Goal: Task Accomplishment & Management: Complete application form

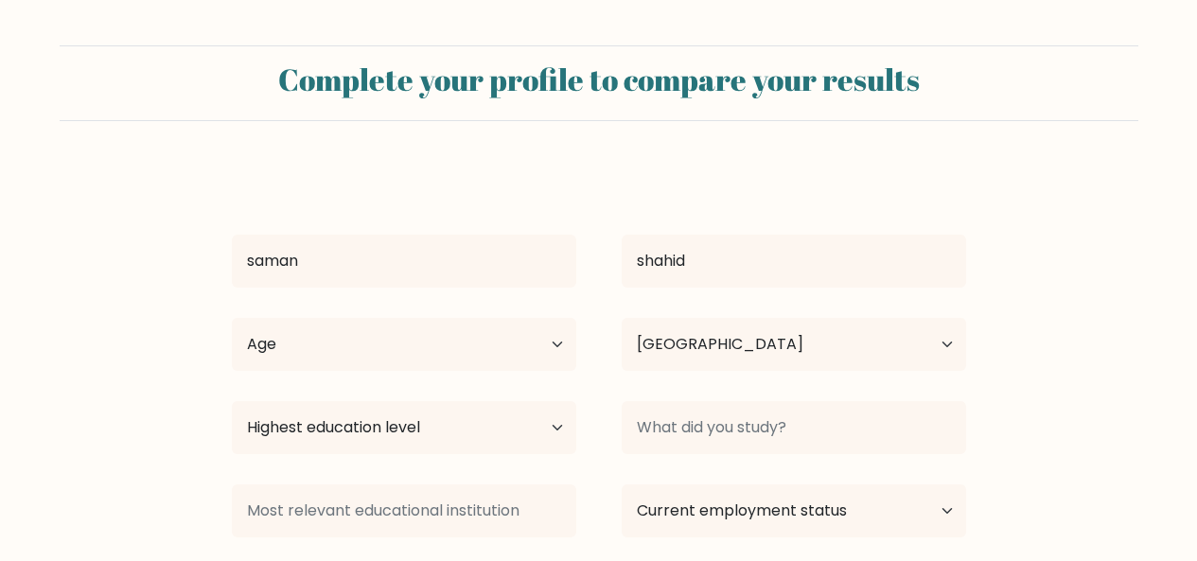
select select "PK"
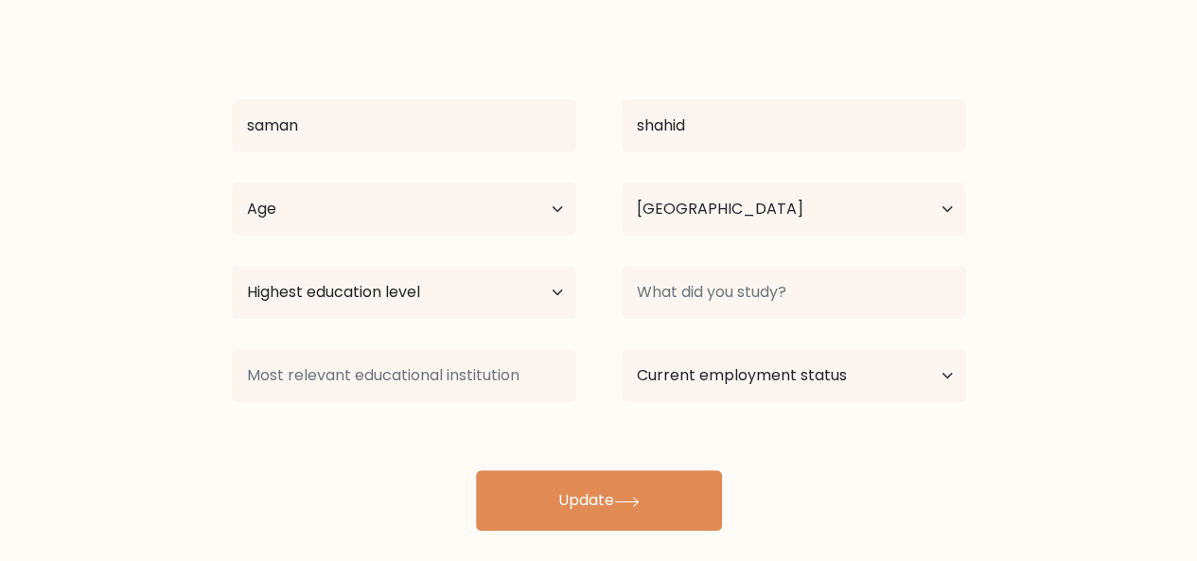
scroll to position [155, 0]
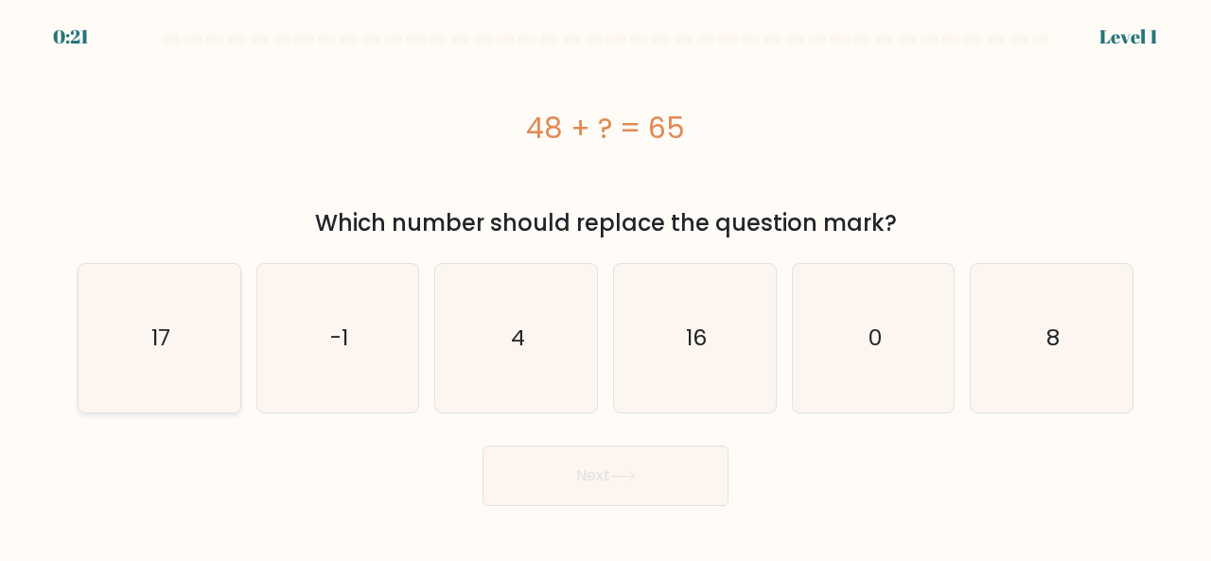
click at [115, 312] on icon "17" at bounding box center [159, 338] width 149 height 149
click at [606, 286] on input "a. 17" at bounding box center [606, 283] width 1 height 5
radio input "true"
click at [560, 494] on button "Next" at bounding box center [606, 476] width 246 height 61
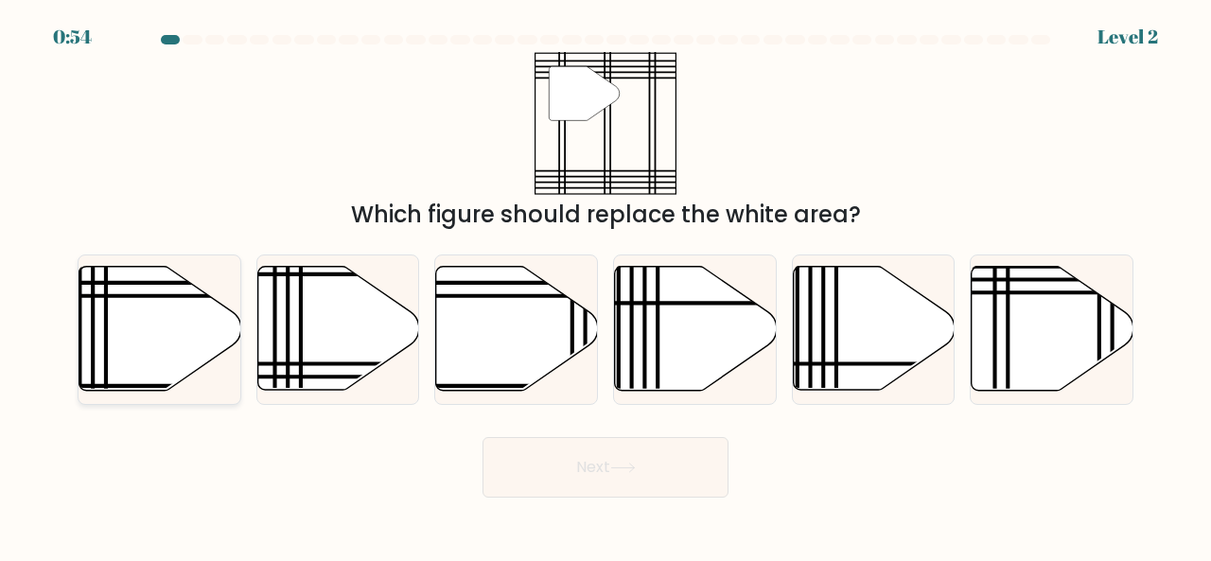
click at [151, 337] on icon at bounding box center [160, 329] width 162 height 124
click at [606, 286] on input "a." at bounding box center [606, 283] width 1 height 5
radio input "true"
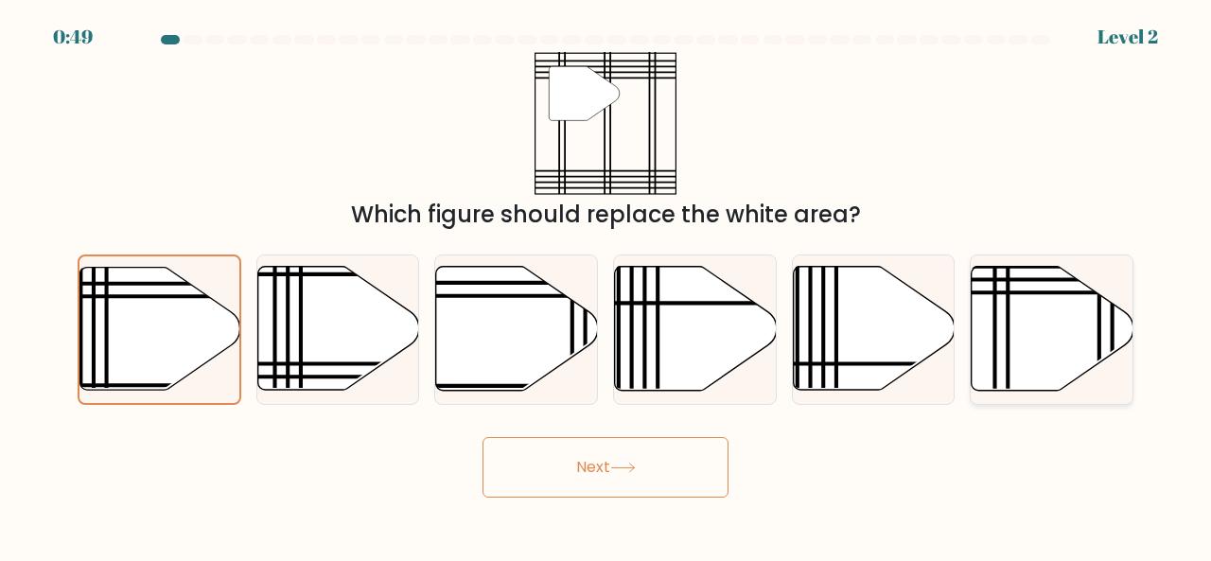
click at [1018, 331] on icon at bounding box center [1053, 329] width 162 height 124
click at [607, 286] on input "f." at bounding box center [606, 283] width 1 height 5
radio input "true"
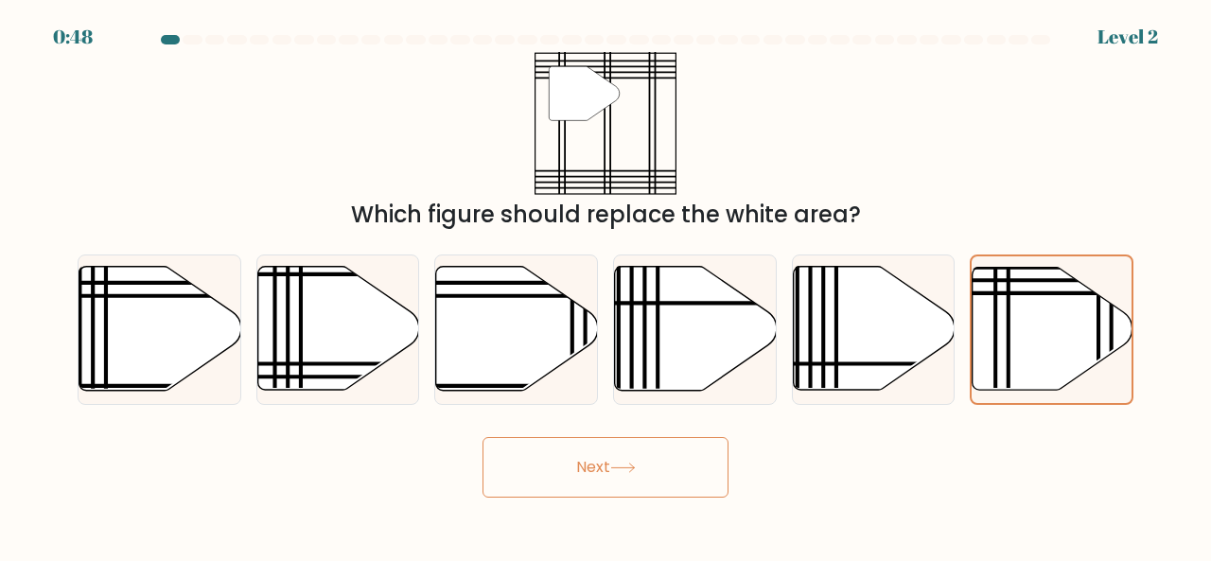
click at [615, 461] on button "Next" at bounding box center [606, 467] width 246 height 61
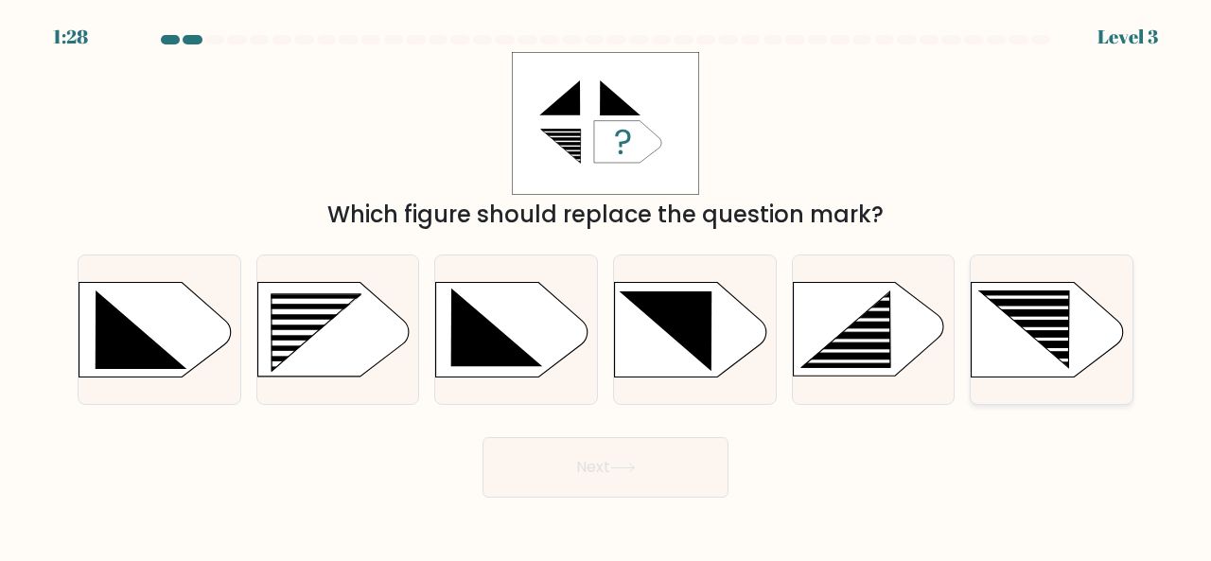
click at [1063, 341] on rect at bounding box center [1037, 339] width 128 height 4
click at [607, 286] on input "f." at bounding box center [606, 283] width 1 height 5
radio input "true"
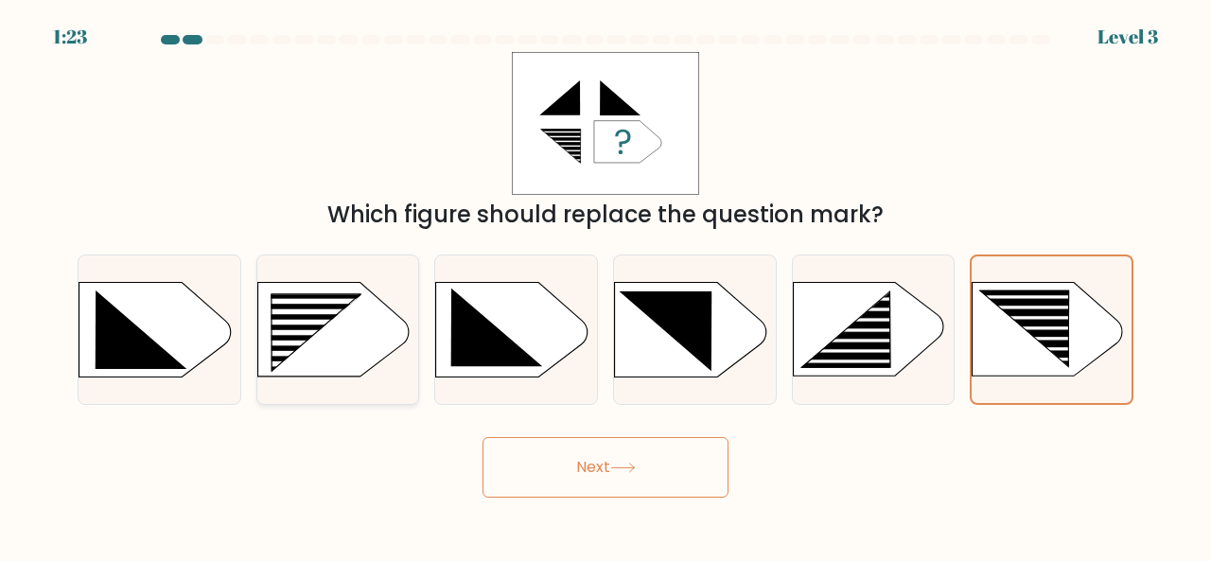
click at [359, 310] on rect at bounding box center [303, 312] width 129 height 6
click at [606, 286] on input "b." at bounding box center [606, 283] width 1 height 5
radio input "true"
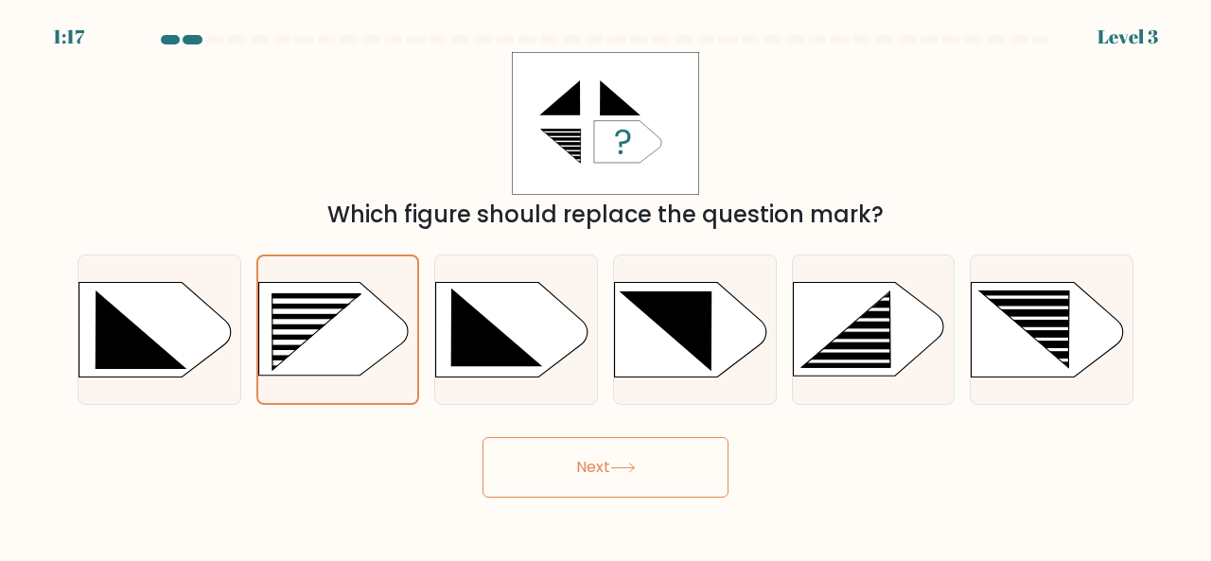
click at [659, 491] on button "Next" at bounding box center [606, 467] width 246 height 61
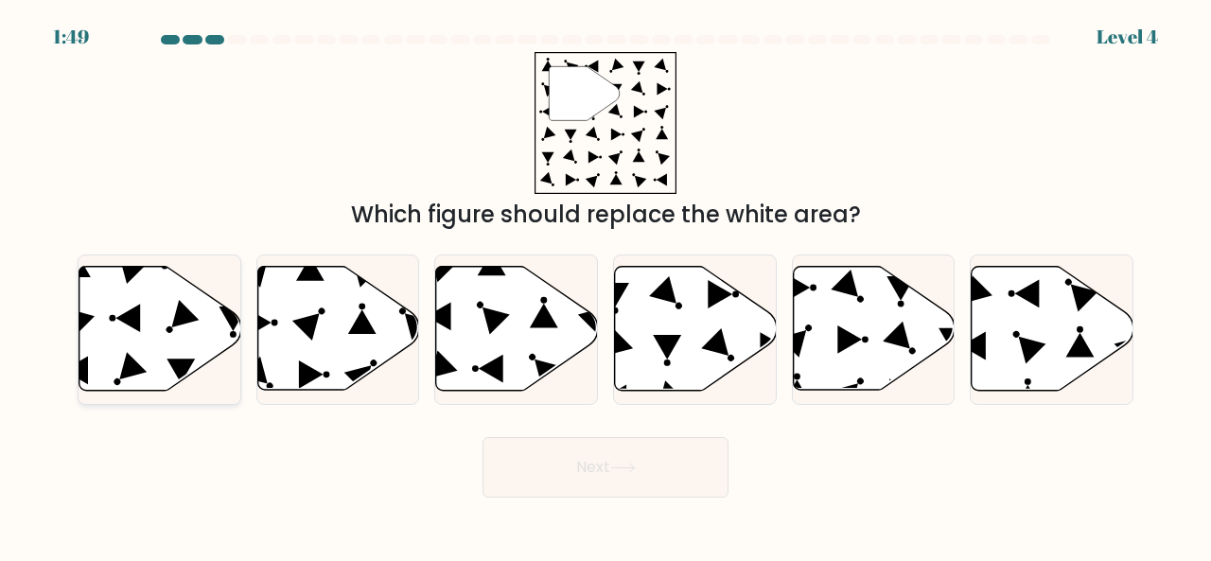
click at [144, 302] on icon at bounding box center [160, 329] width 162 height 124
click at [606, 286] on input "a." at bounding box center [606, 283] width 1 height 5
radio input "true"
click at [591, 476] on button "Next" at bounding box center [606, 467] width 246 height 61
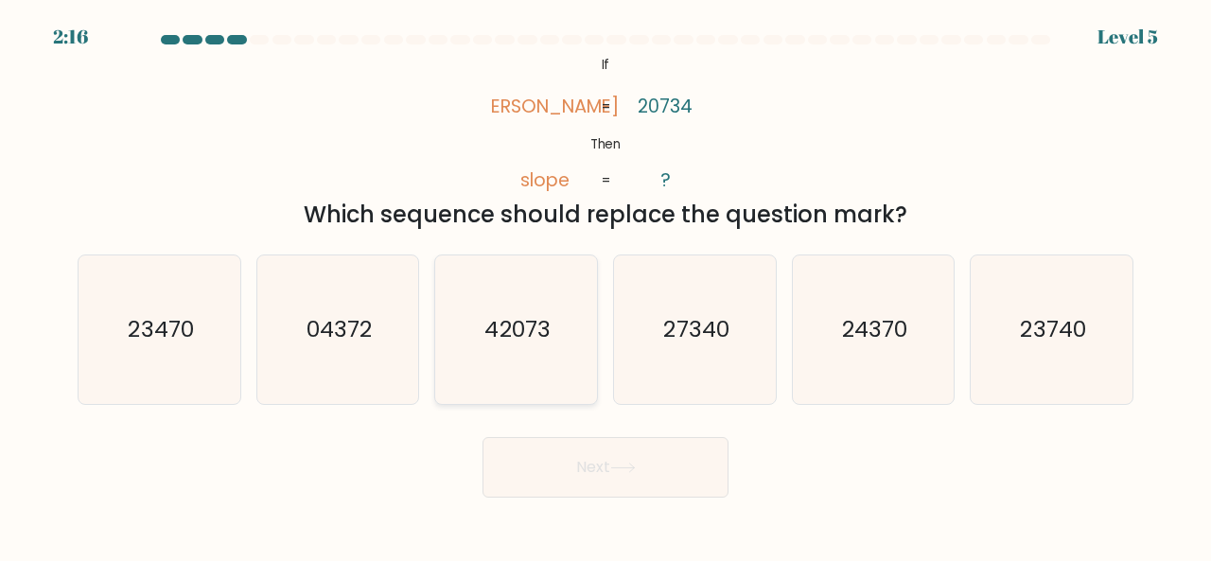
click at [549, 343] on text "42073" at bounding box center [517, 328] width 65 height 31
click at [606, 286] on input "c. 42073" at bounding box center [606, 283] width 1 height 5
radio input "true"
click at [647, 472] on button "Next" at bounding box center [606, 467] width 246 height 61
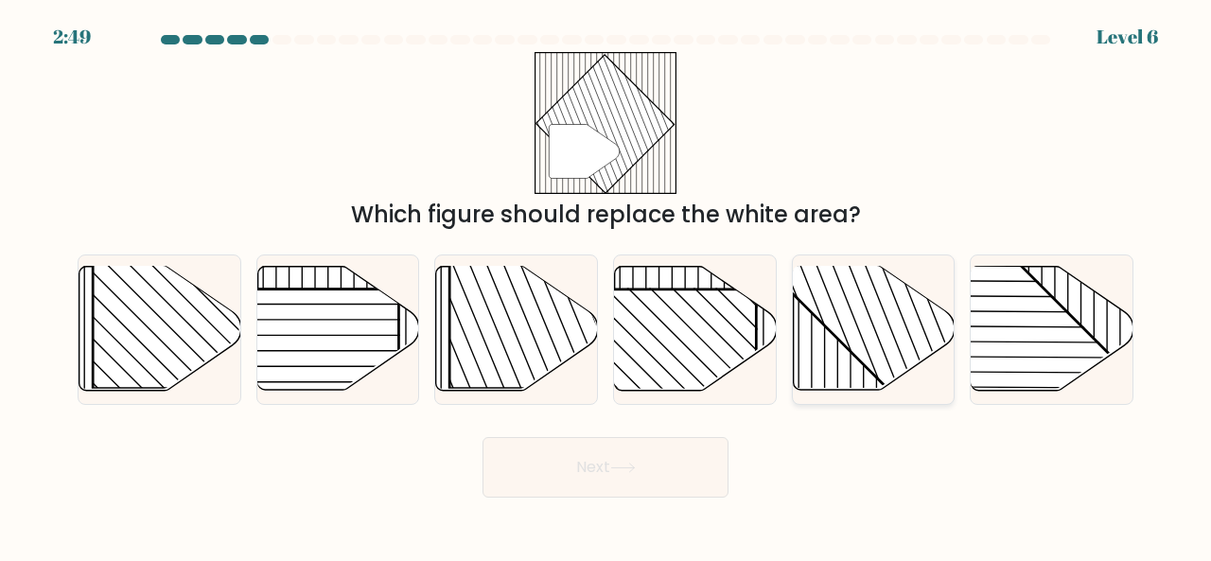
click at [855, 308] on rect at bounding box center [922, 265] width 317 height 317
click at [607, 286] on input "e." at bounding box center [606, 283] width 1 height 5
radio input "true"
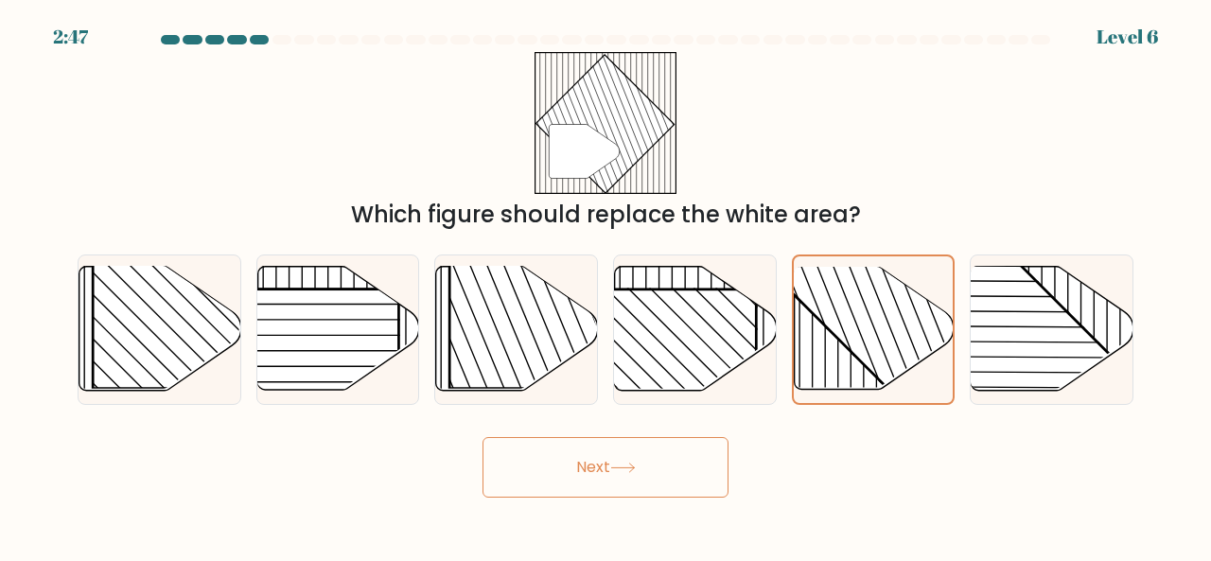
click at [668, 457] on button "Next" at bounding box center [606, 467] width 246 height 61
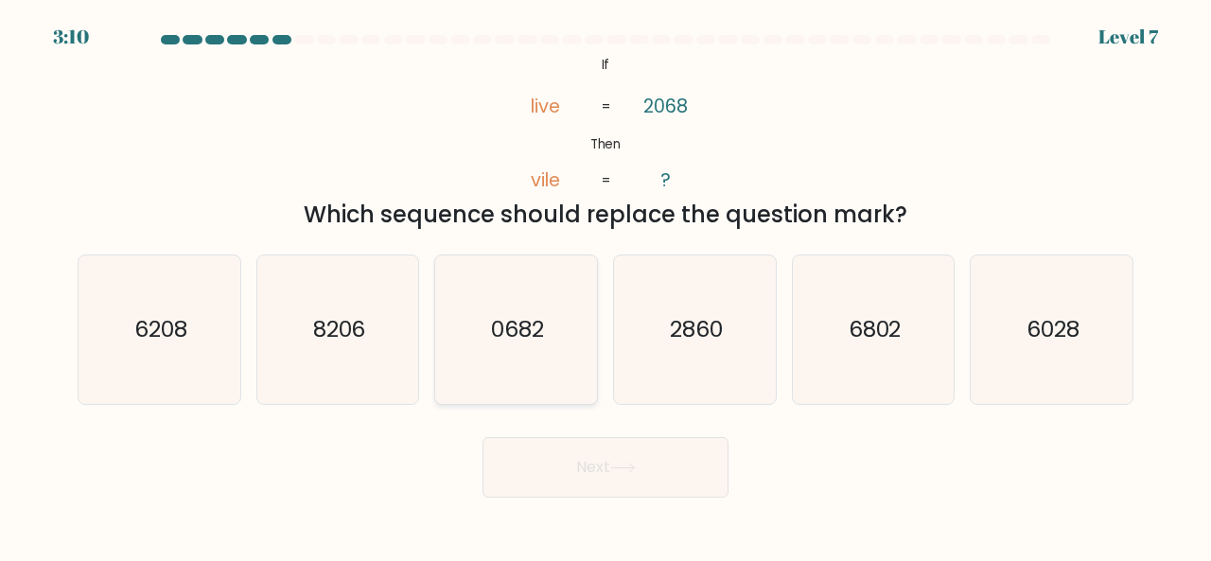
click at [507, 353] on icon "0682" at bounding box center [516, 330] width 149 height 149
click at [606, 286] on input "c. 0682" at bounding box center [606, 283] width 1 height 5
radio input "true"
click at [629, 455] on button "Next" at bounding box center [606, 467] width 246 height 61
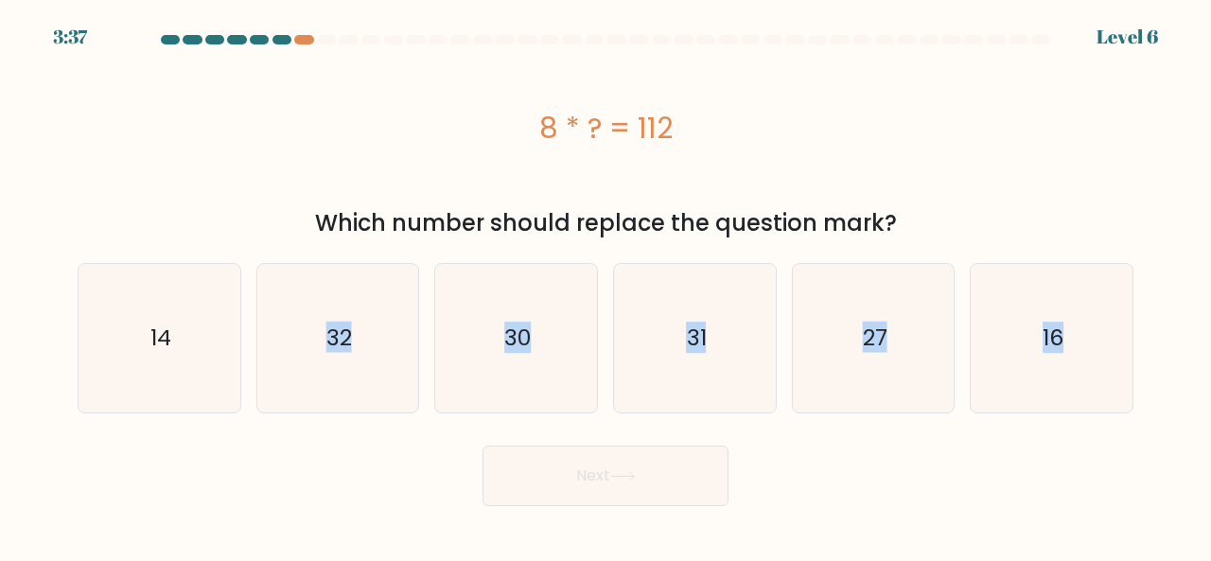
drag, startPoint x: 235, startPoint y: 360, endPoint x: 687, endPoint y: 525, distance: 481.7
click at [687, 525] on body "3:37 Level 6 a." at bounding box center [605, 280] width 1211 height 561
click at [82, 330] on div "14" at bounding box center [160, 338] width 164 height 150
click at [606, 286] on input "a. 14" at bounding box center [606, 283] width 1 height 5
radio input "true"
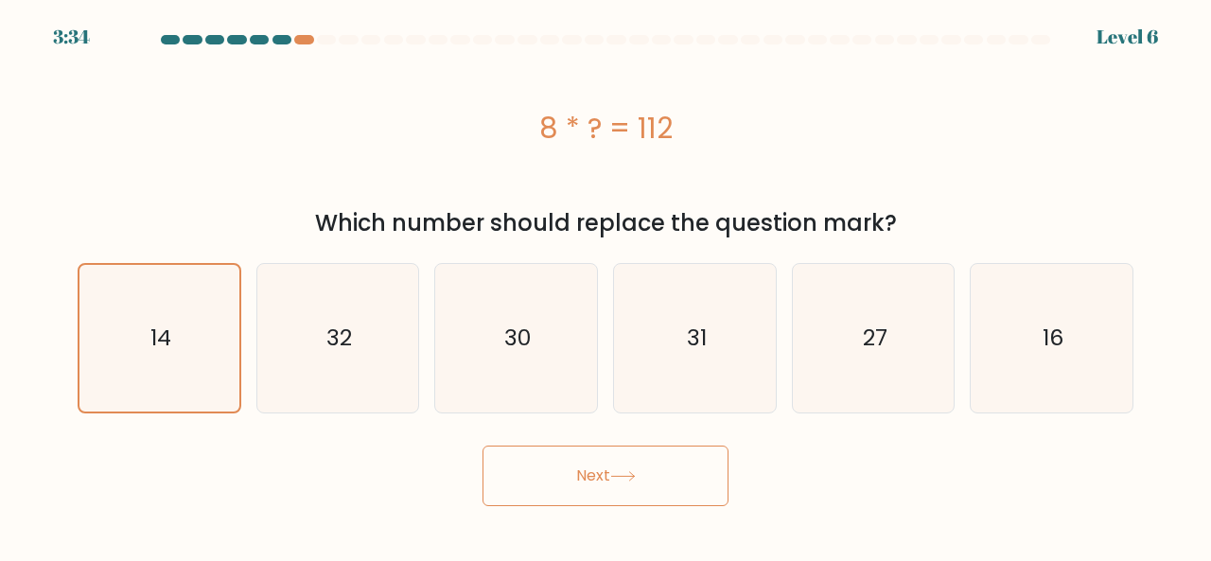
click at [621, 461] on button "Next" at bounding box center [606, 476] width 246 height 61
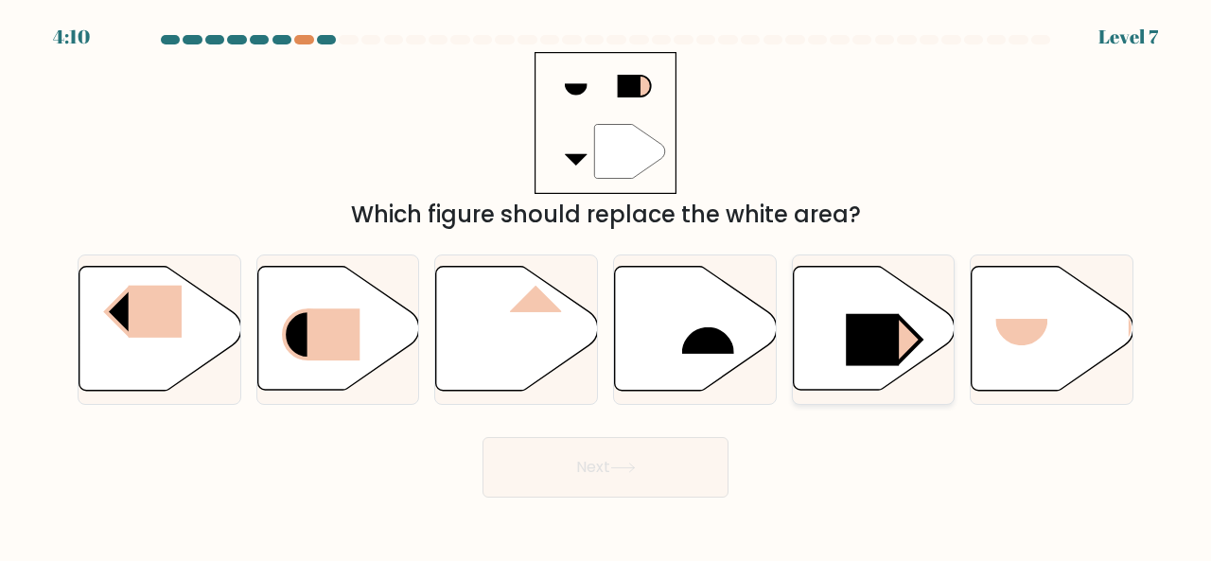
click at [850, 350] on rect at bounding box center [872, 340] width 53 height 52
click at [607, 286] on input "e." at bounding box center [606, 283] width 1 height 5
radio input "true"
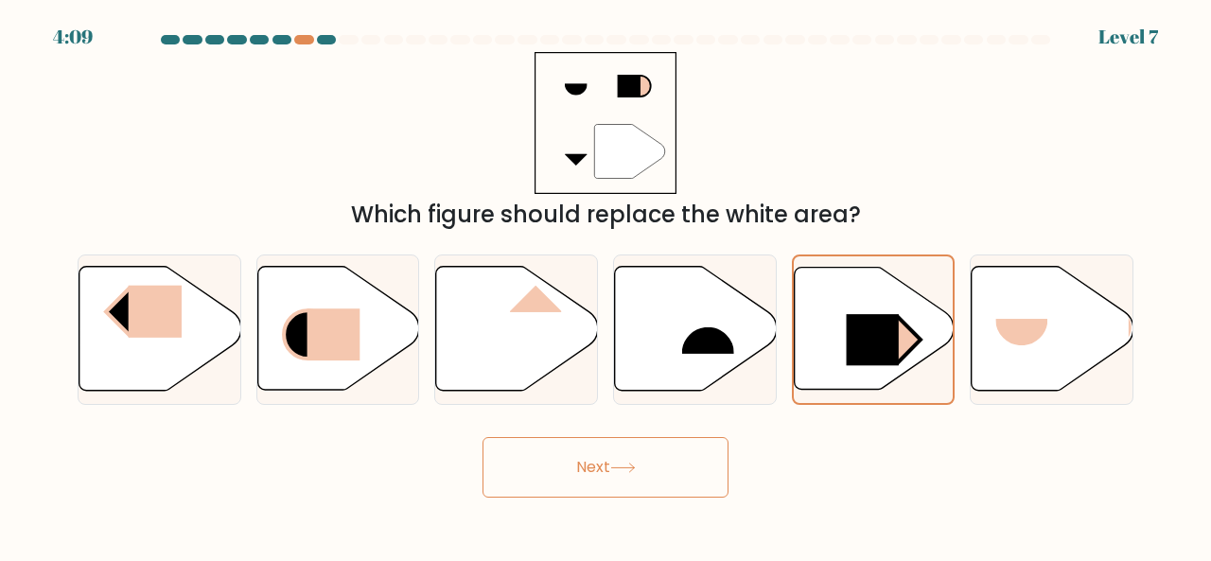
click at [674, 458] on button "Next" at bounding box center [606, 467] width 246 height 61
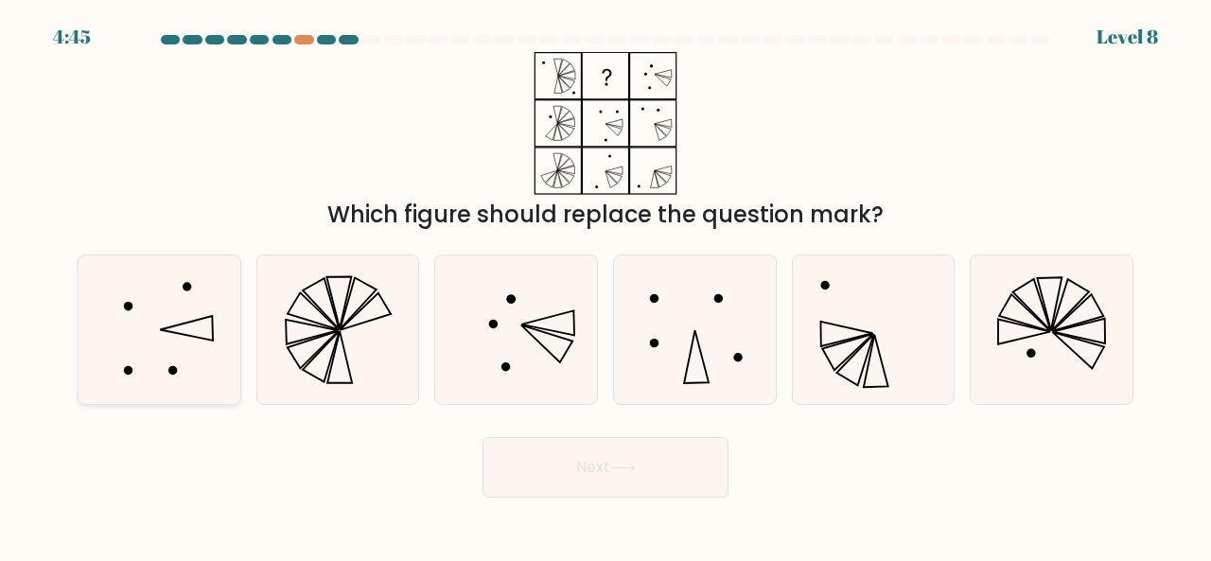
click at [175, 364] on icon at bounding box center [159, 330] width 149 height 149
click at [606, 286] on input "a." at bounding box center [606, 283] width 1 height 5
radio input "true"
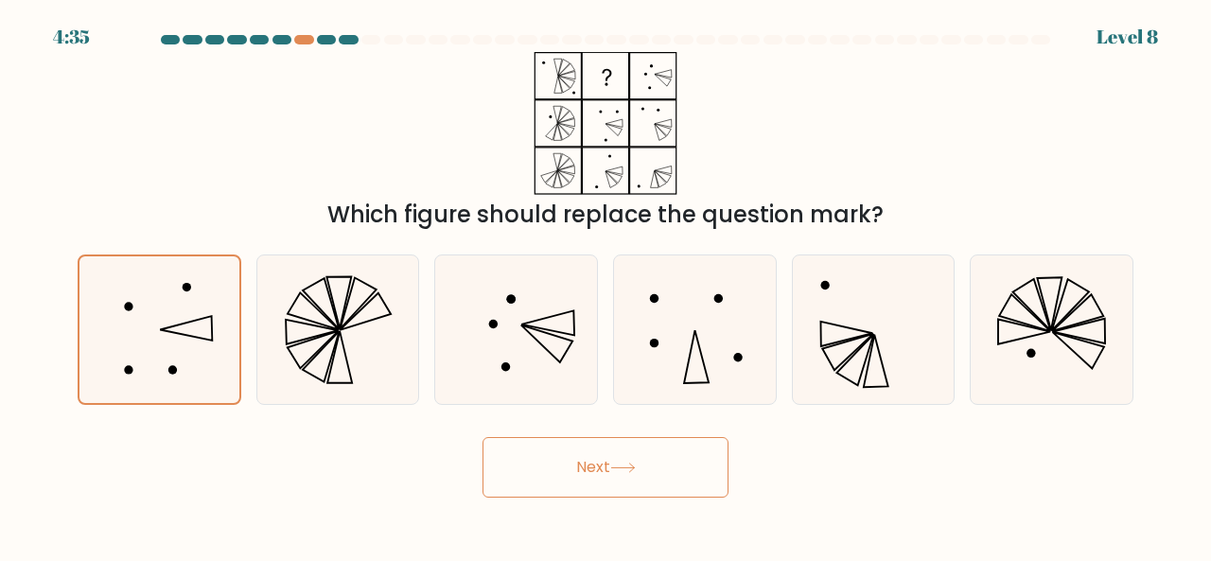
click at [672, 486] on button "Next" at bounding box center [606, 467] width 246 height 61
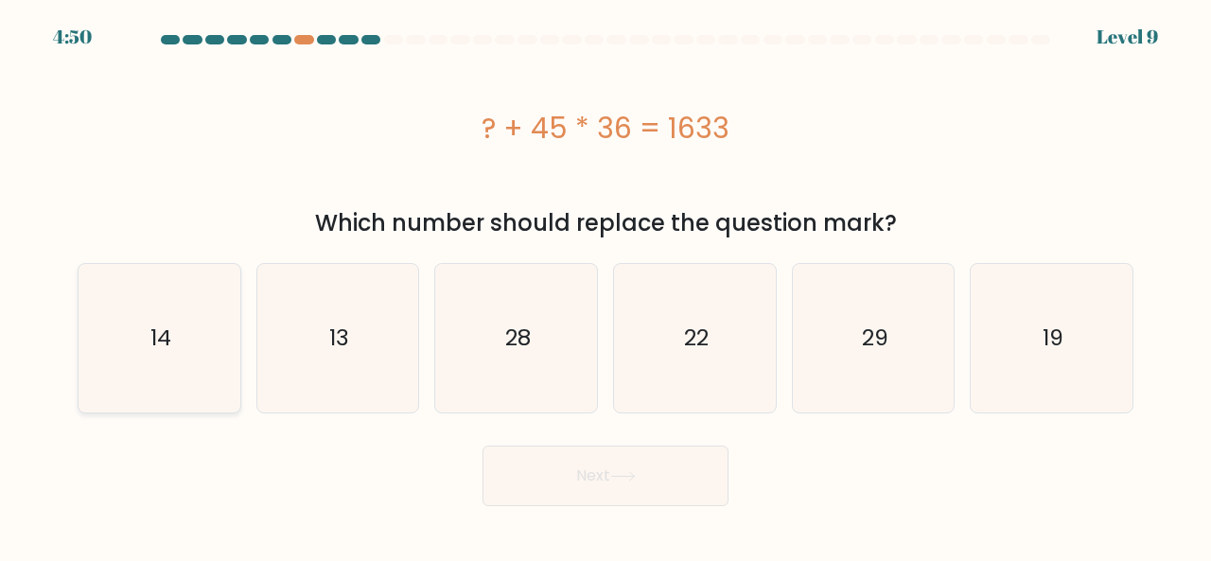
click at [224, 349] on icon "14" at bounding box center [159, 338] width 149 height 149
click at [606, 286] on input "a. 14" at bounding box center [606, 283] width 1 height 5
radio input "true"
click at [321, 350] on icon "13" at bounding box center [338, 338] width 149 height 149
click at [606, 286] on input "b. 13" at bounding box center [606, 283] width 1 height 5
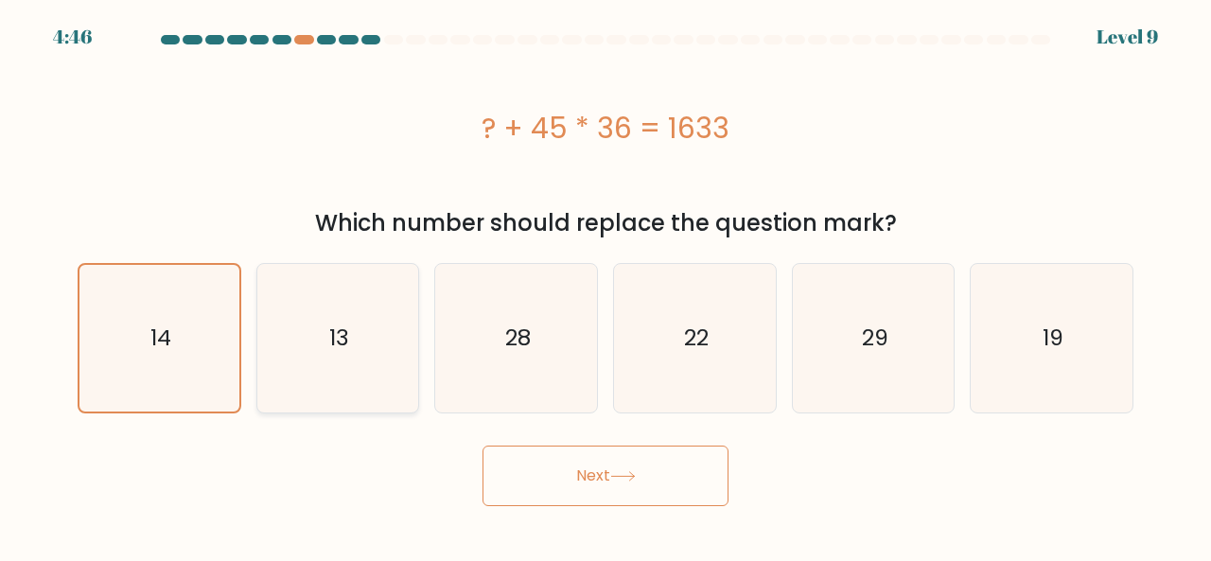
radio input "true"
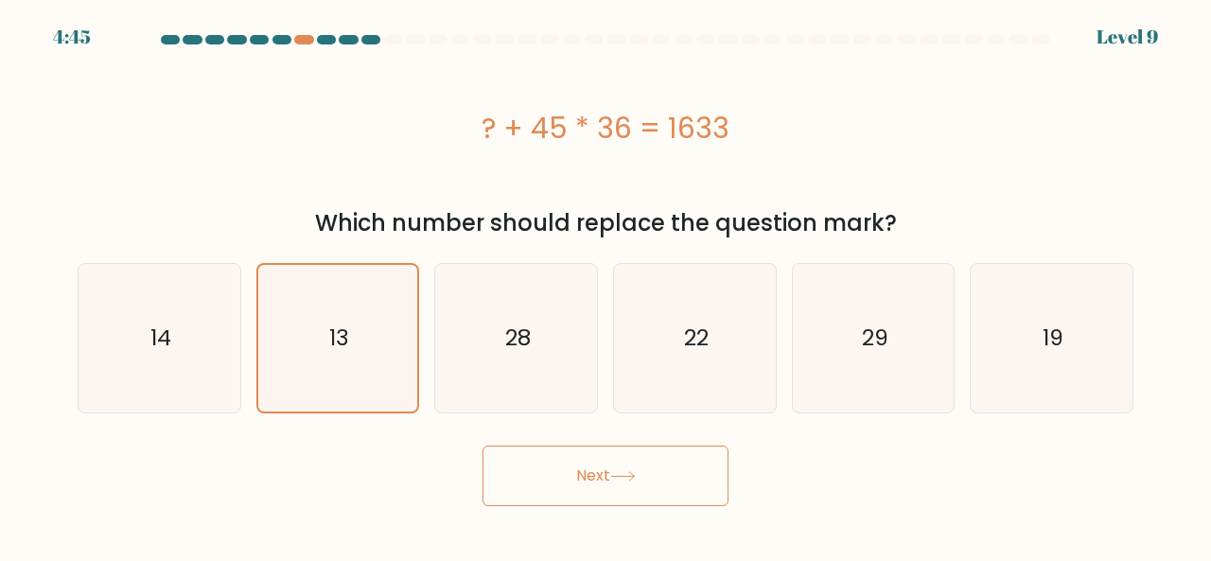
click at [598, 472] on button "Next" at bounding box center [606, 476] width 246 height 61
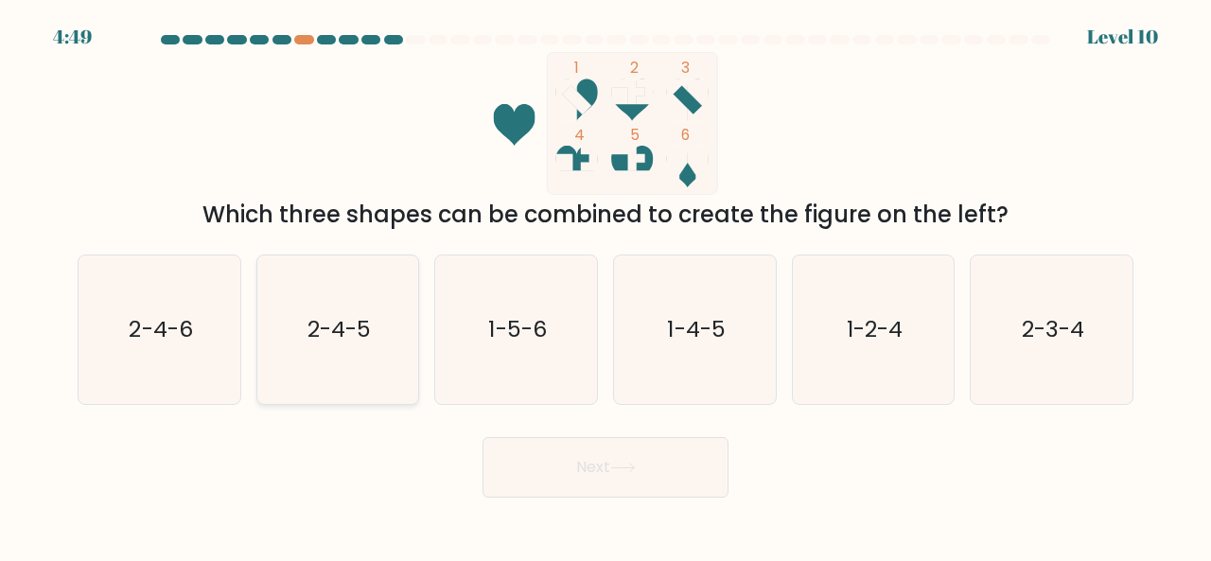
click at [389, 336] on icon "2-4-5" at bounding box center [338, 330] width 149 height 149
click at [606, 286] on input "b. 2-4-5" at bounding box center [606, 283] width 1 height 5
radio input "true"
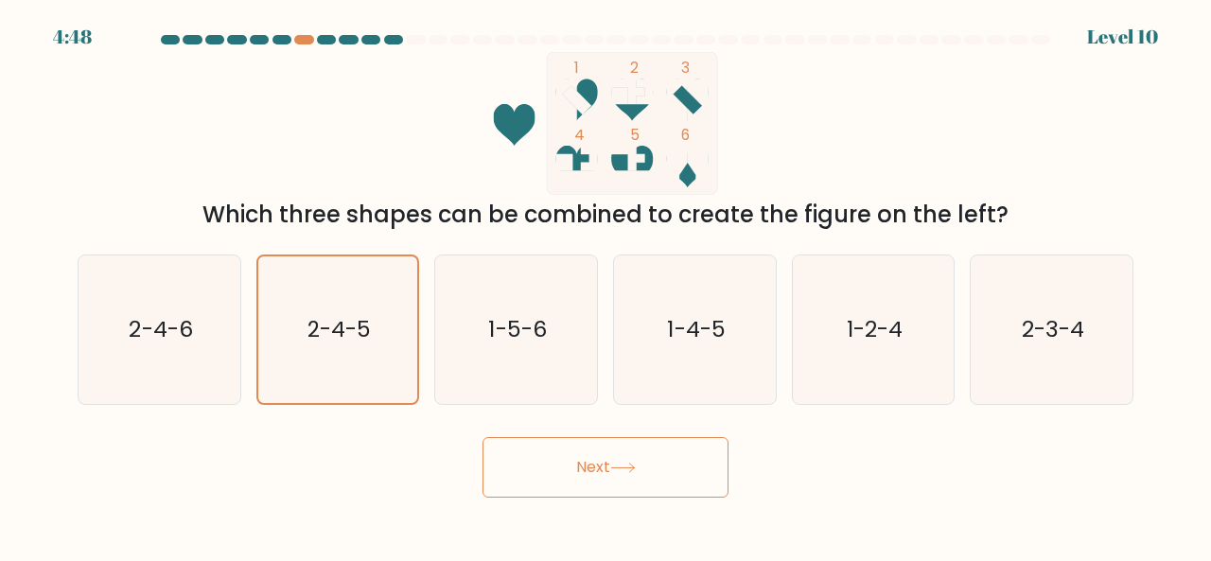
click at [589, 437] on button "Next" at bounding box center [606, 467] width 246 height 61
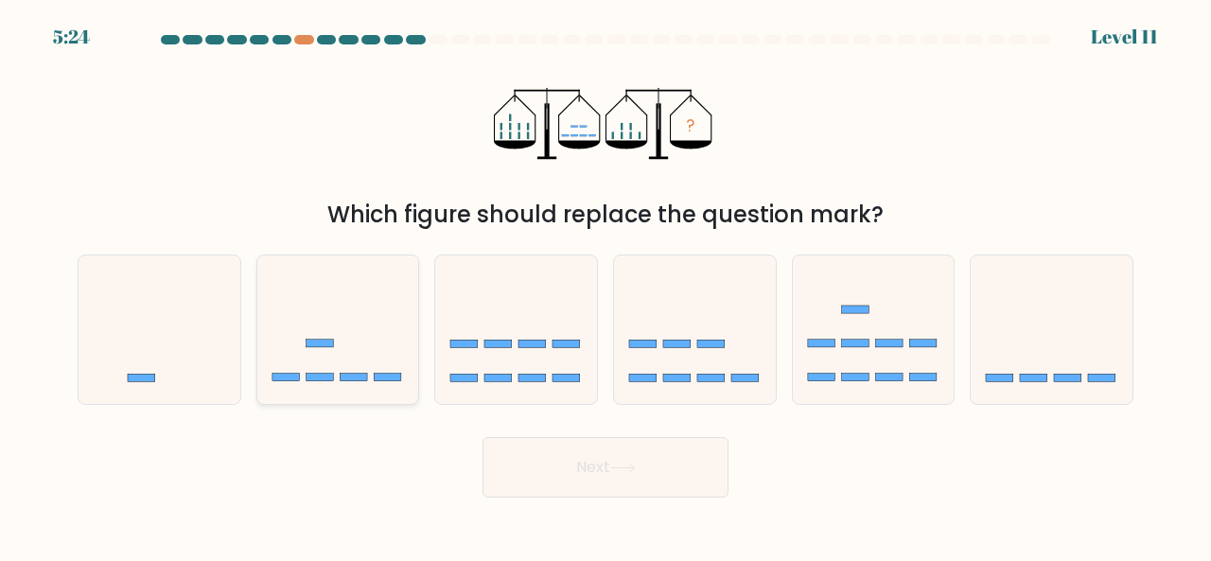
click at [344, 372] on icon at bounding box center [338, 328] width 162 height 133
click at [606, 286] on input "b." at bounding box center [606, 283] width 1 height 5
radio input "true"
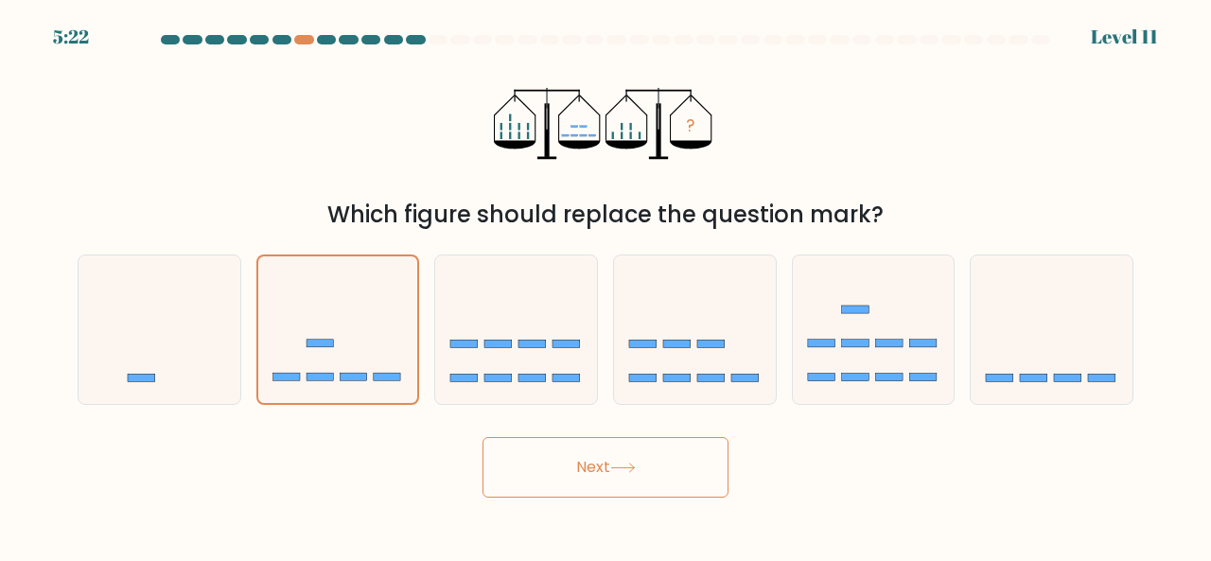
click at [607, 444] on button "Next" at bounding box center [606, 467] width 246 height 61
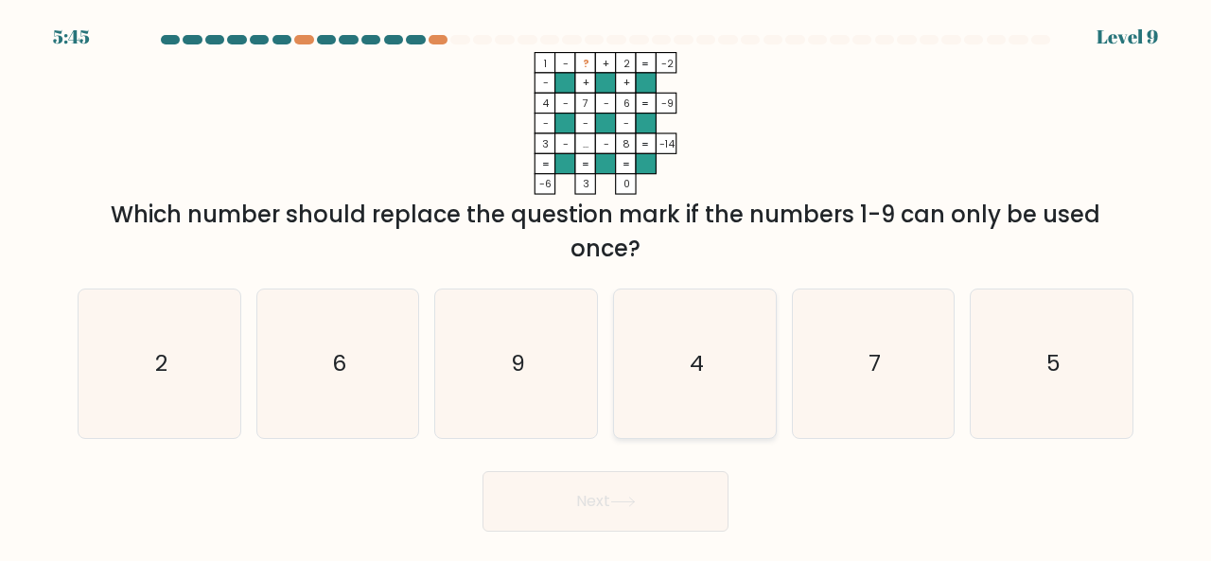
click at [694, 395] on icon "4" at bounding box center [695, 364] width 149 height 149
click at [607, 286] on input "d. 4" at bounding box center [606, 283] width 1 height 5
radio input "true"
click at [636, 508] on button "Next" at bounding box center [606, 501] width 246 height 61
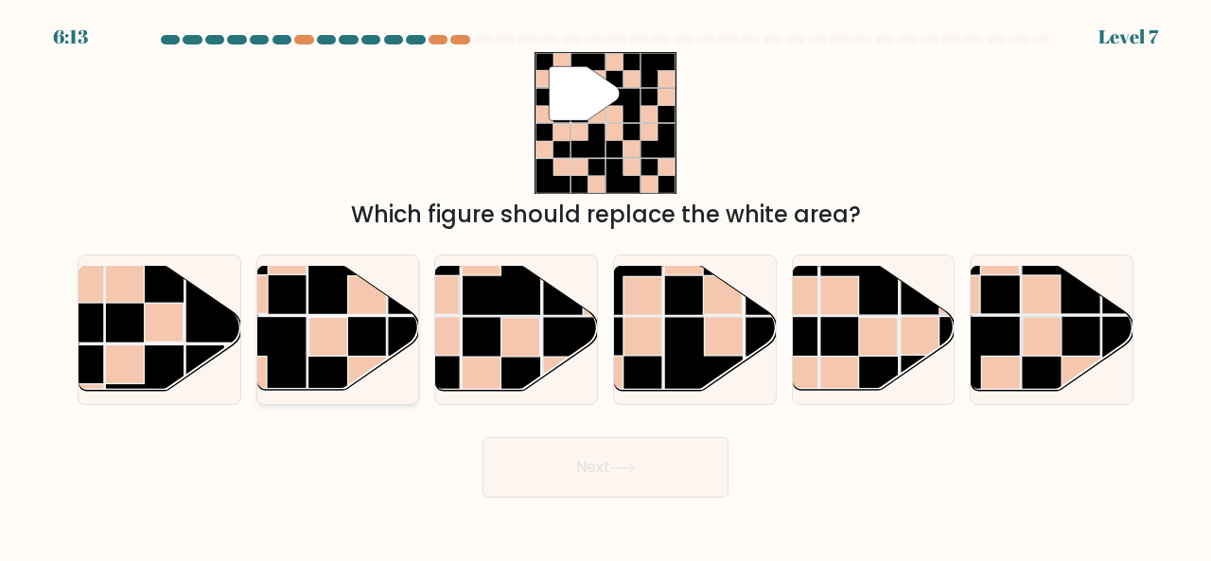
click at [395, 347] on rect at bounding box center [427, 356] width 79 height 79
click at [606, 286] on input "b." at bounding box center [606, 283] width 1 height 5
radio input "true"
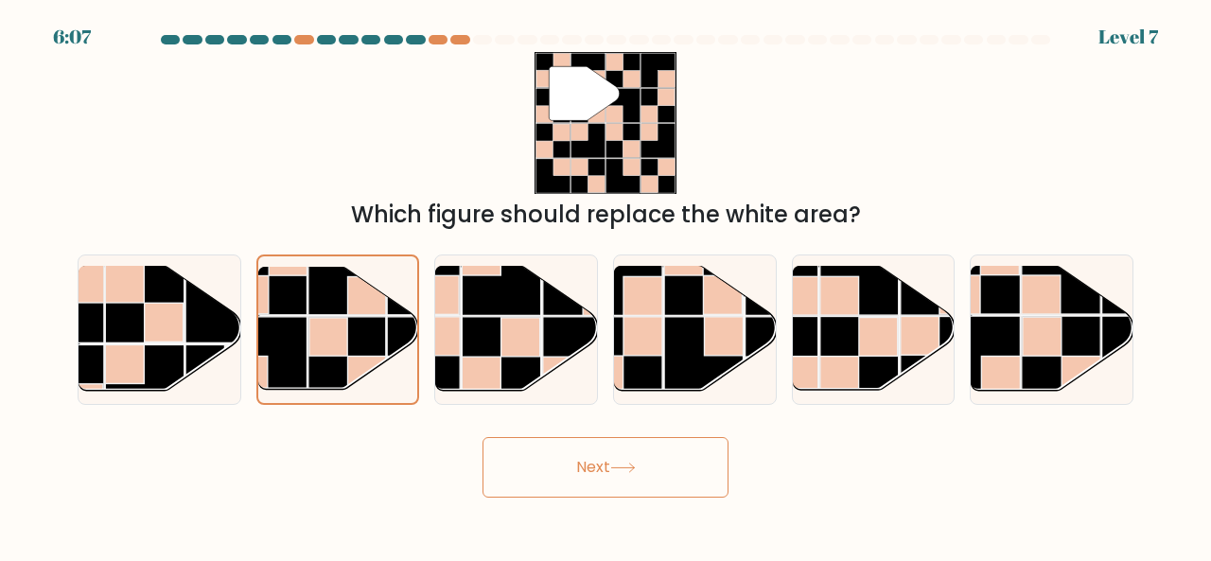
click at [592, 451] on button "Next" at bounding box center [606, 467] width 246 height 61
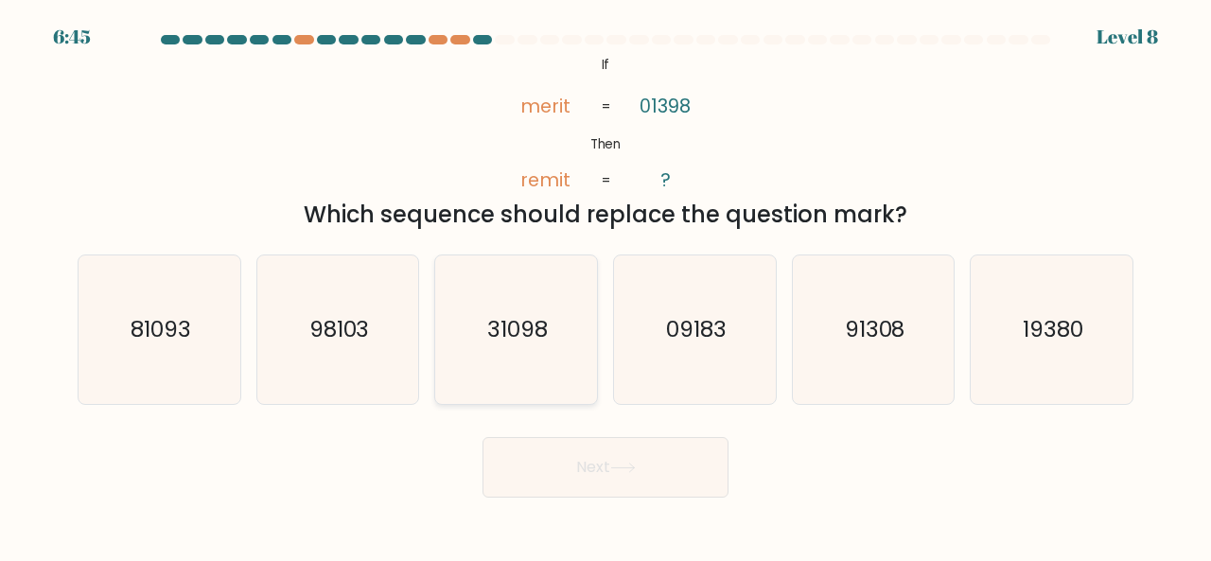
click at [564, 338] on icon "31098" at bounding box center [516, 330] width 149 height 149
click at [606, 286] on input "c. 31098" at bounding box center [606, 283] width 1 height 5
radio input "true"
click at [611, 460] on button "Next" at bounding box center [606, 467] width 246 height 61
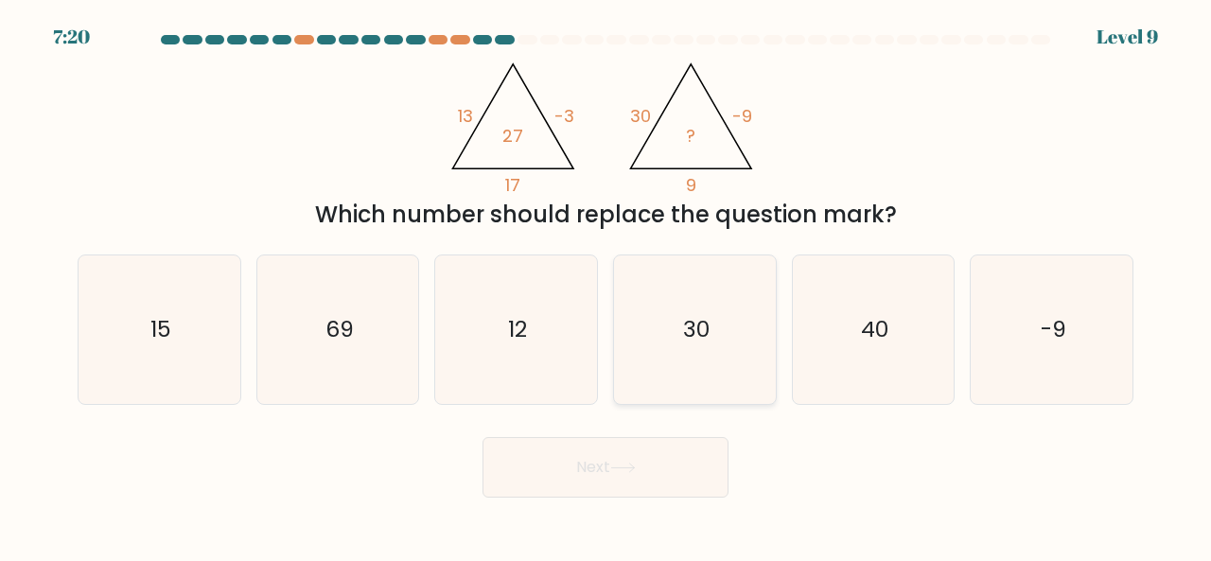
click at [633, 305] on icon "30" at bounding box center [695, 330] width 149 height 149
click at [607, 286] on input "d. 30" at bounding box center [606, 283] width 1 height 5
radio input "true"
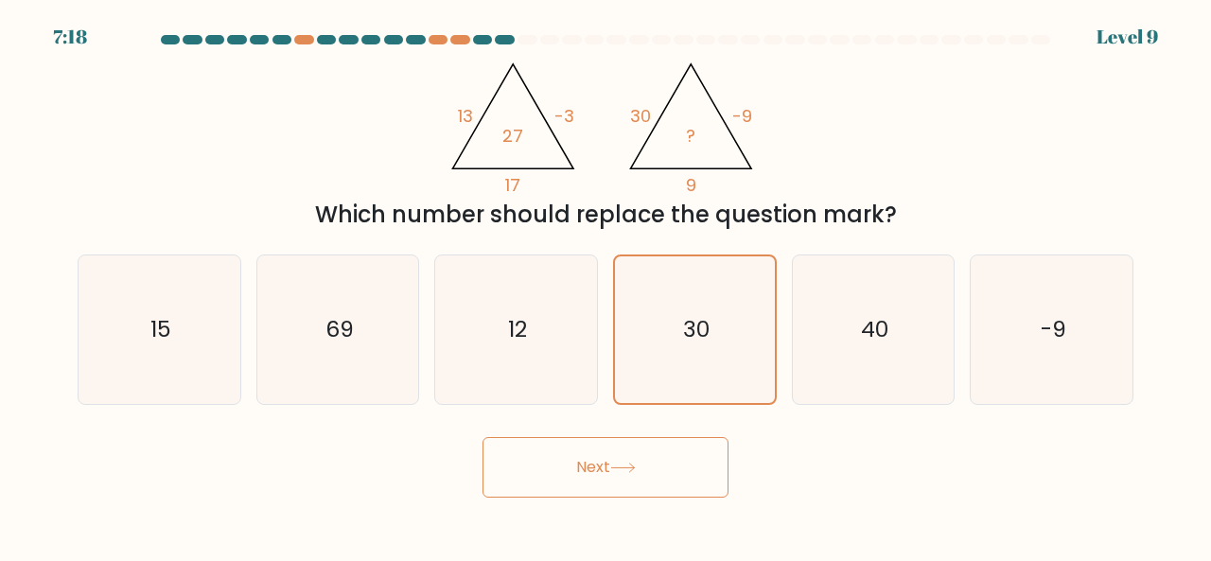
click at [638, 478] on button "Next" at bounding box center [606, 467] width 246 height 61
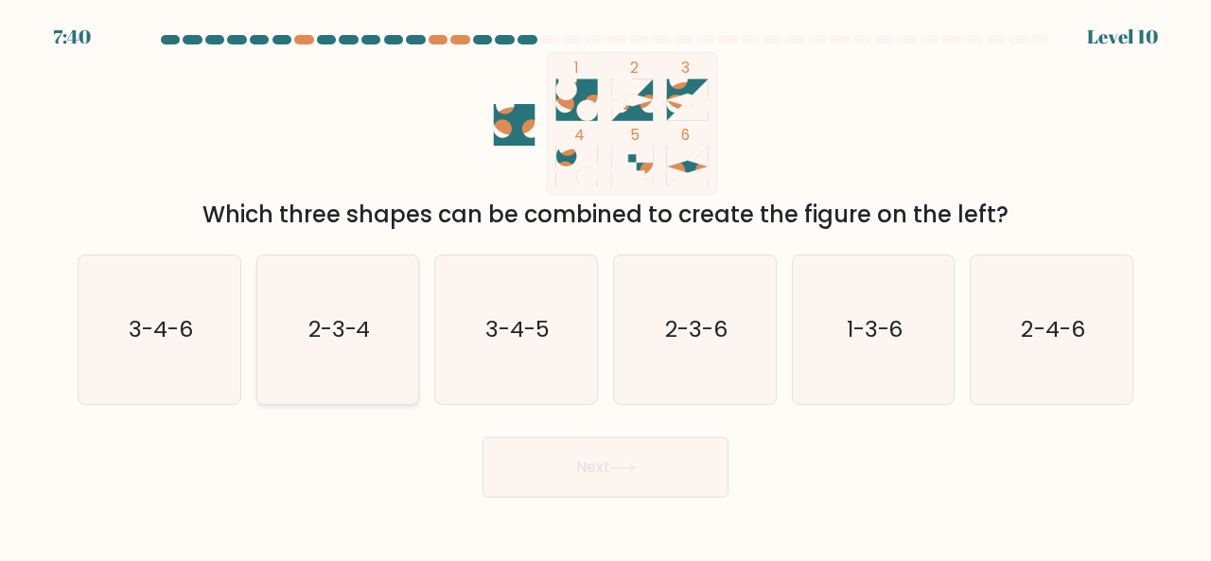
click at [352, 324] on text "2-3-4" at bounding box center [340, 328] width 62 height 31
click at [606, 286] on input "b. 2-3-4" at bounding box center [606, 283] width 1 height 5
radio input "true"
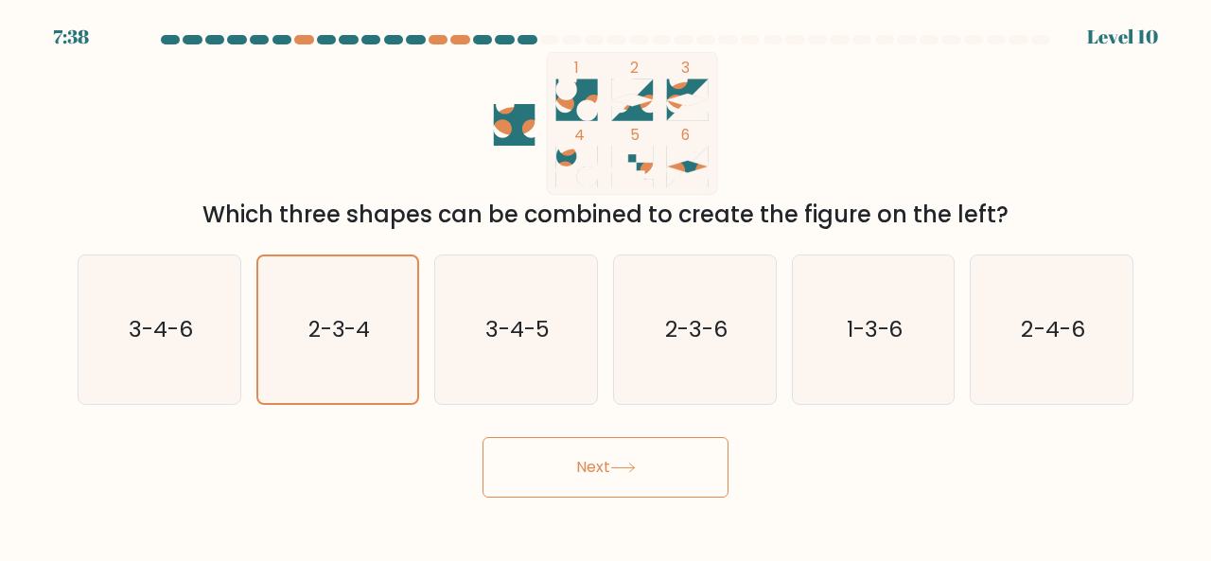
click at [629, 451] on button "Next" at bounding box center [606, 467] width 246 height 61
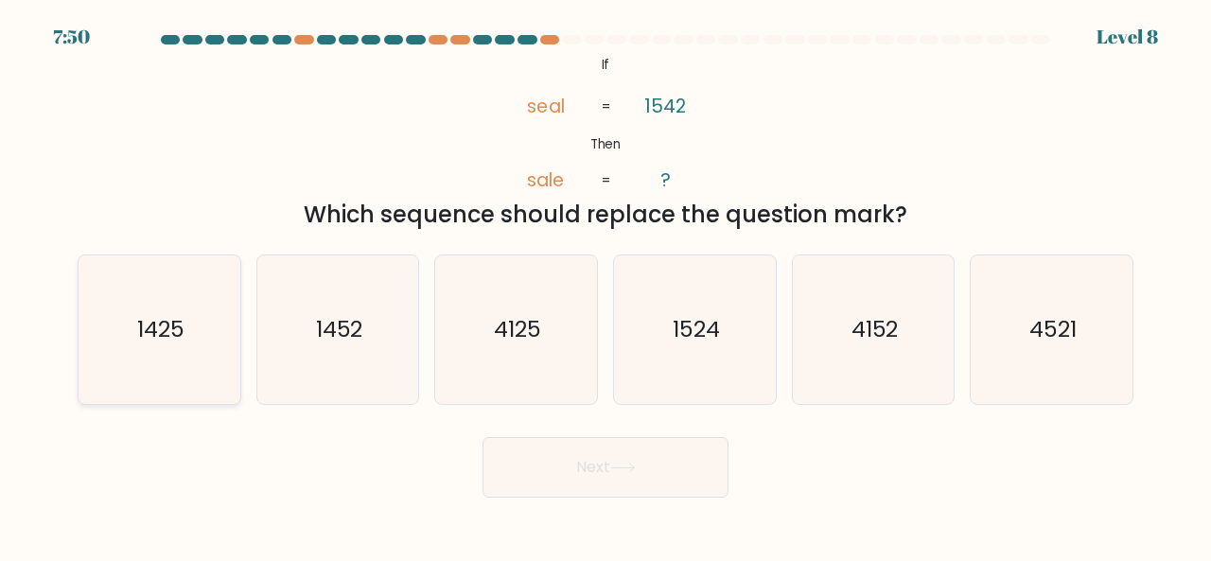
click at [235, 302] on div "1425" at bounding box center [160, 330] width 164 height 150
click at [606, 286] on input "a. 1425" at bounding box center [606, 283] width 1 height 5
radio input "true"
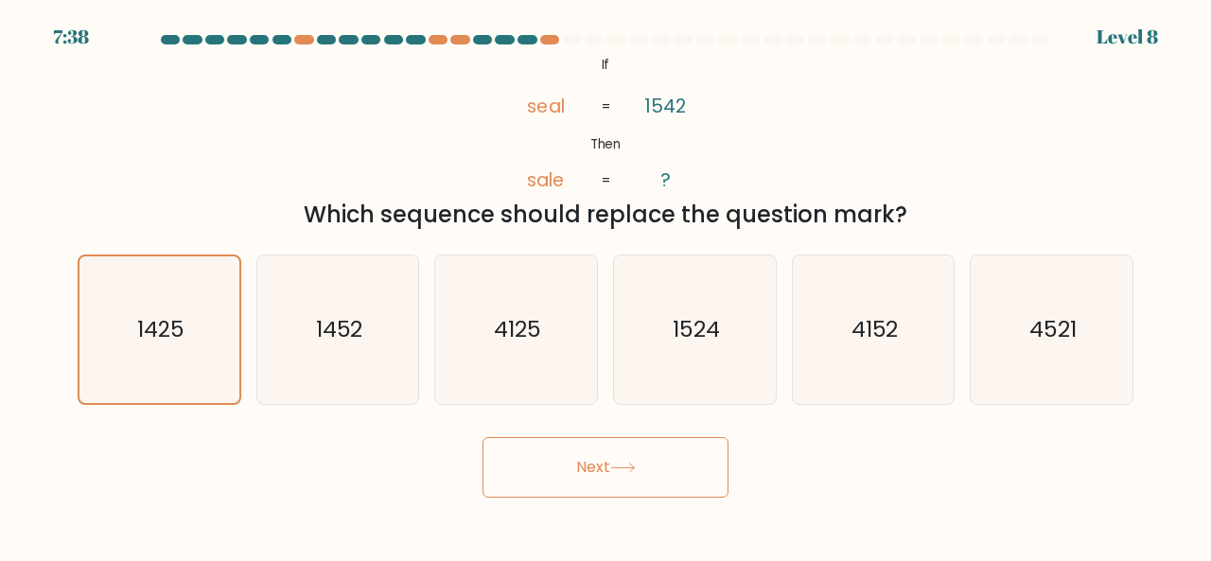
click at [623, 464] on icon at bounding box center [623, 468] width 26 height 10
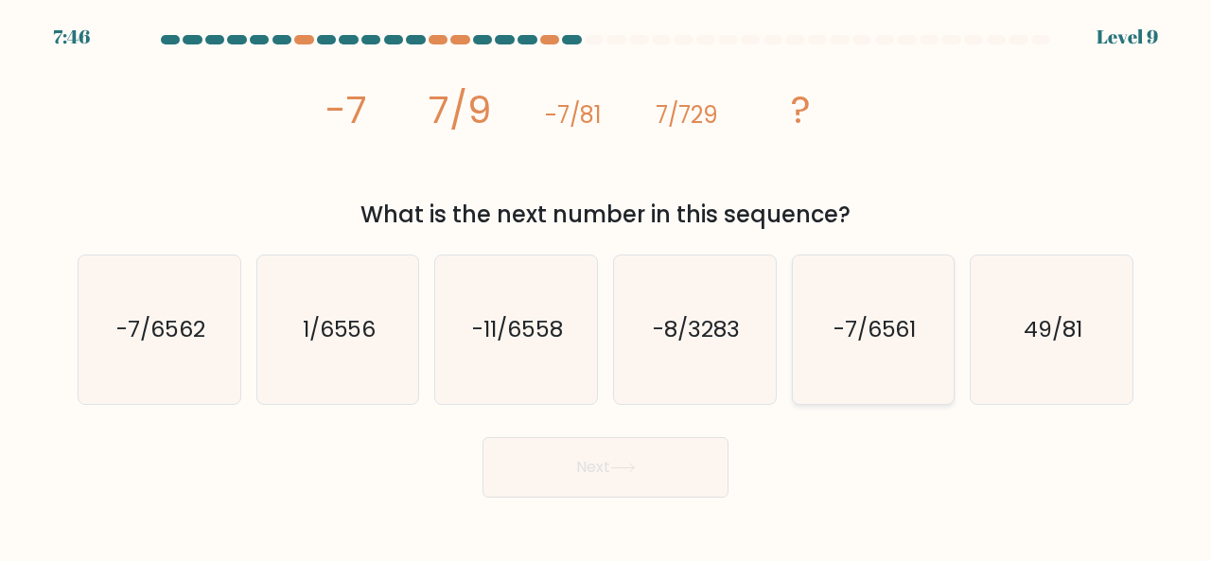
click at [857, 323] on text "-7/6561" at bounding box center [875, 328] width 83 height 31
click at [607, 286] on input "e. -7/6561" at bounding box center [606, 283] width 1 height 5
radio input "true"
click at [691, 458] on button "Next" at bounding box center [606, 467] width 246 height 61
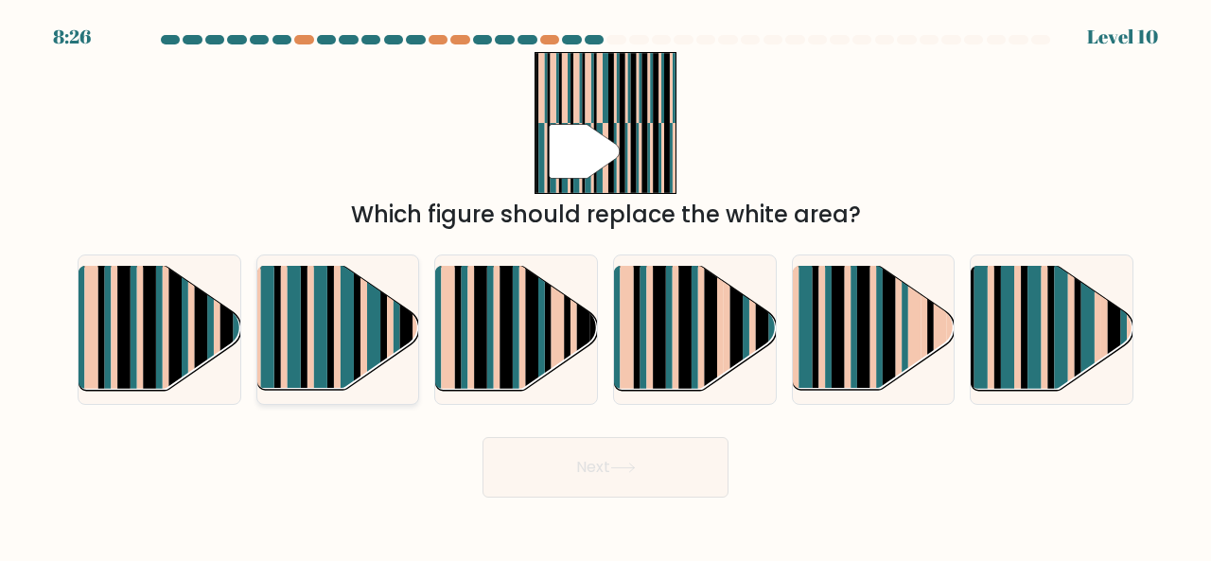
click at [352, 332] on rect at bounding box center [347, 344] width 13 height 160
click at [606, 286] on input "b." at bounding box center [606, 283] width 1 height 5
radio input "true"
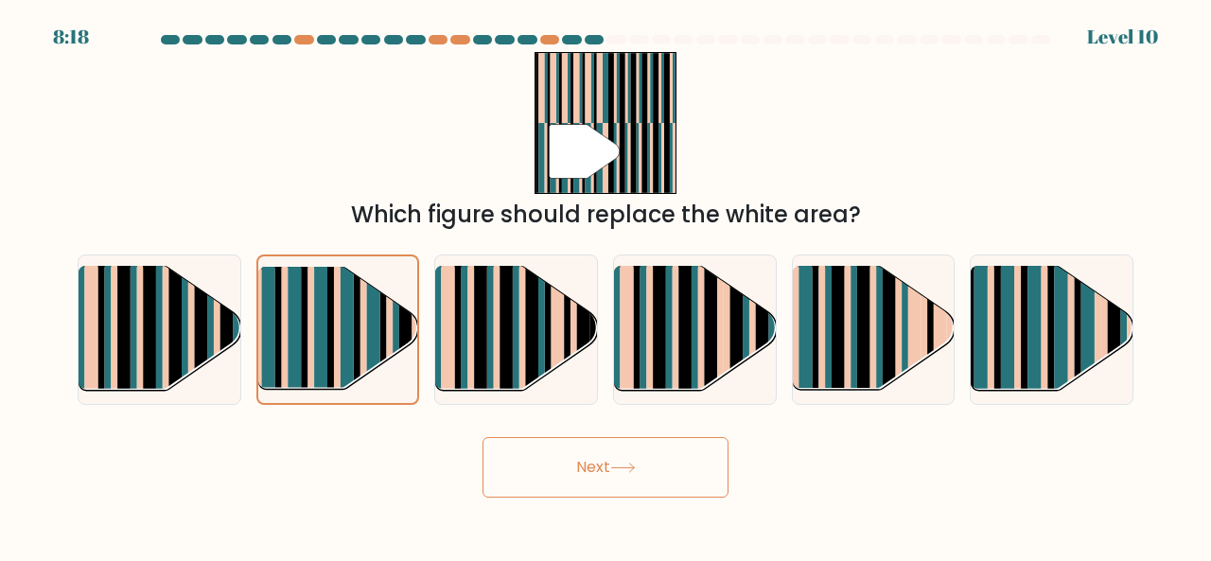
click at [609, 463] on button "Next" at bounding box center [606, 467] width 246 height 61
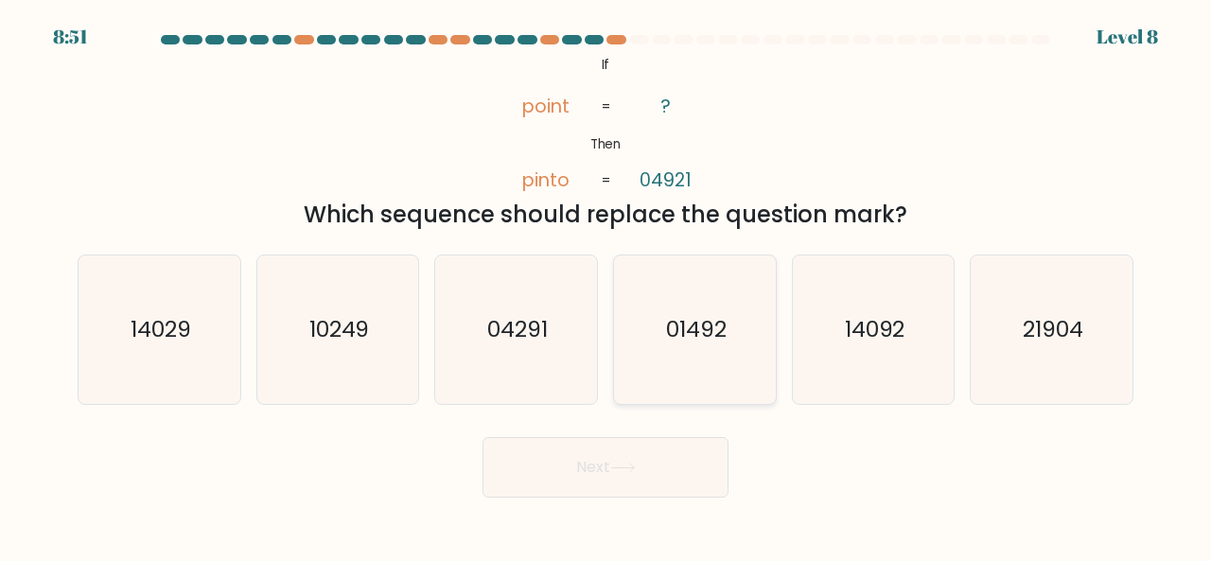
click at [682, 330] on text "01492" at bounding box center [696, 328] width 61 height 31
click at [607, 286] on input "d. 01492" at bounding box center [606, 283] width 1 height 5
radio input "true"
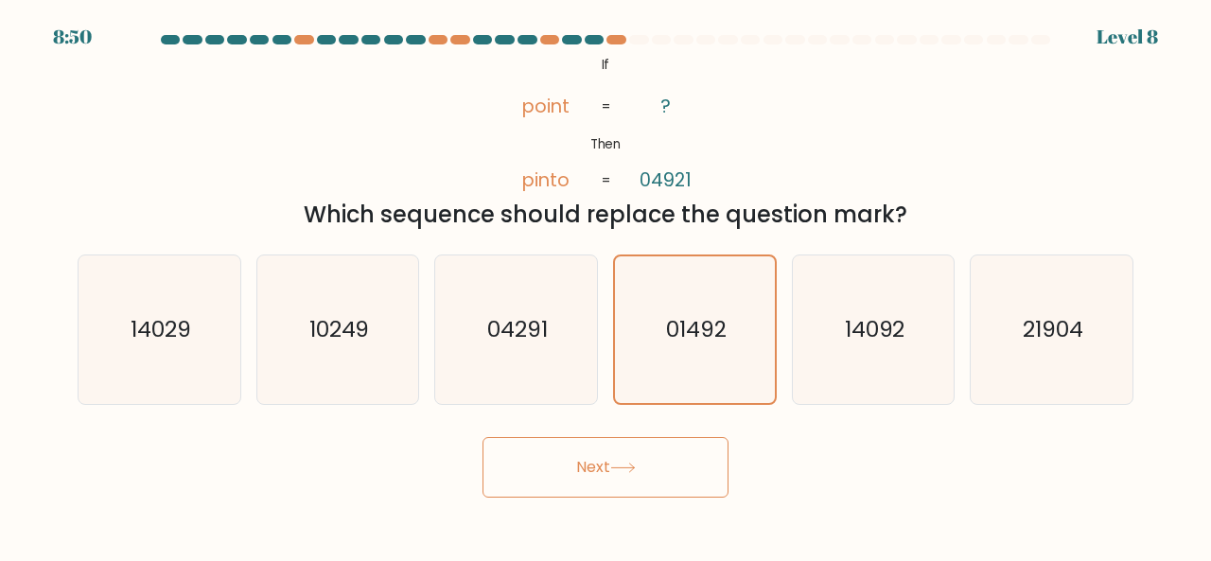
click at [649, 457] on button "Next" at bounding box center [606, 467] width 246 height 61
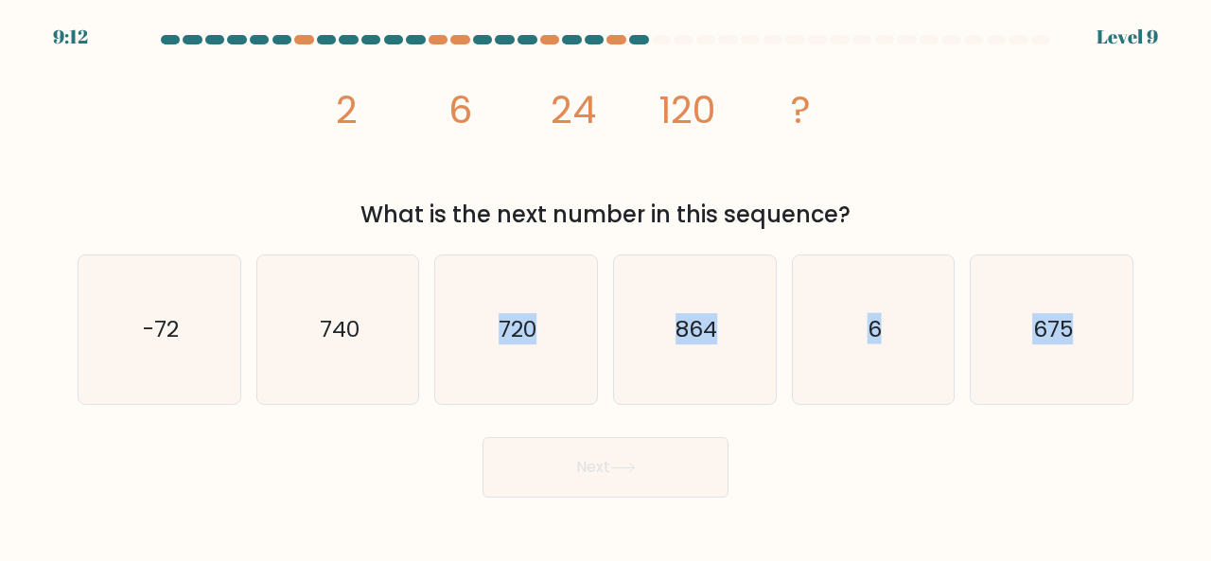
drag, startPoint x: 500, startPoint y: 344, endPoint x: 585, endPoint y: 432, distance: 122.5
click at [585, 432] on form at bounding box center [605, 266] width 1211 height 463
click at [585, 432] on div "Next" at bounding box center [605, 463] width 1079 height 70
click at [546, 346] on icon "720" at bounding box center [516, 330] width 149 height 149
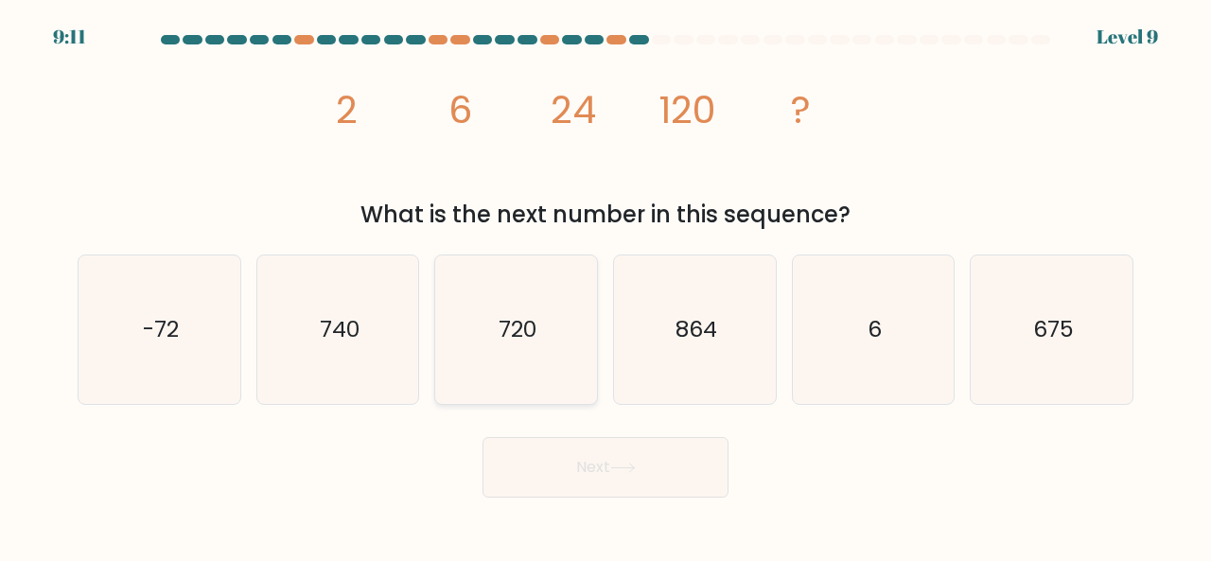
click at [606, 286] on input "c. 720" at bounding box center [606, 283] width 1 height 5
radio input "true"
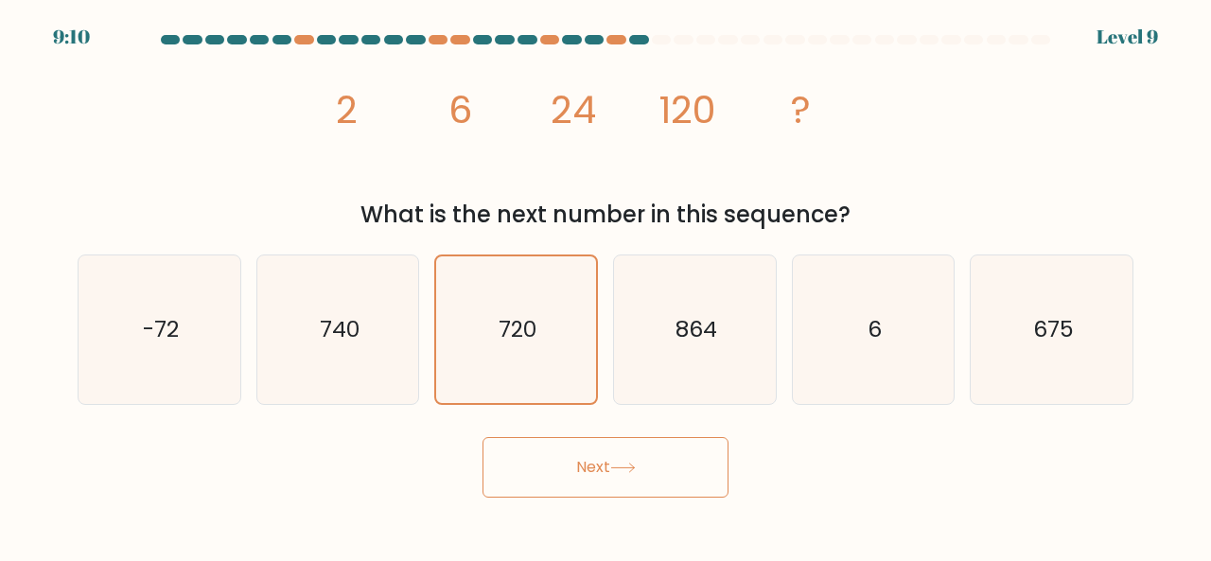
click at [586, 438] on button "Next" at bounding box center [606, 467] width 246 height 61
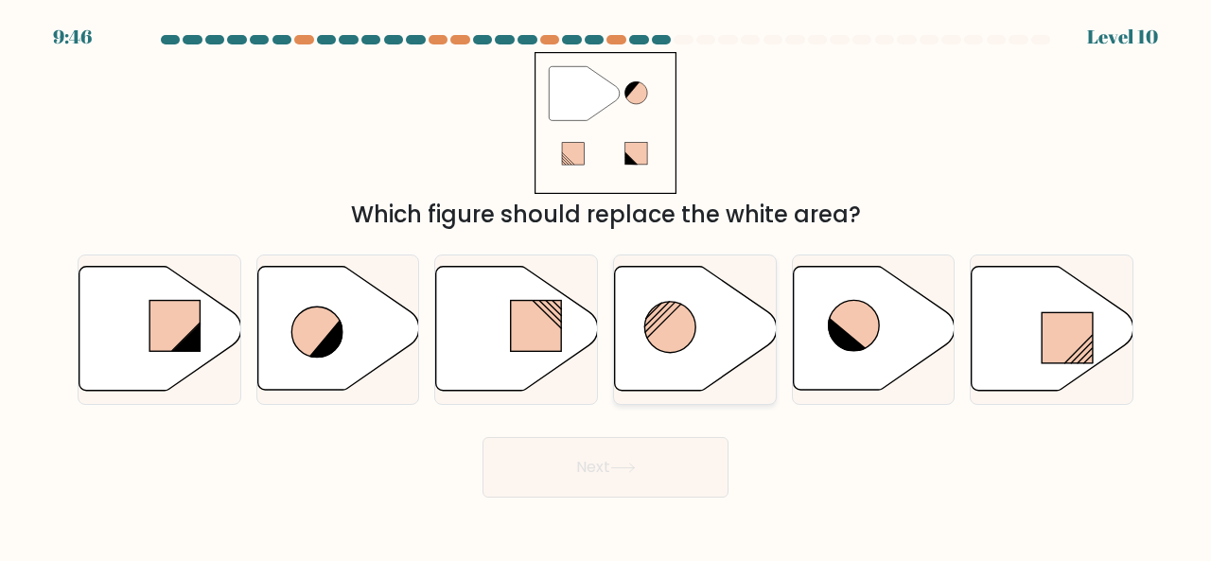
click at [626, 322] on icon at bounding box center [696, 329] width 162 height 124
click at [607, 286] on input "d." at bounding box center [606, 283] width 1 height 5
radio input "true"
click at [674, 460] on button "Next" at bounding box center [606, 467] width 246 height 61
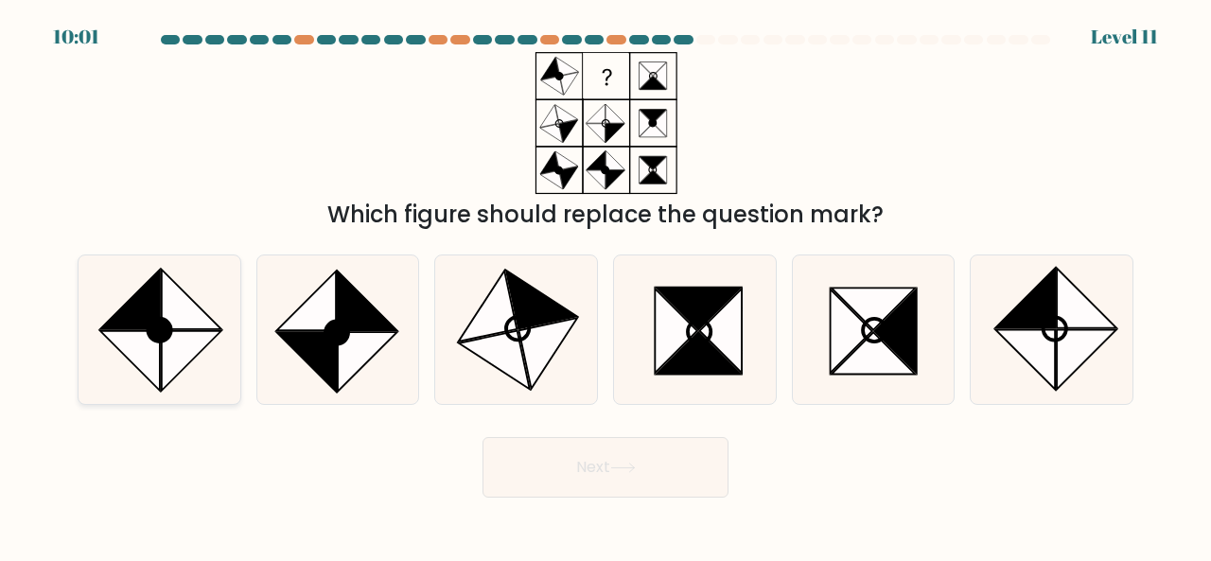
click at [204, 321] on icon at bounding box center [192, 300] width 60 height 60
click at [606, 286] on input "a." at bounding box center [606, 283] width 1 height 5
radio input "true"
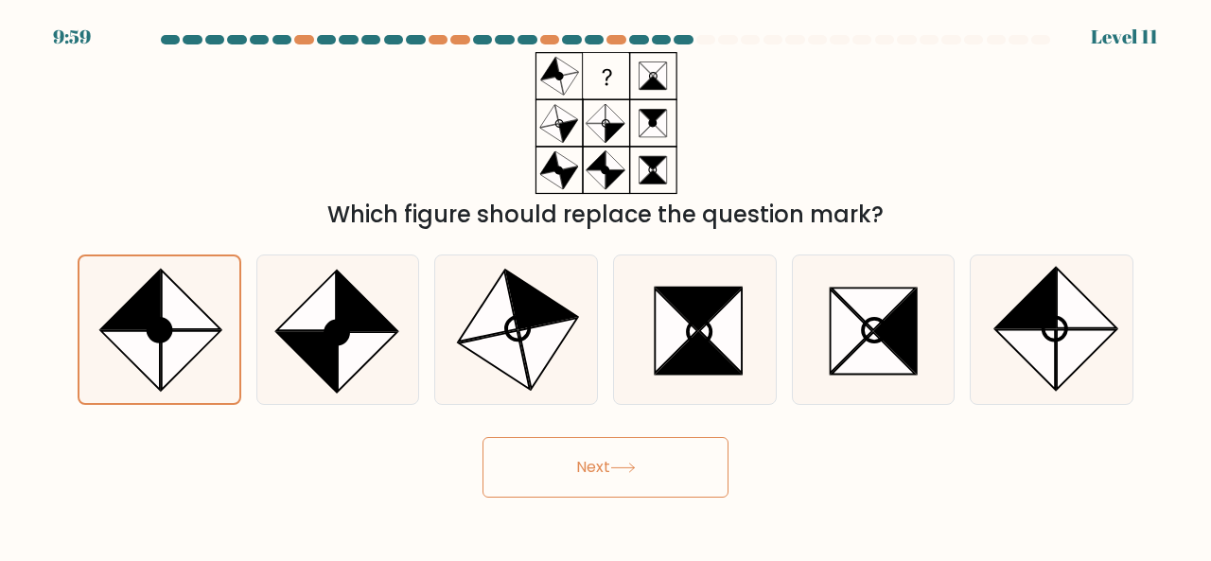
click at [614, 469] on button "Next" at bounding box center [606, 467] width 246 height 61
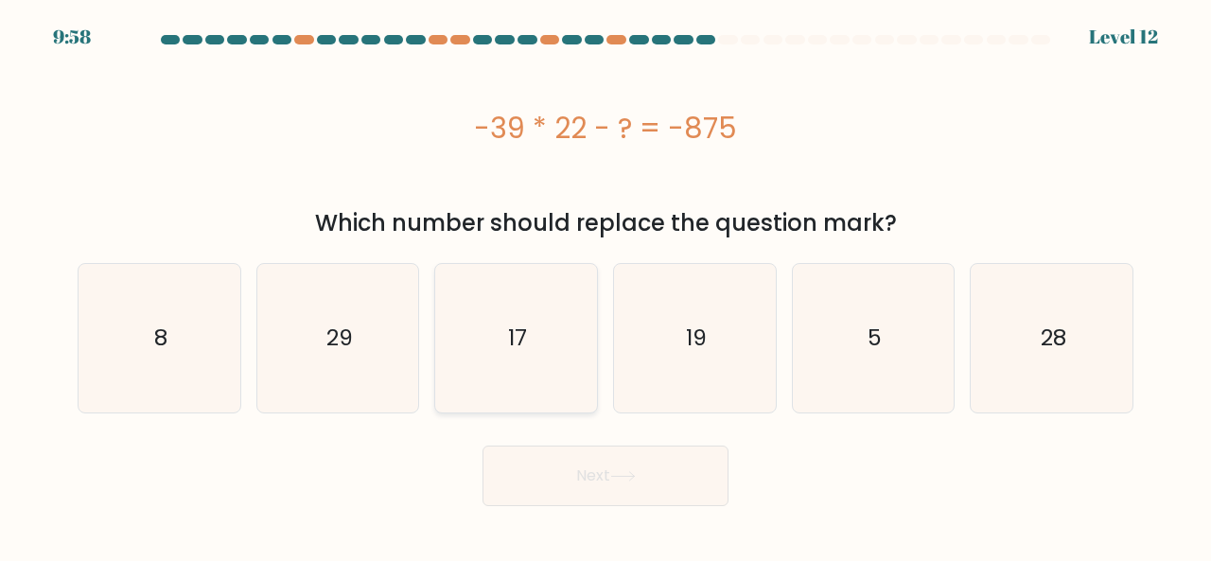
click at [536, 364] on icon "17" at bounding box center [516, 338] width 149 height 149
click at [606, 286] on input "c. 17" at bounding box center [606, 283] width 1 height 5
radio input "true"
click at [604, 463] on button "Next" at bounding box center [606, 476] width 246 height 61
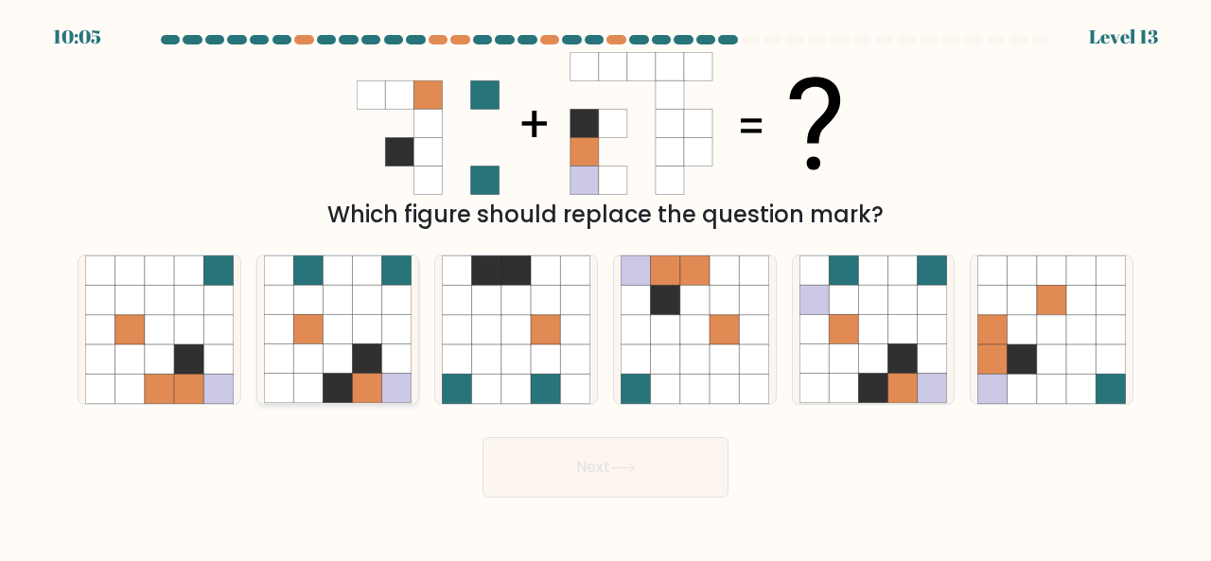
click at [368, 343] on icon at bounding box center [367, 329] width 29 height 29
click at [606, 286] on input "b." at bounding box center [606, 283] width 1 height 5
radio input "true"
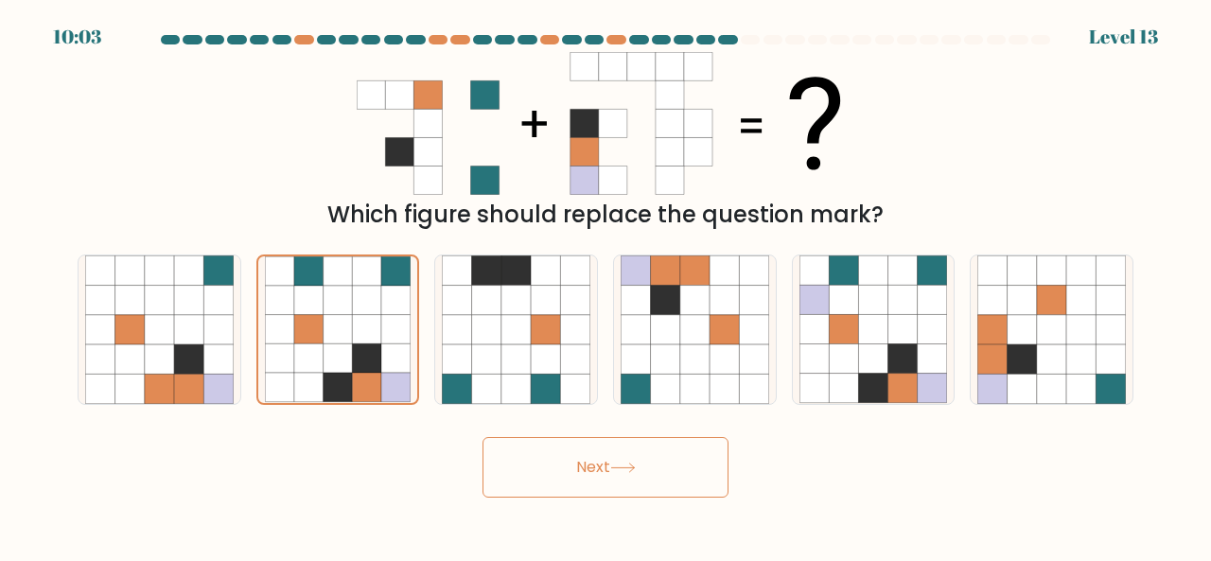
click at [555, 496] on button "Next" at bounding box center [606, 467] width 246 height 61
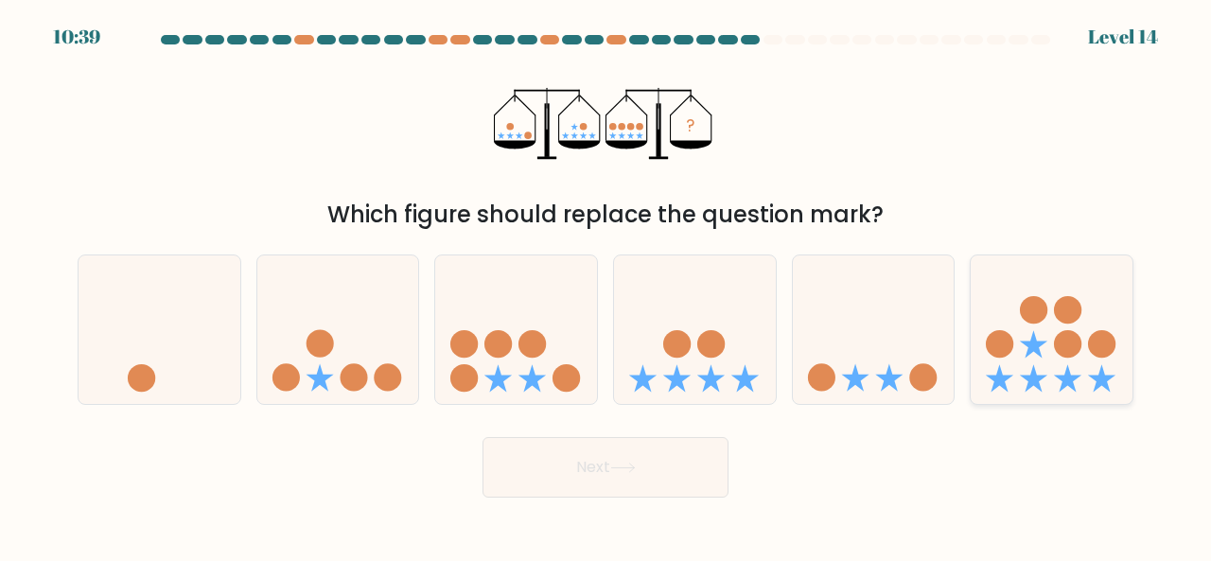
click at [1030, 315] on circle at bounding box center [1033, 309] width 27 height 27
click at [607, 286] on input "f." at bounding box center [606, 283] width 1 height 5
radio input "true"
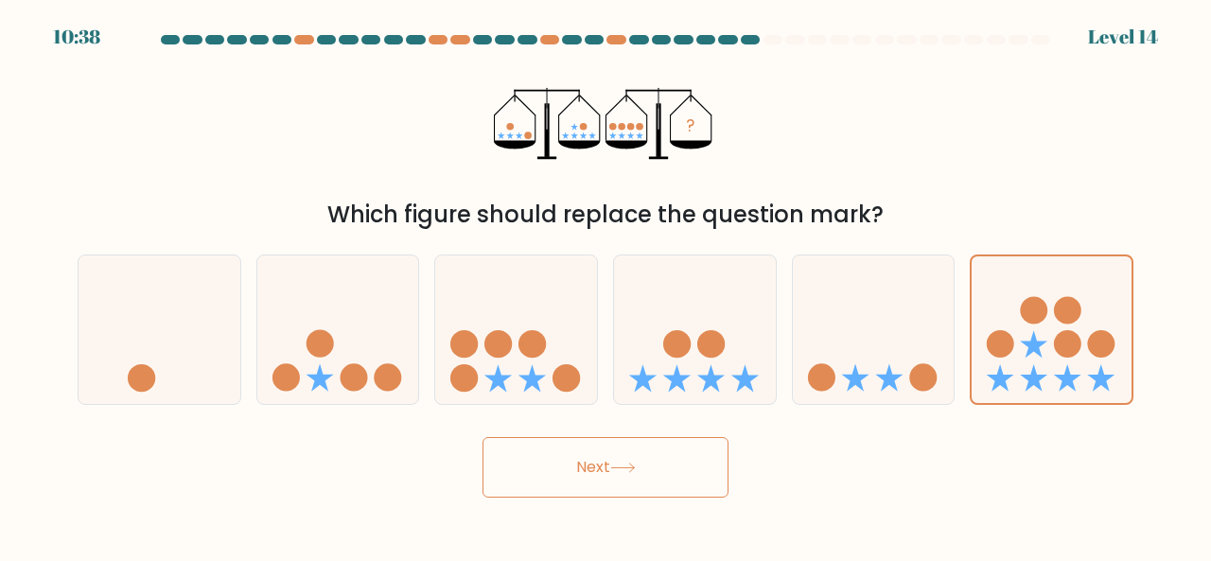
click at [686, 470] on button "Next" at bounding box center [606, 467] width 246 height 61
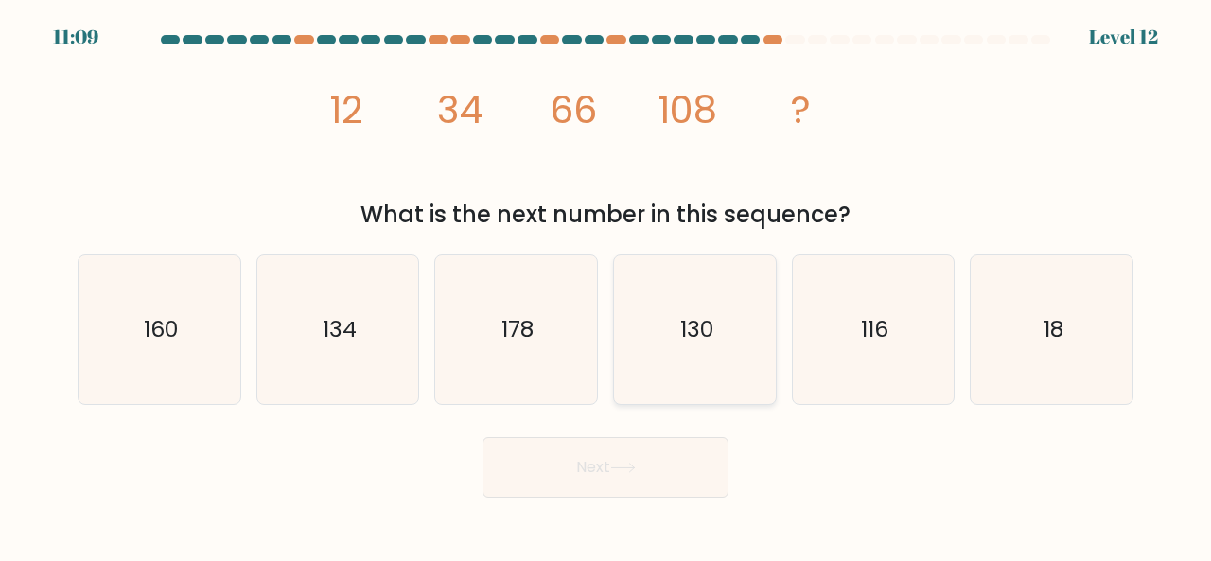
click at [662, 311] on icon "130" at bounding box center [695, 330] width 149 height 149
click at [607, 286] on input "d. 130" at bounding box center [606, 283] width 1 height 5
radio input "true"
click at [652, 476] on button "Next" at bounding box center [606, 467] width 246 height 61
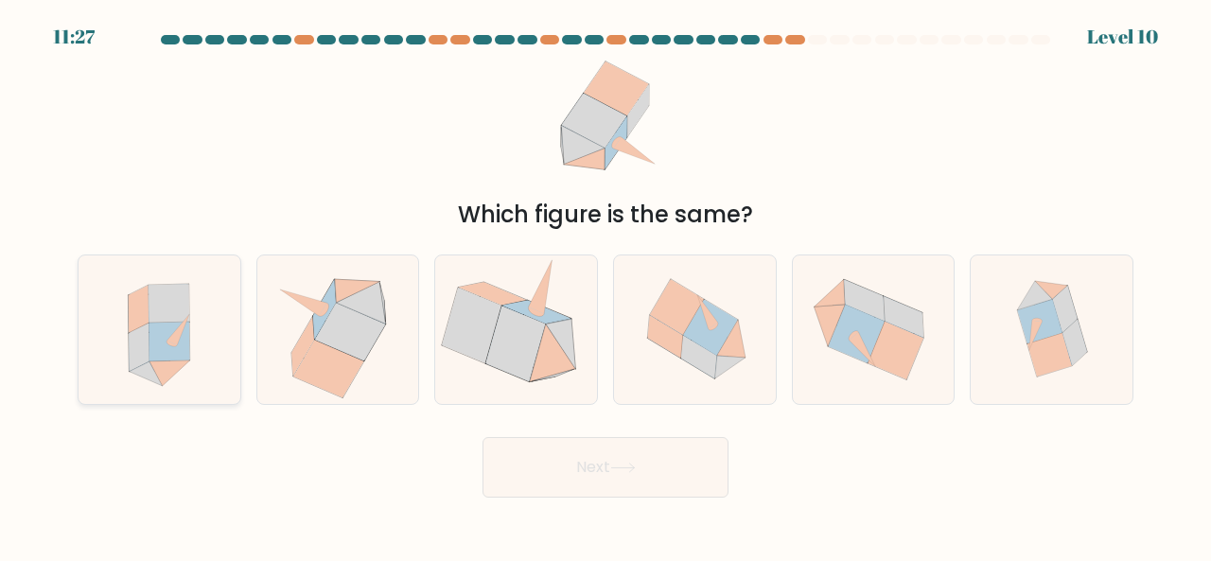
click at [197, 333] on icon at bounding box center [159, 330] width 135 height 149
click at [606, 286] on input "a." at bounding box center [606, 283] width 1 height 5
radio input "true"
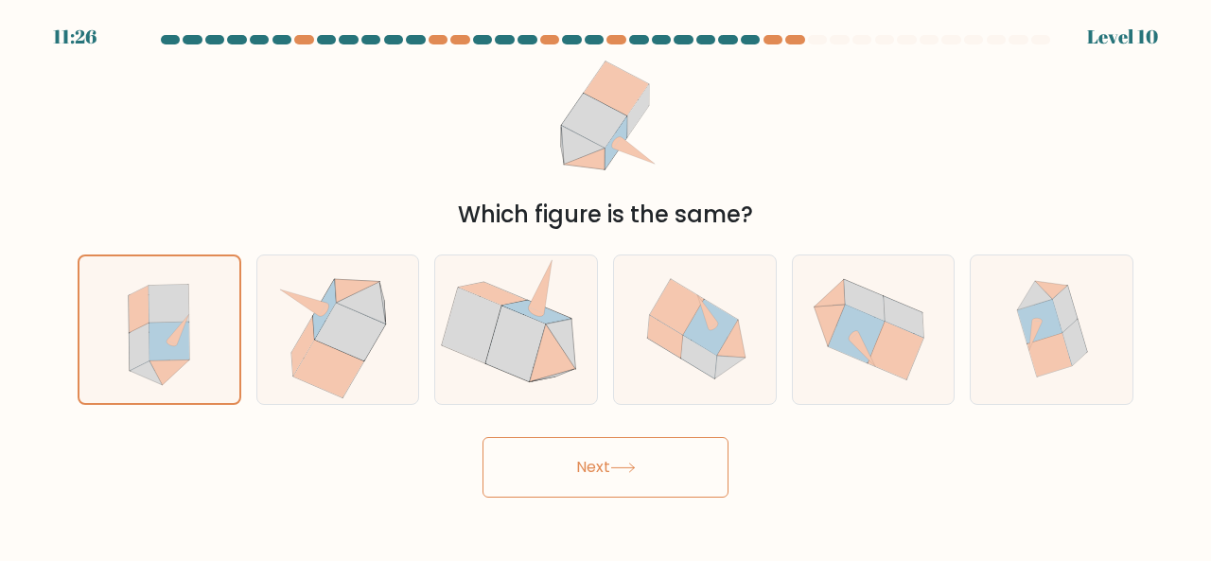
click at [601, 463] on button "Next" at bounding box center [606, 467] width 246 height 61
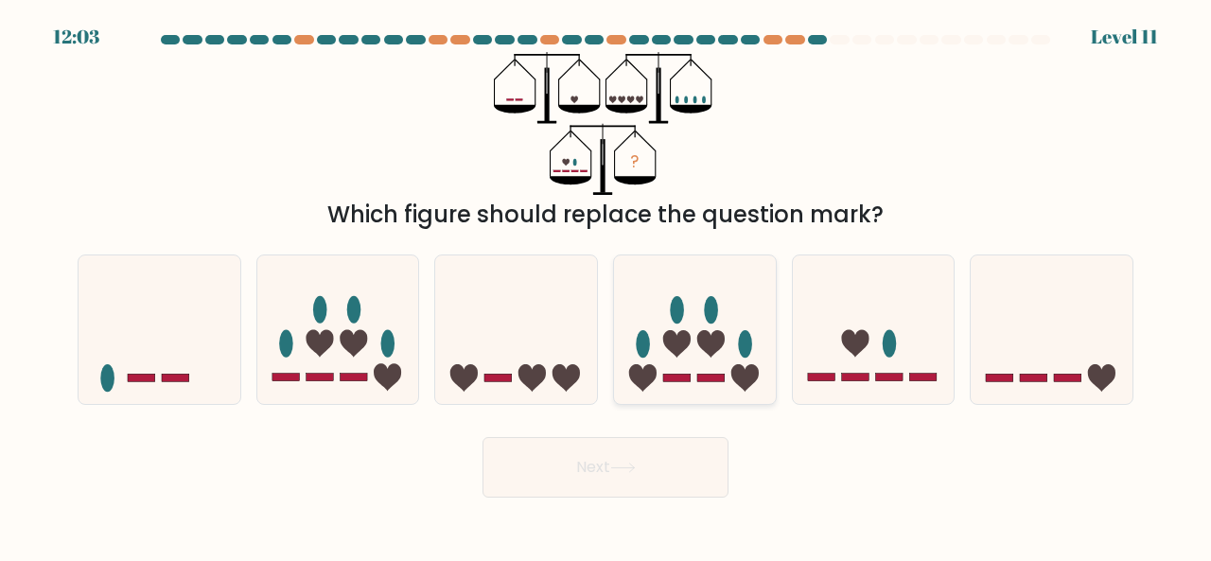
click at [709, 324] on icon at bounding box center [695, 328] width 162 height 133
click at [607, 286] on input "d." at bounding box center [606, 283] width 1 height 5
radio input "true"
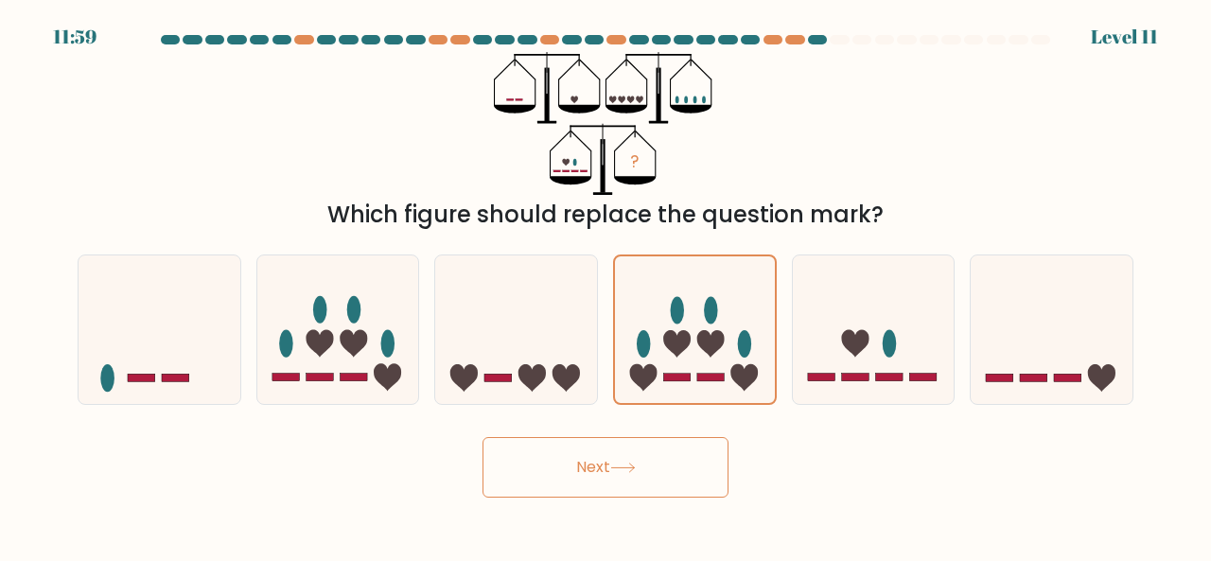
click at [619, 475] on button "Next" at bounding box center [606, 467] width 246 height 61
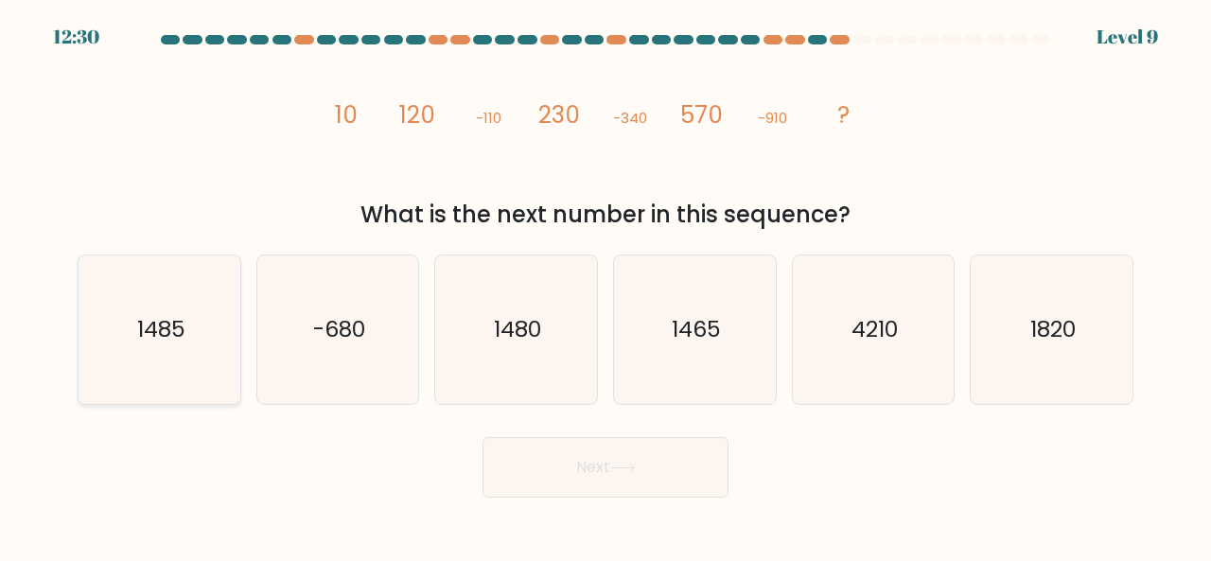
click at [185, 334] on icon "1485" at bounding box center [159, 330] width 149 height 149
click at [606, 286] on input "a. 1485" at bounding box center [606, 283] width 1 height 5
radio input "true"
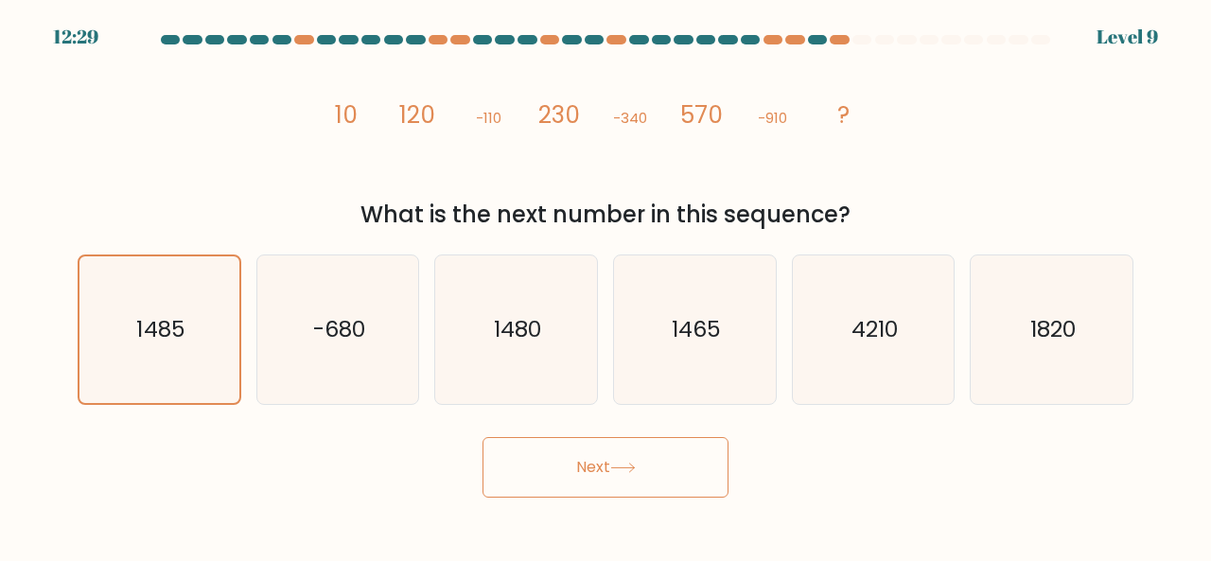
click at [630, 473] on button "Next" at bounding box center [606, 467] width 246 height 61
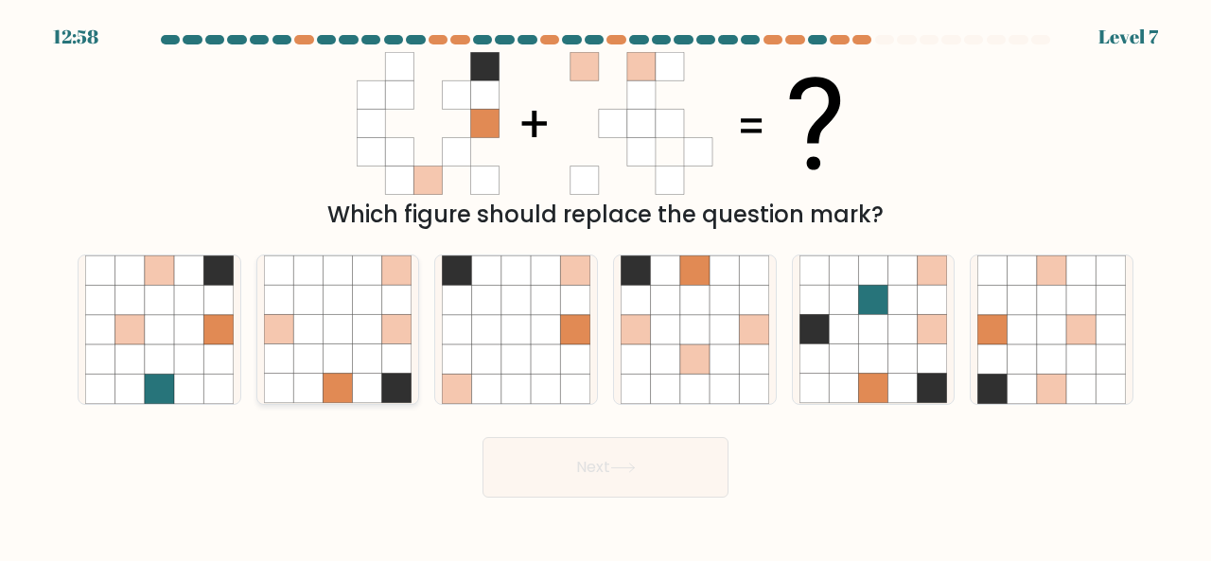
click at [390, 377] on icon at bounding box center [396, 388] width 29 height 29
click at [606, 286] on input "b." at bounding box center [606, 283] width 1 height 5
radio input "true"
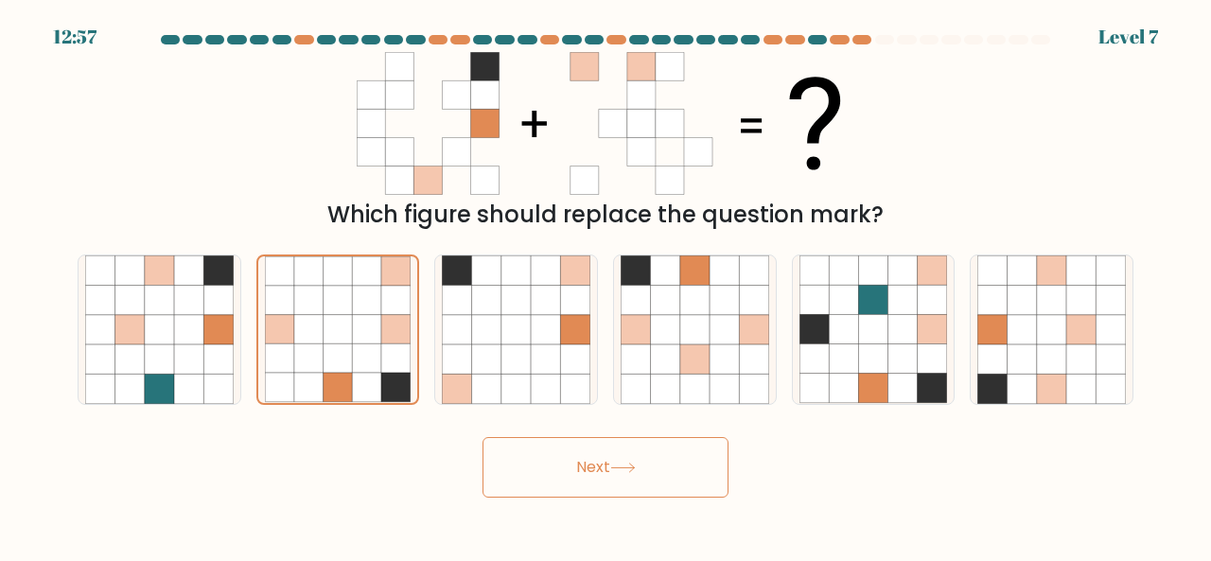
click at [514, 450] on button "Next" at bounding box center [606, 467] width 246 height 61
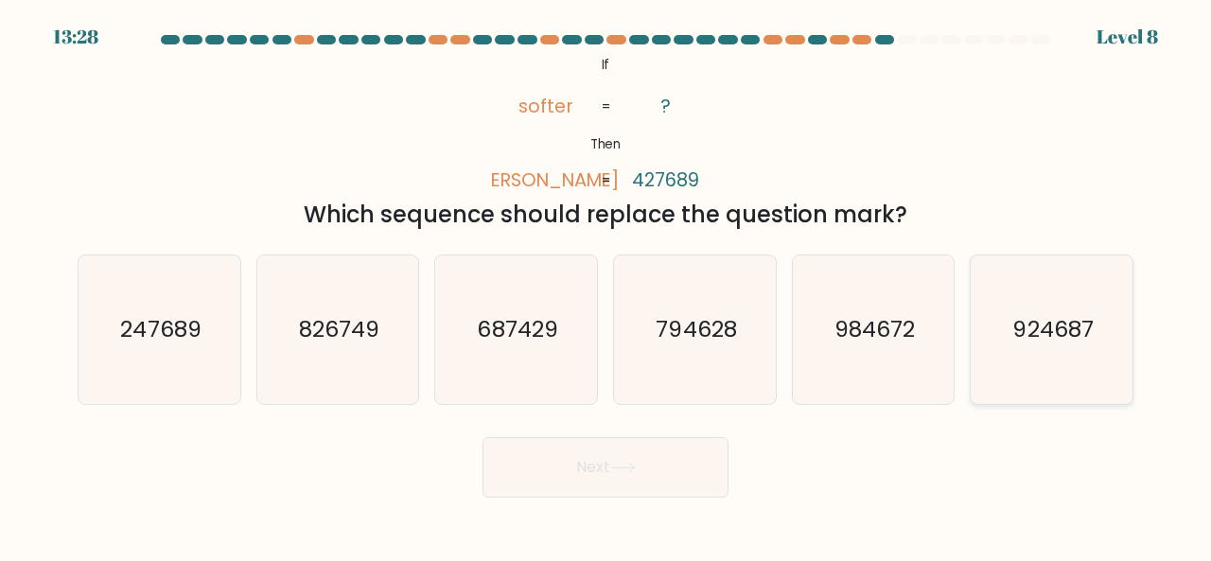
click at [1033, 309] on icon "924687" at bounding box center [1052, 330] width 149 height 149
click at [607, 286] on input "f. 924687" at bounding box center [606, 283] width 1 height 5
radio input "true"
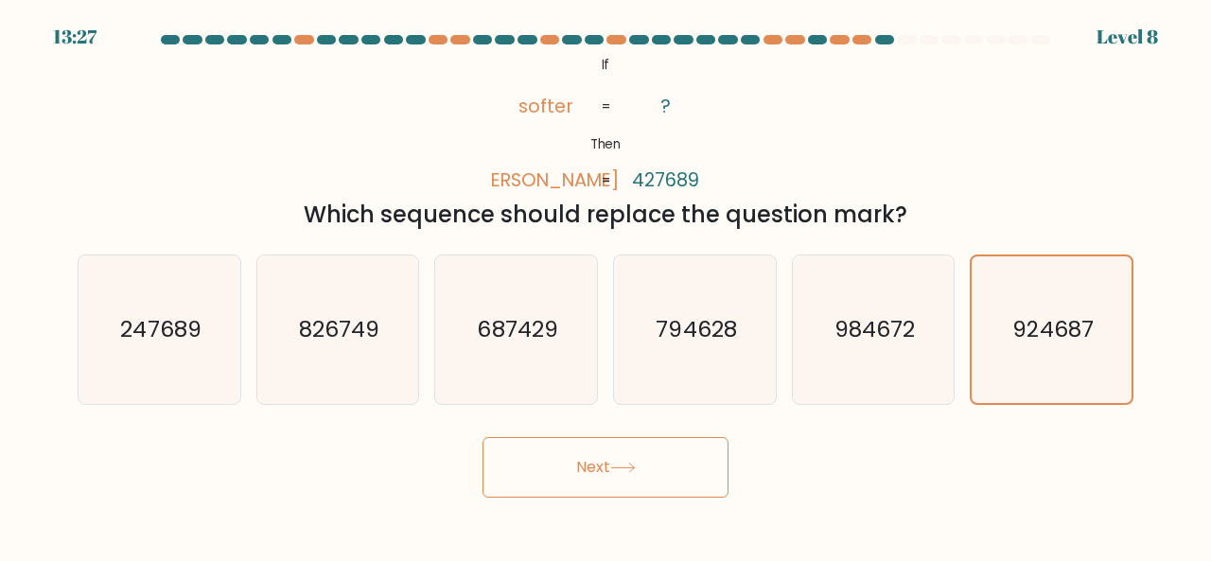
click at [665, 468] on button "Next" at bounding box center [606, 467] width 246 height 61
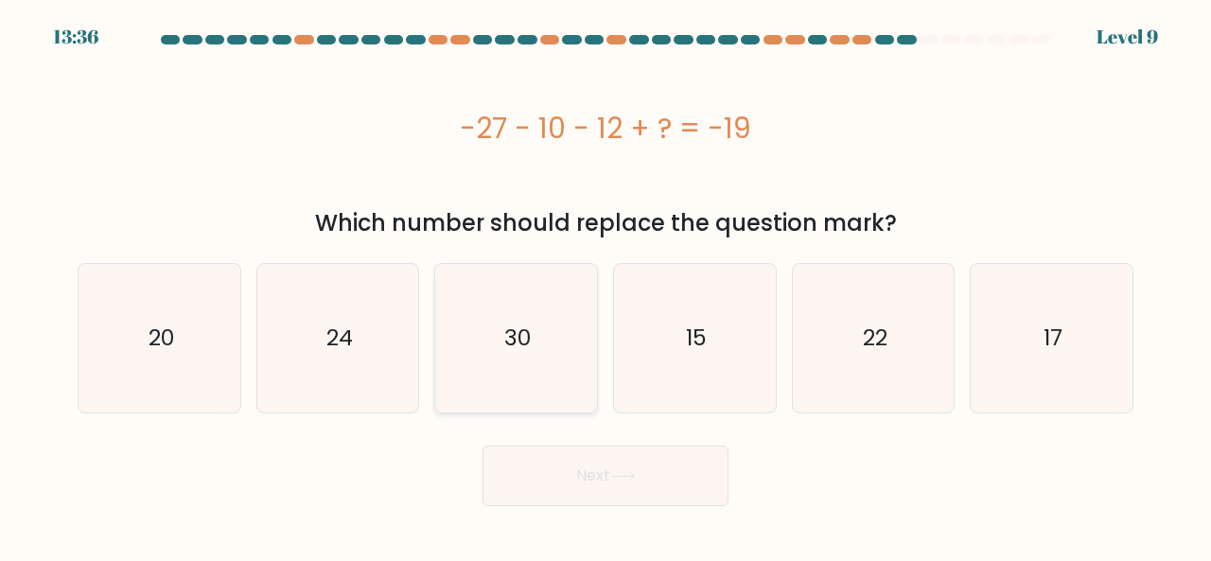
click at [562, 324] on icon "30" at bounding box center [516, 338] width 149 height 149
click at [606, 286] on input "c. 30" at bounding box center [606, 283] width 1 height 5
radio input "true"
click at [602, 463] on button "Next" at bounding box center [606, 476] width 246 height 61
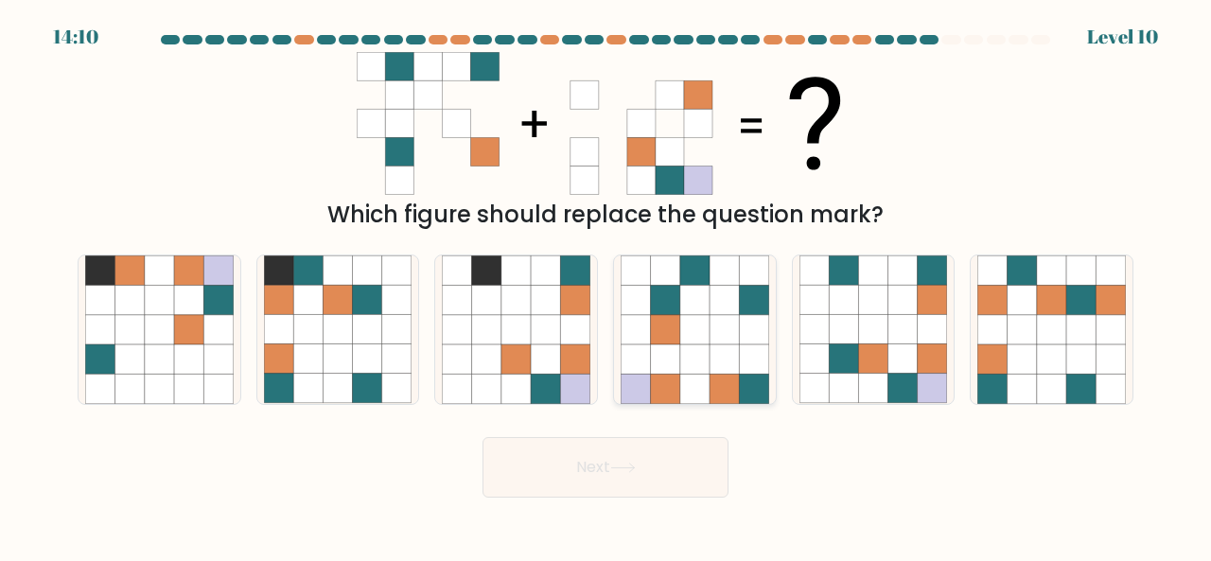
click at [739, 338] on icon at bounding box center [753, 329] width 29 height 29
click at [607, 286] on input "d." at bounding box center [606, 283] width 1 height 5
radio input "true"
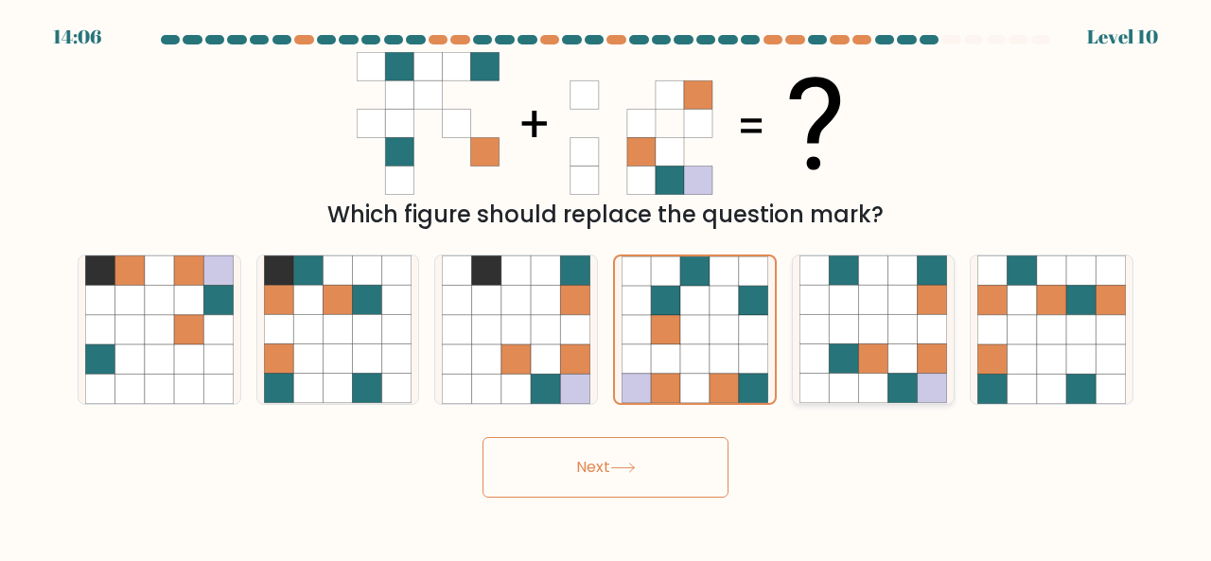
click at [920, 344] on icon at bounding box center [932, 329] width 29 height 29
click at [607, 286] on input "e." at bounding box center [606, 283] width 1 height 5
radio input "true"
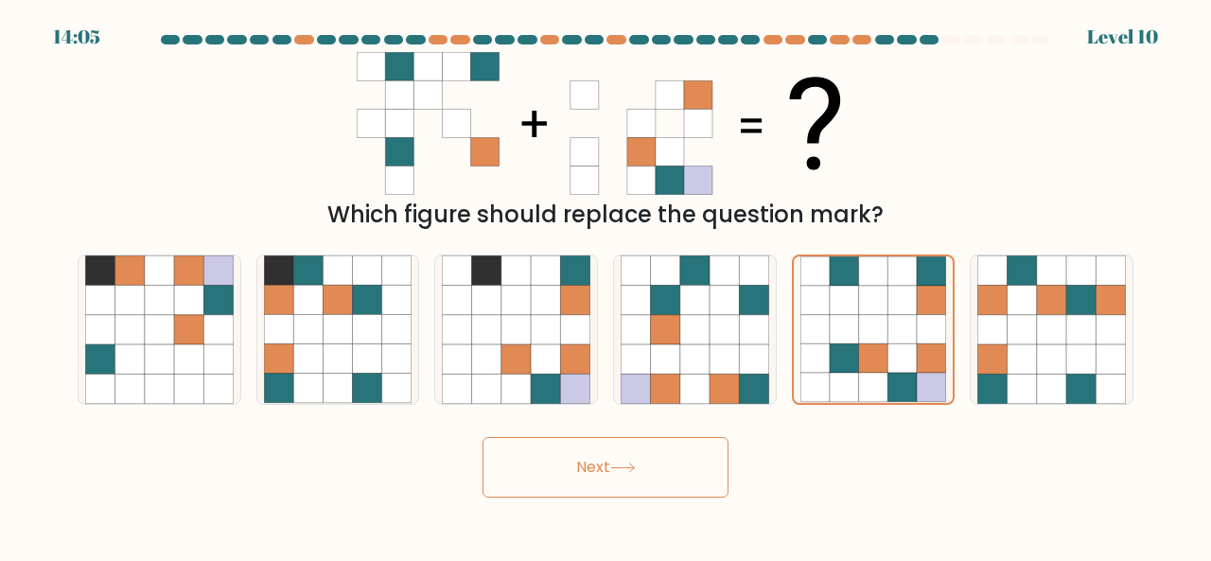
click at [668, 474] on button "Next" at bounding box center [606, 467] width 246 height 61
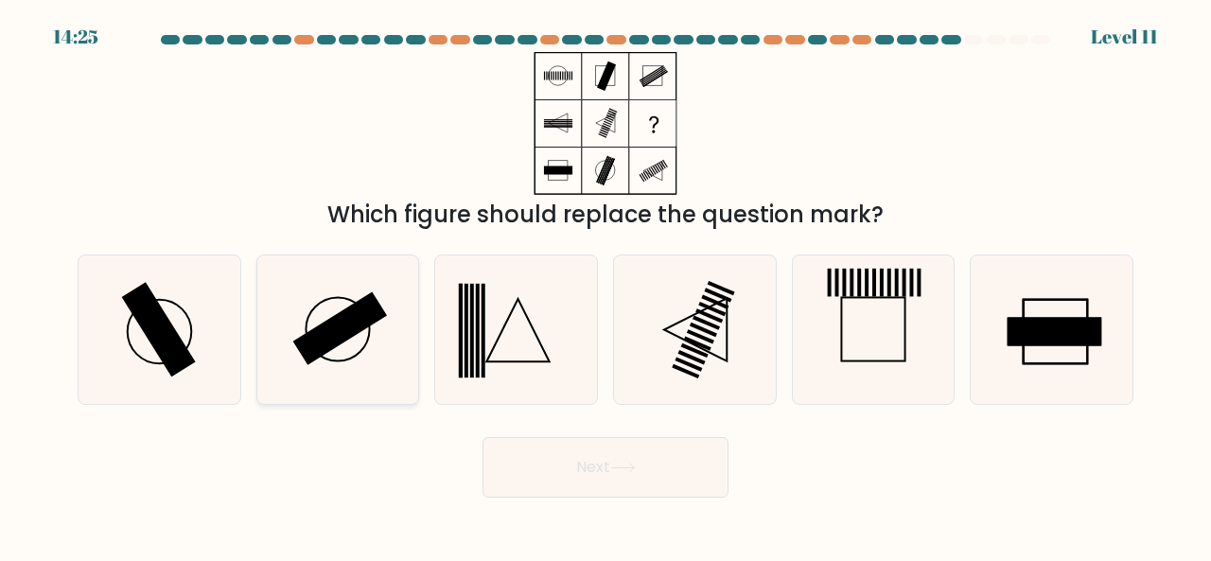
click at [360, 334] on icon at bounding box center [338, 330] width 149 height 149
click at [606, 286] on input "b." at bounding box center [606, 283] width 1 height 5
radio input "true"
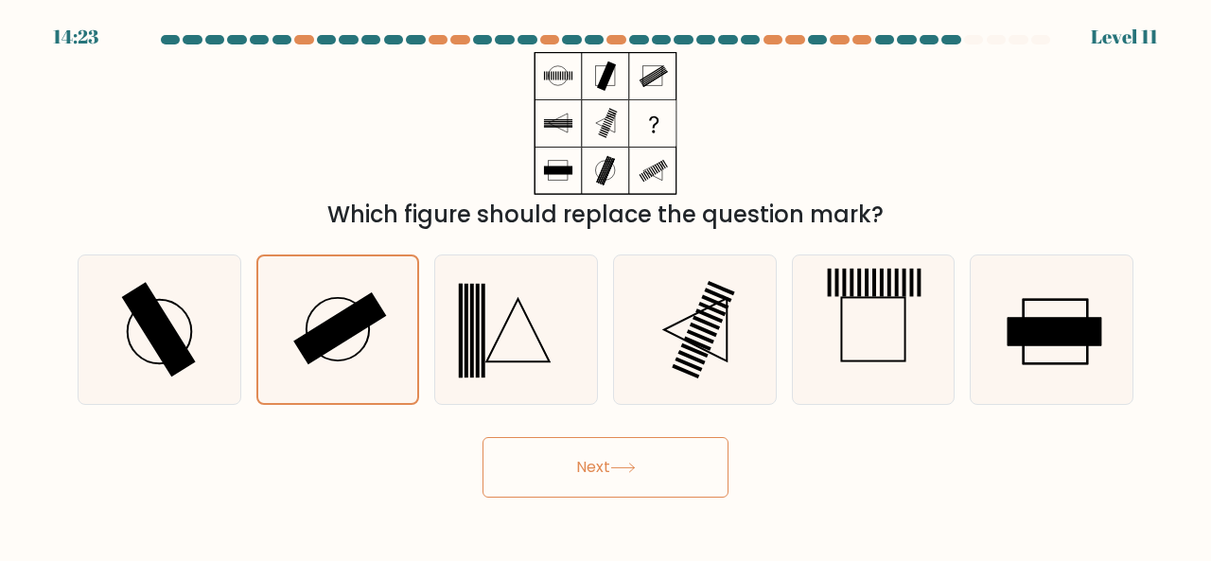
click at [604, 472] on button "Next" at bounding box center [606, 467] width 246 height 61
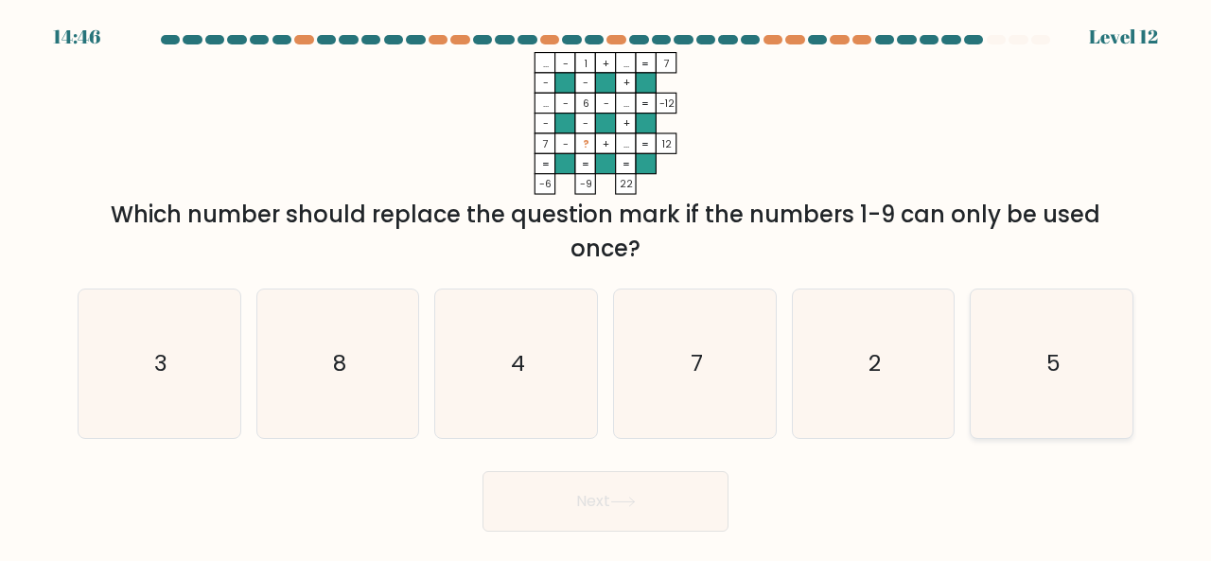
click at [1087, 347] on icon "5" at bounding box center [1052, 364] width 149 height 149
click at [607, 286] on input "f. 5" at bounding box center [606, 283] width 1 height 5
radio input "true"
click at [662, 502] on button "Next" at bounding box center [606, 501] width 246 height 61
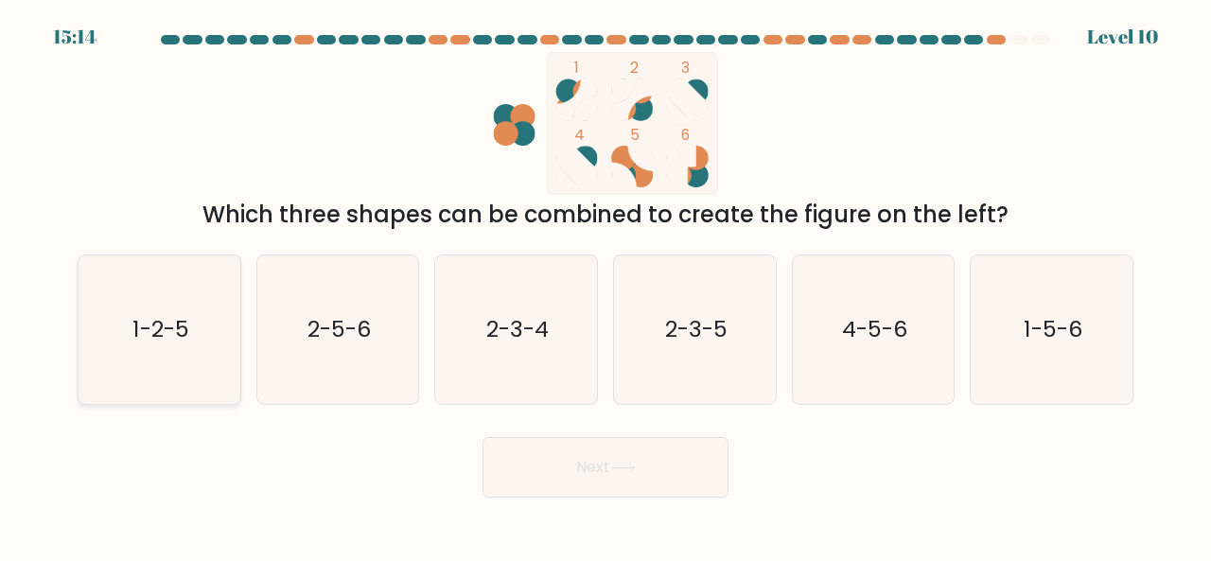
click at [189, 359] on icon "1-2-5" at bounding box center [159, 330] width 149 height 149
click at [606, 286] on input "a. 1-2-5" at bounding box center [606, 283] width 1 height 5
radio input "true"
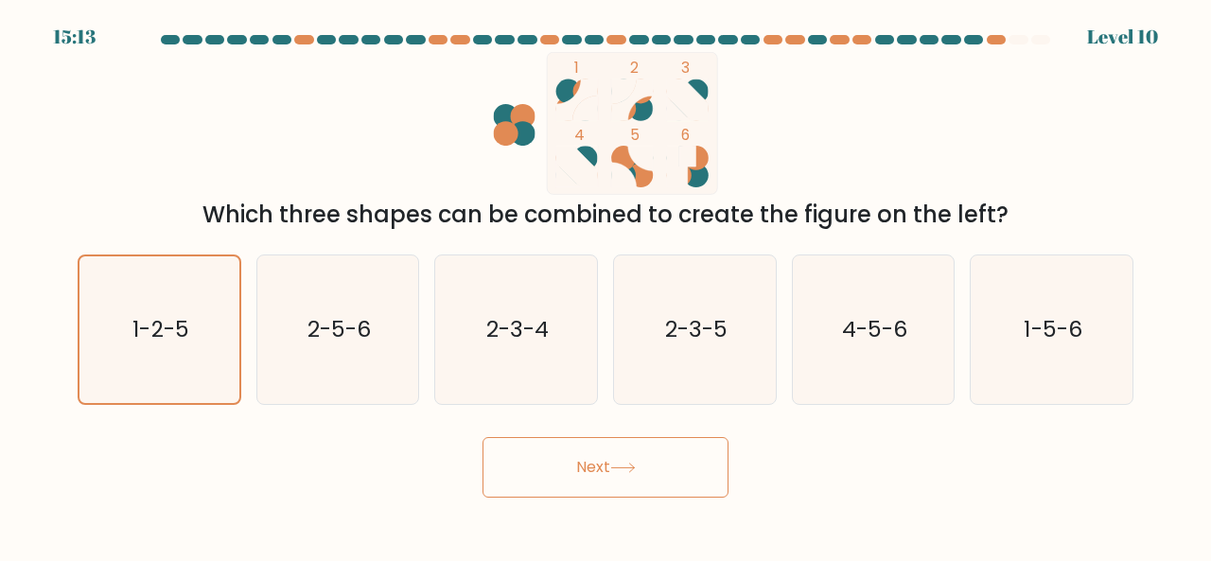
click at [627, 467] on icon at bounding box center [622, 468] width 23 height 9
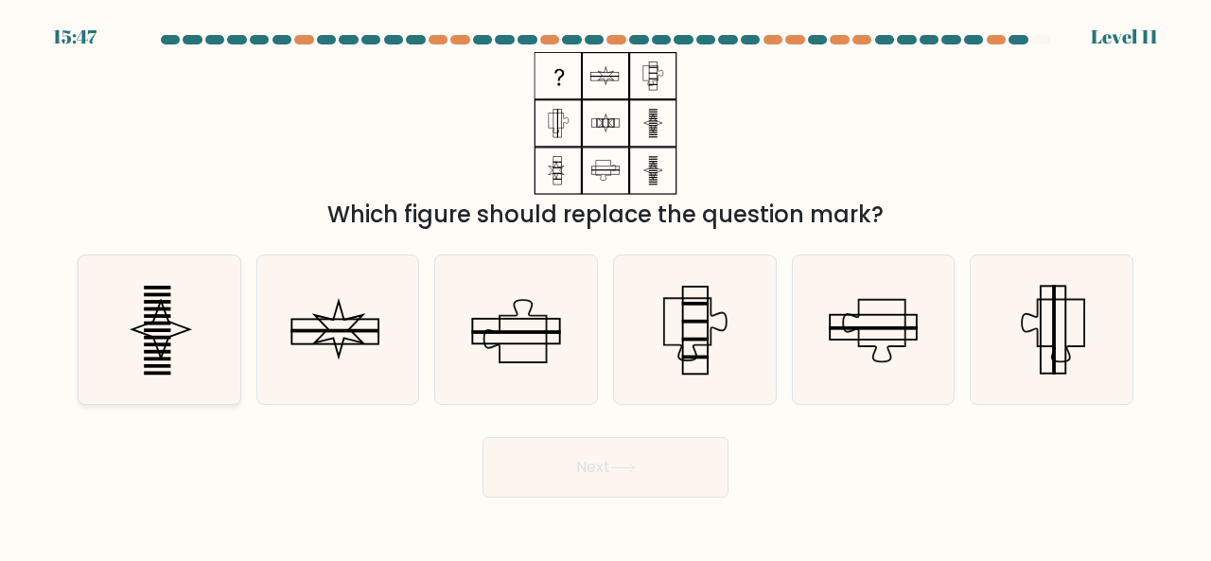
click at [216, 309] on icon at bounding box center [159, 330] width 149 height 149
click at [606, 286] on input "a." at bounding box center [606, 283] width 1 height 5
radio input "true"
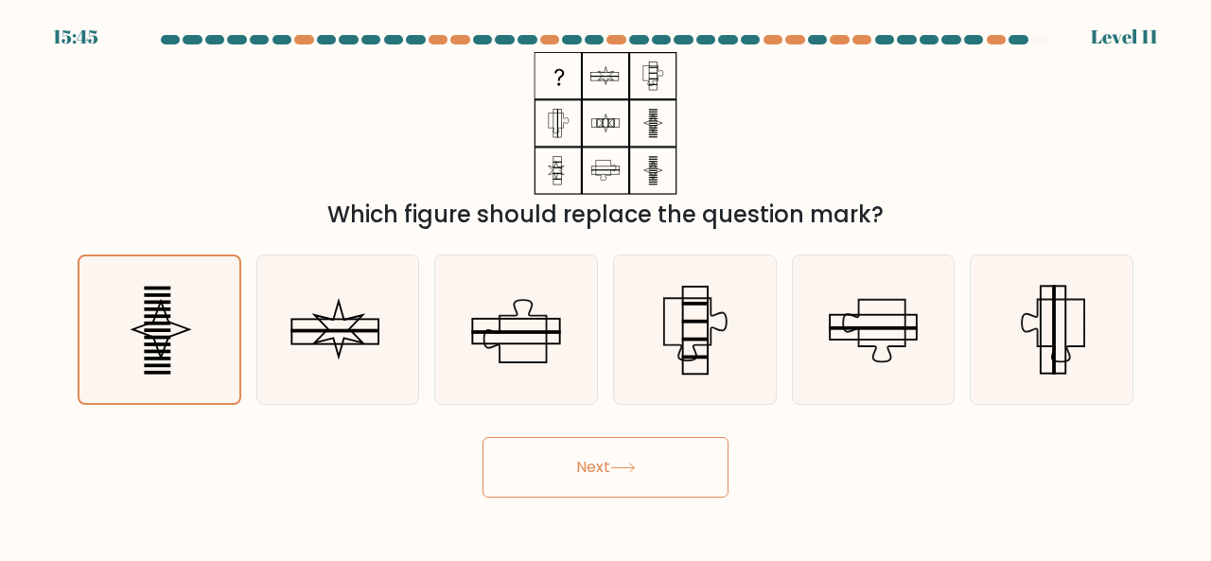
click at [622, 465] on icon at bounding box center [623, 468] width 26 height 10
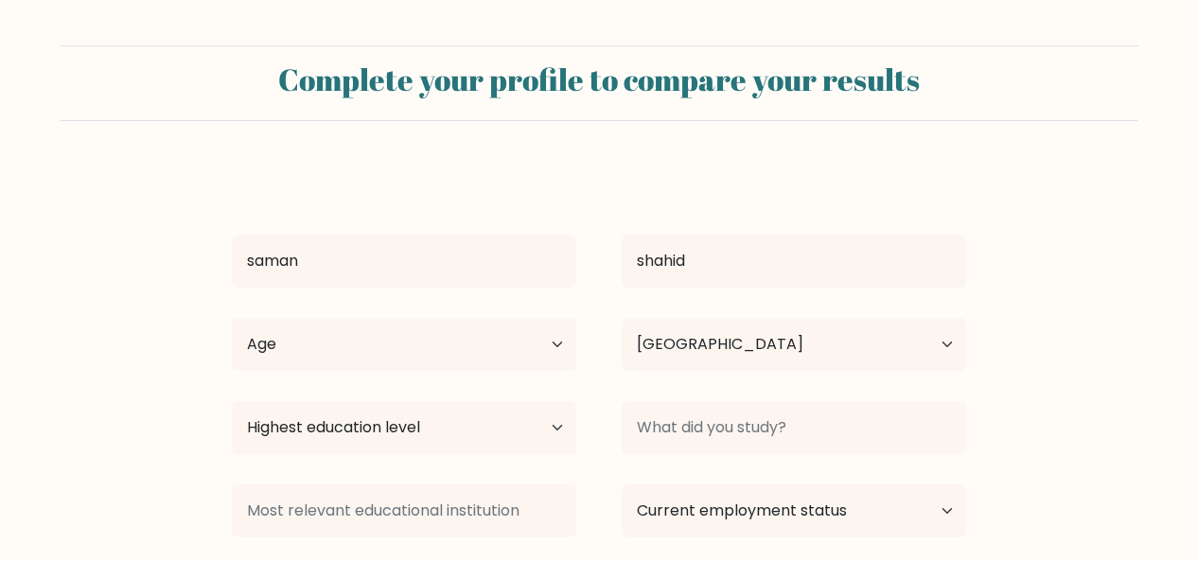
select select "PK"
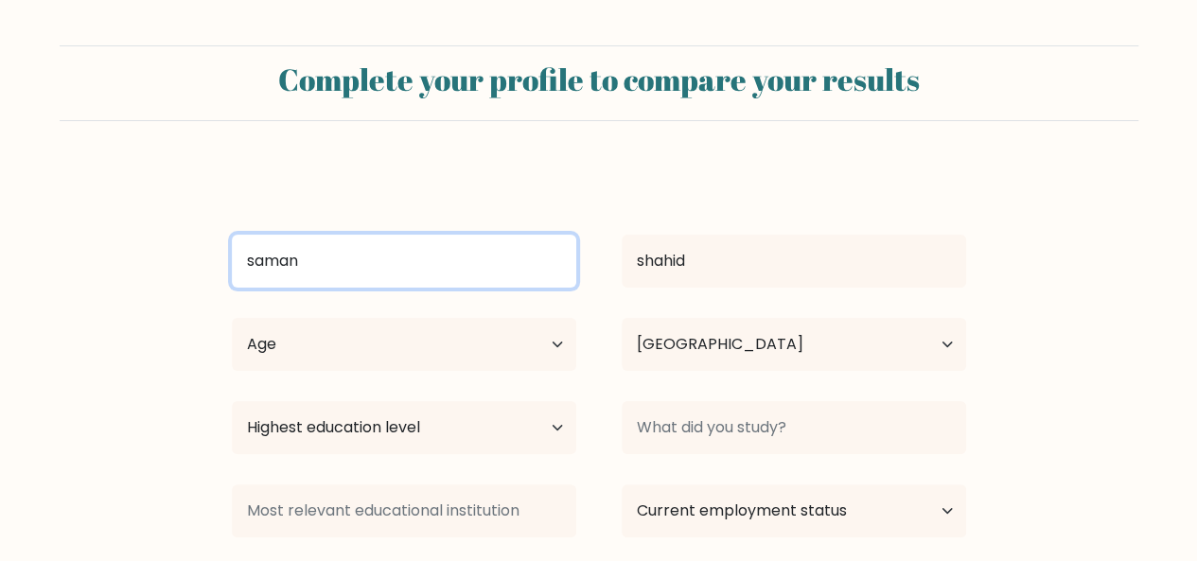
click at [492, 256] on input "saman" at bounding box center [404, 261] width 344 height 53
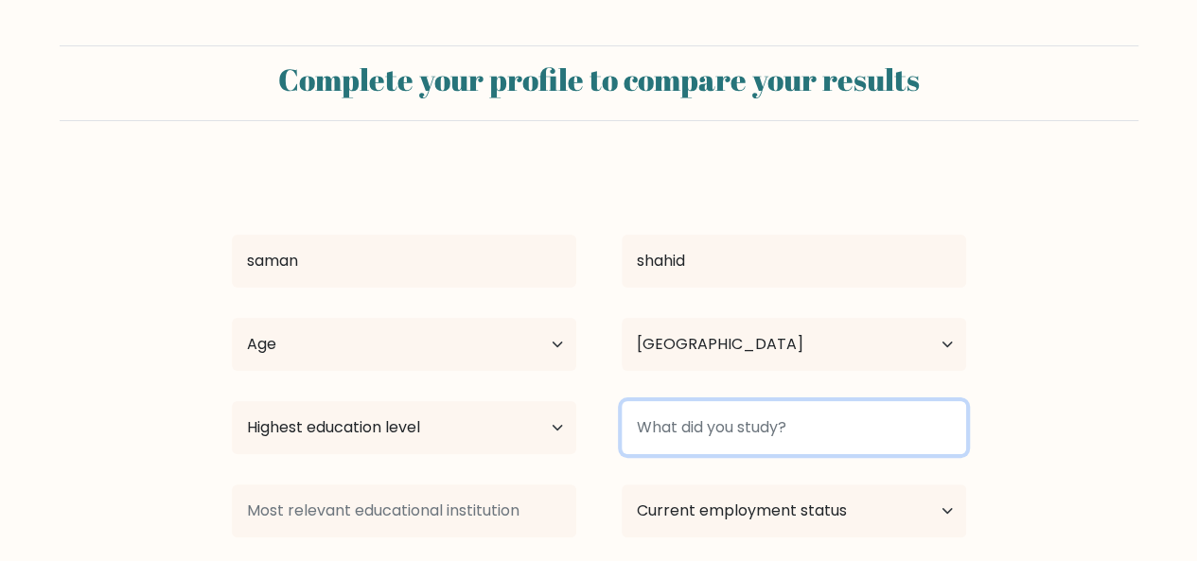
click at [836, 429] on input at bounding box center [794, 427] width 344 height 53
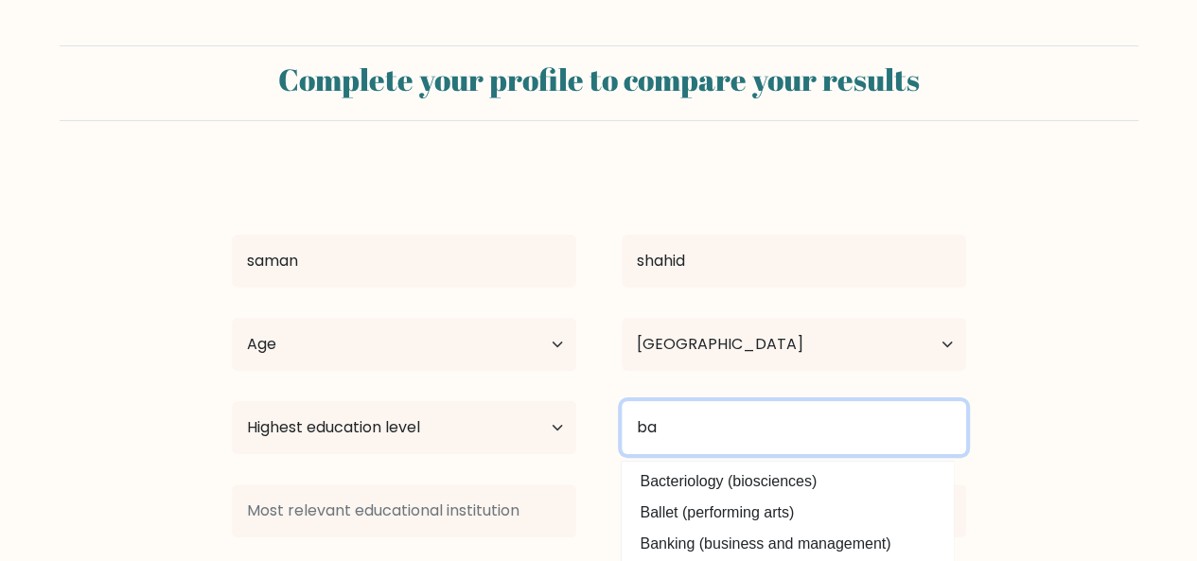
type input "b"
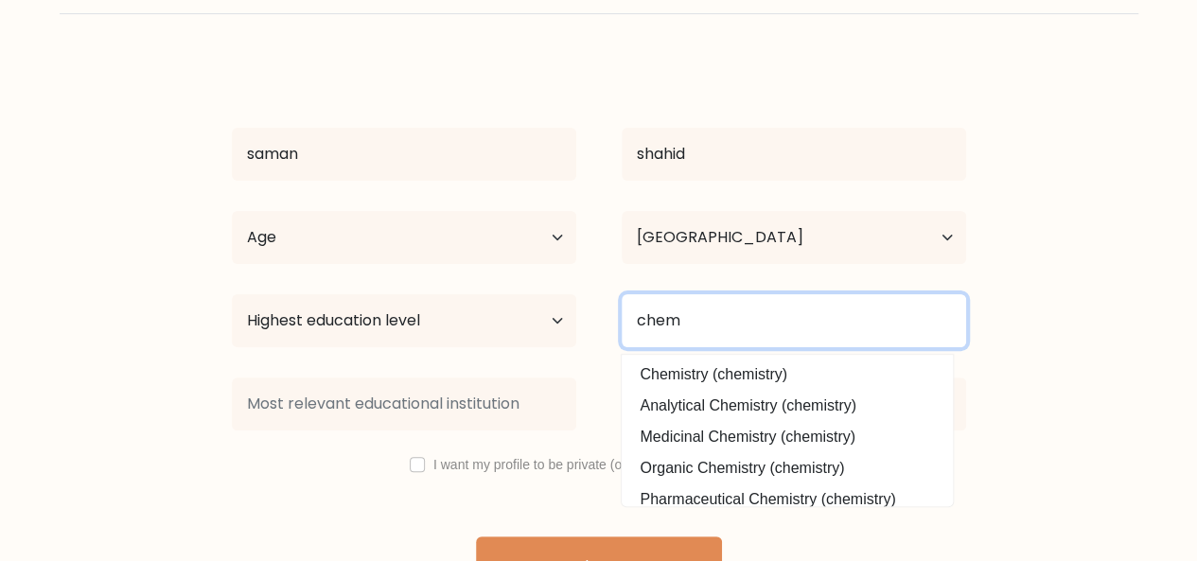
scroll to position [121, 0]
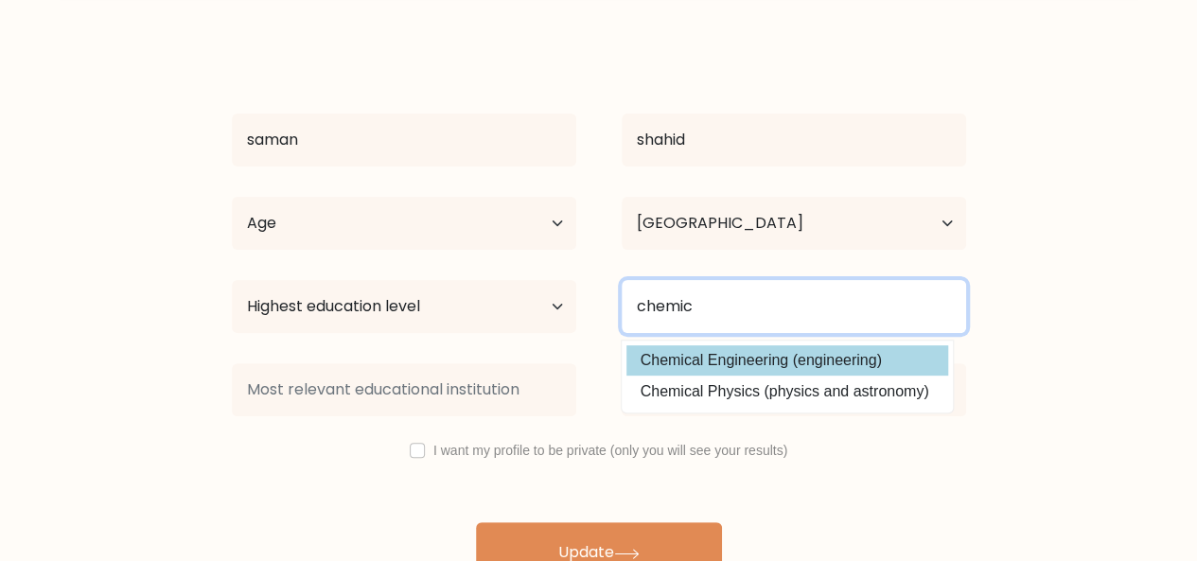
type input "chemic"
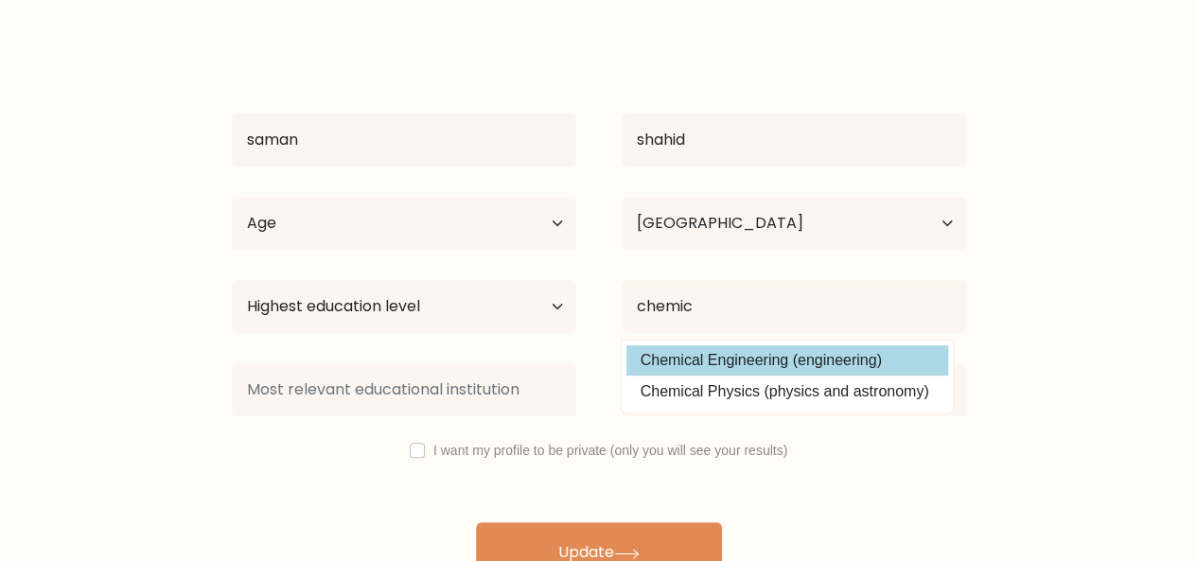
click at [842, 370] on div "saman shahid Age Under 18 years old 18-24 years old 25-34 years old 35-44 years…" at bounding box center [598, 314] width 757 height 538
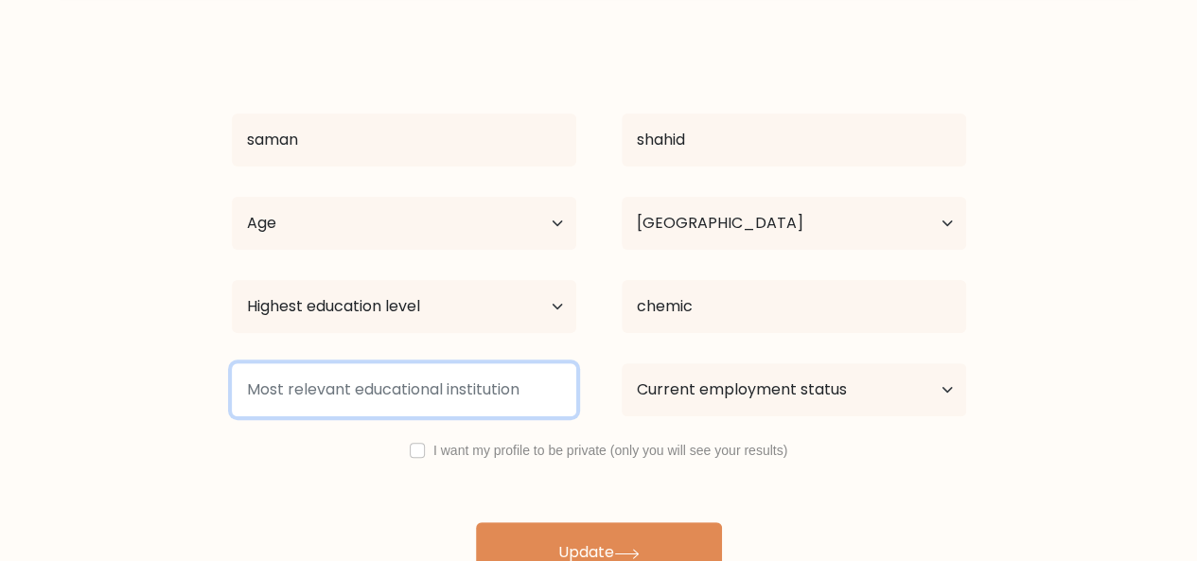
click at [498, 393] on input at bounding box center [404, 389] width 344 height 53
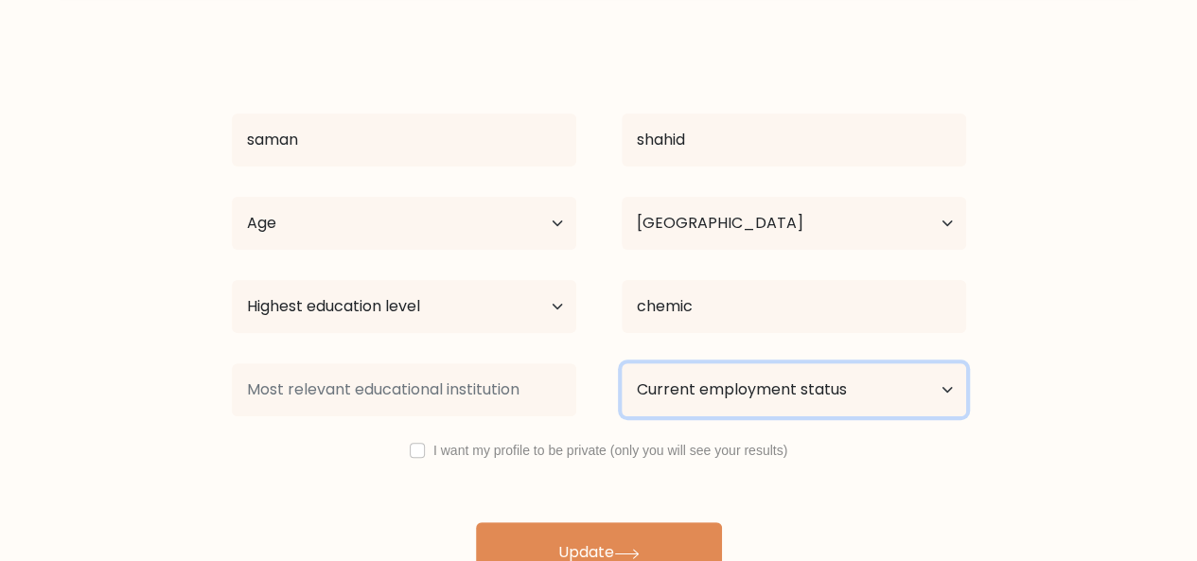
click at [725, 396] on select "Current employment status Employed Student Retired Other / prefer not to answer" at bounding box center [794, 389] width 344 height 53
select select "employed"
click at [622, 363] on select "Current employment status Employed Student Retired Other / prefer not to answer" at bounding box center [794, 389] width 344 height 53
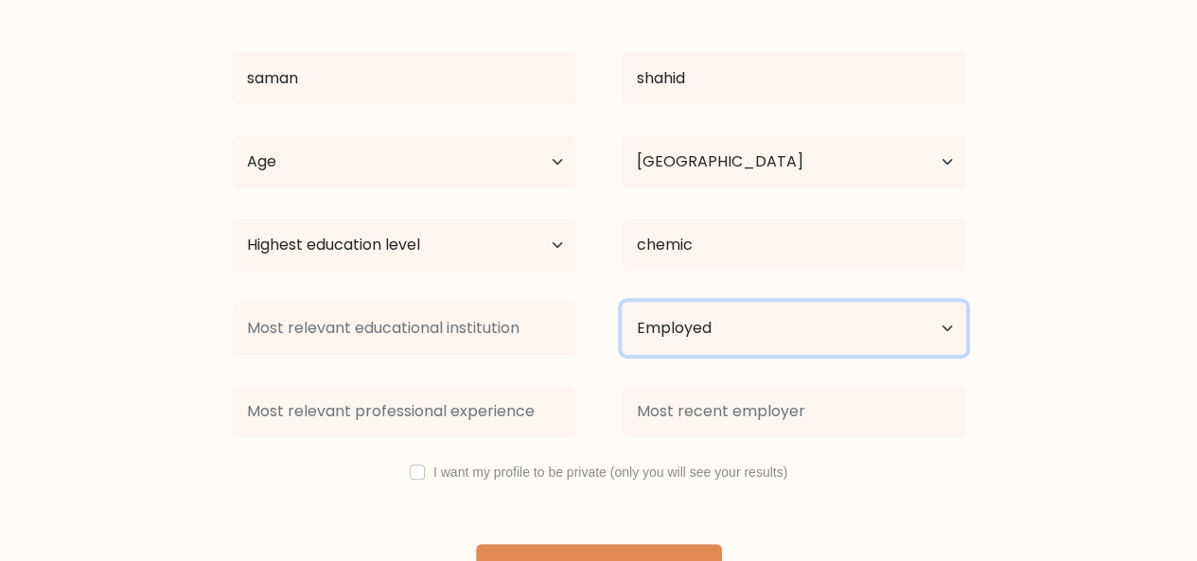
scroll to position [225, 0]
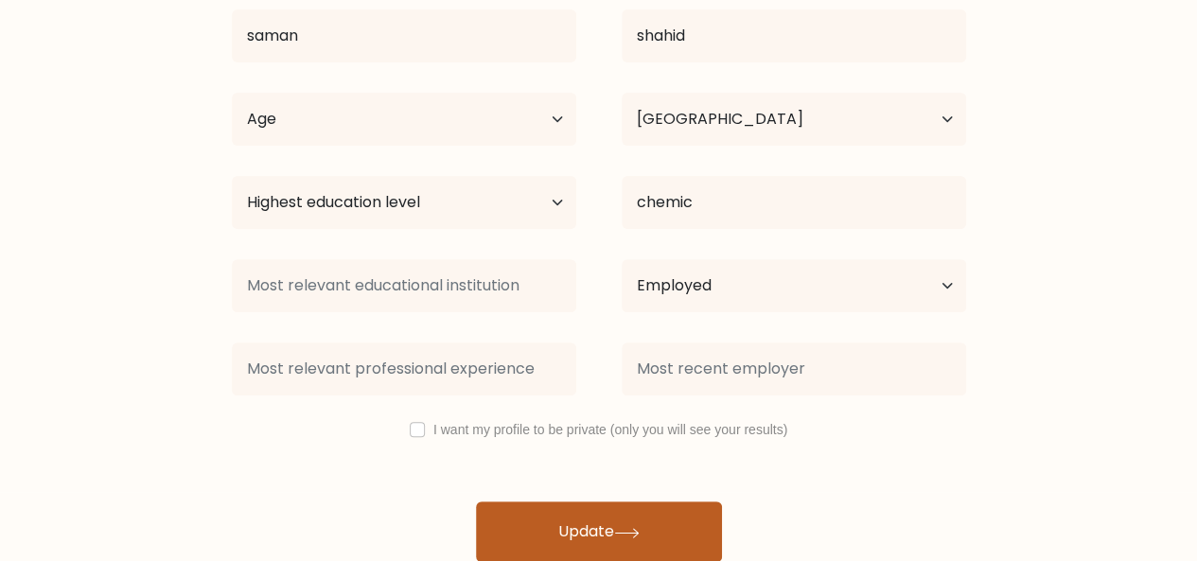
click at [615, 532] on button "Update" at bounding box center [599, 532] width 246 height 61
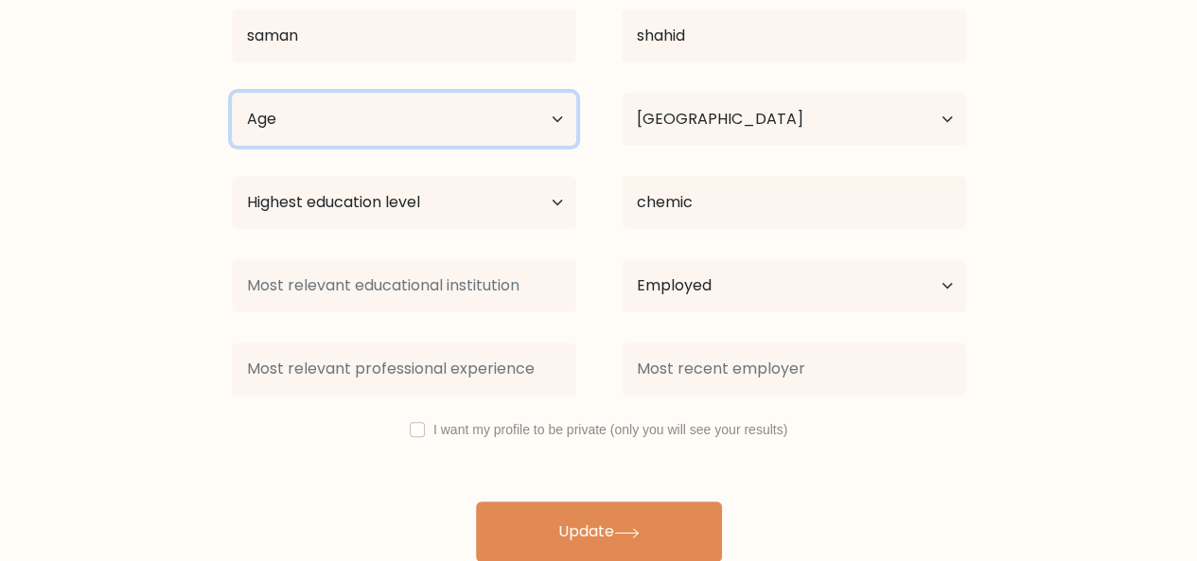
click at [492, 141] on select "Age Under 18 years old 18-24 years old 25-34 years old 35-44 years old 45-54 ye…" at bounding box center [404, 119] width 344 height 53
select select "25_34"
click at [232, 93] on select "Age Under 18 years old 18-24 years old 25-34 years old 35-44 years old 45-54 ye…" at bounding box center [404, 119] width 344 height 53
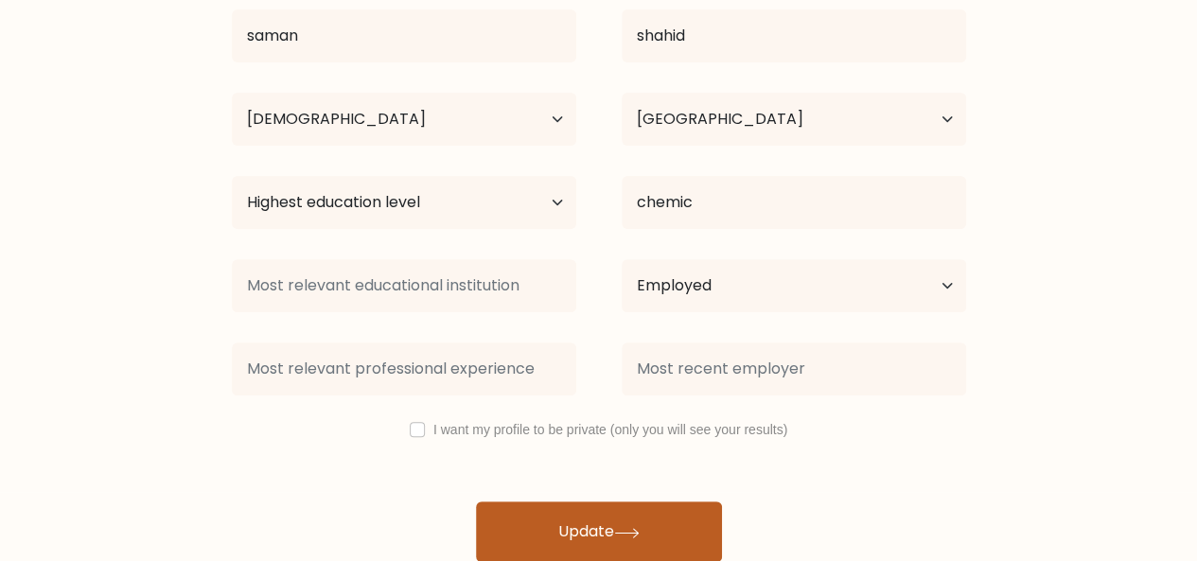
click at [634, 508] on button "Update" at bounding box center [599, 532] width 246 height 61
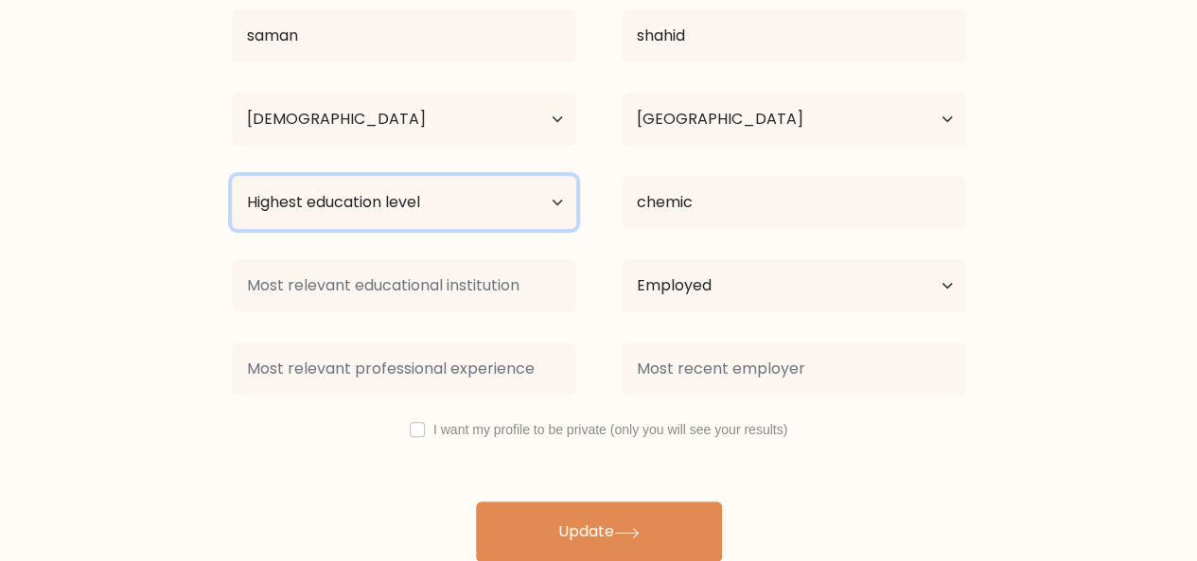
click at [476, 217] on select "Highest education level No schooling Primary Lower Secondary Upper Secondary Oc…" at bounding box center [404, 202] width 344 height 53
select select "bachelors_degree"
click at [232, 176] on select "Highest education level No schooling Primary Lower Secondary Upper Secondary Oc…" at bounding box center [404, 202] width 344 height 53
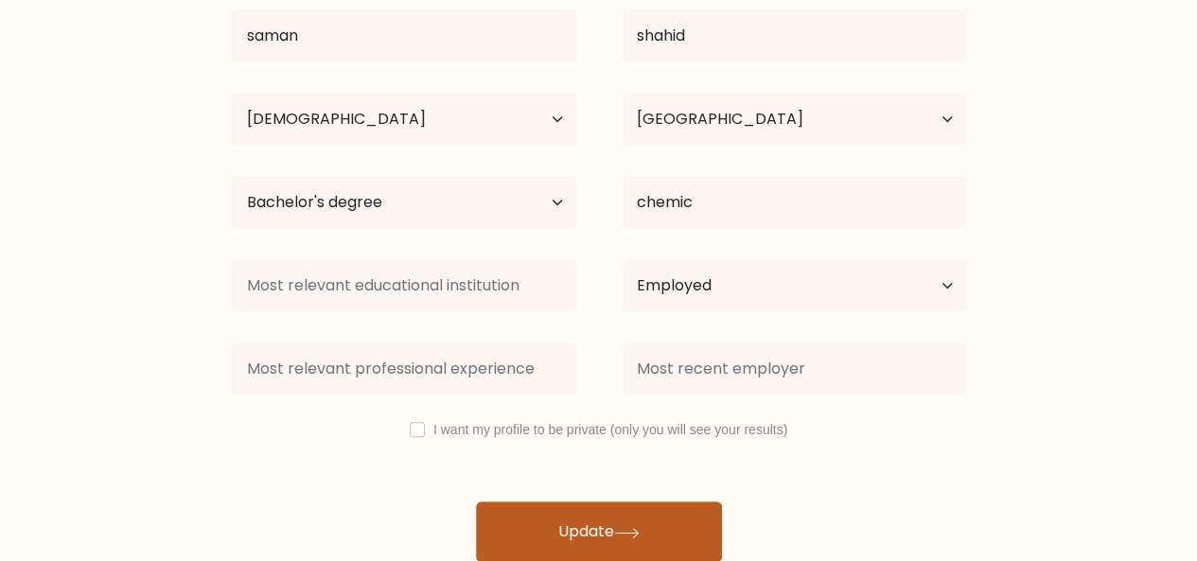
click at [575, 510] on button "Update" at bounding box center [599, 532] width 246 height 61
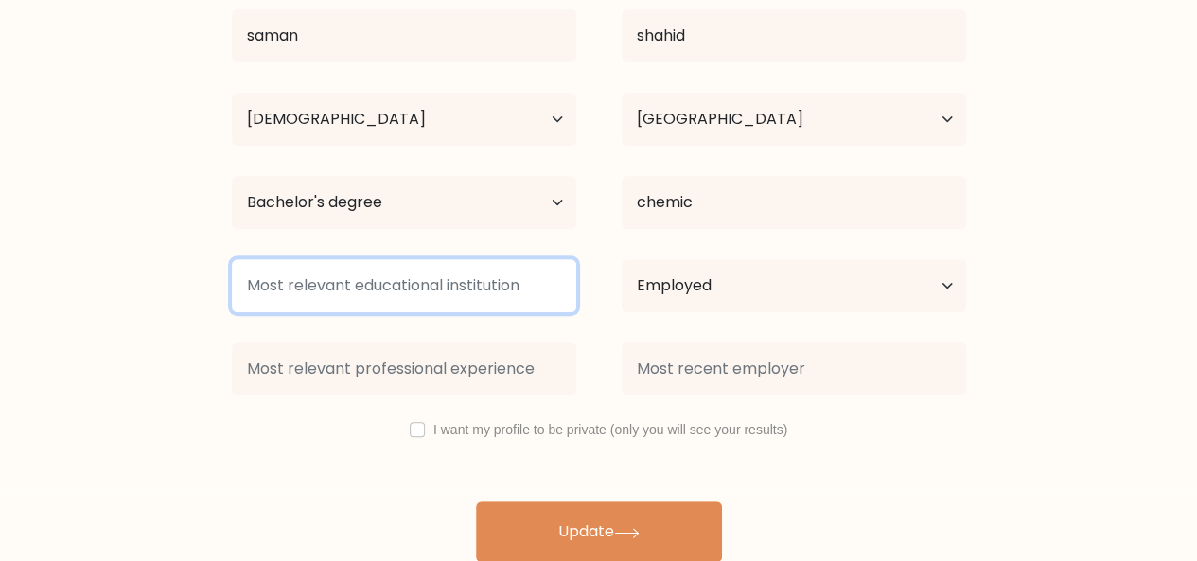
click at [532, 296] on input at bounding box center [404, 285] width 344 height 53
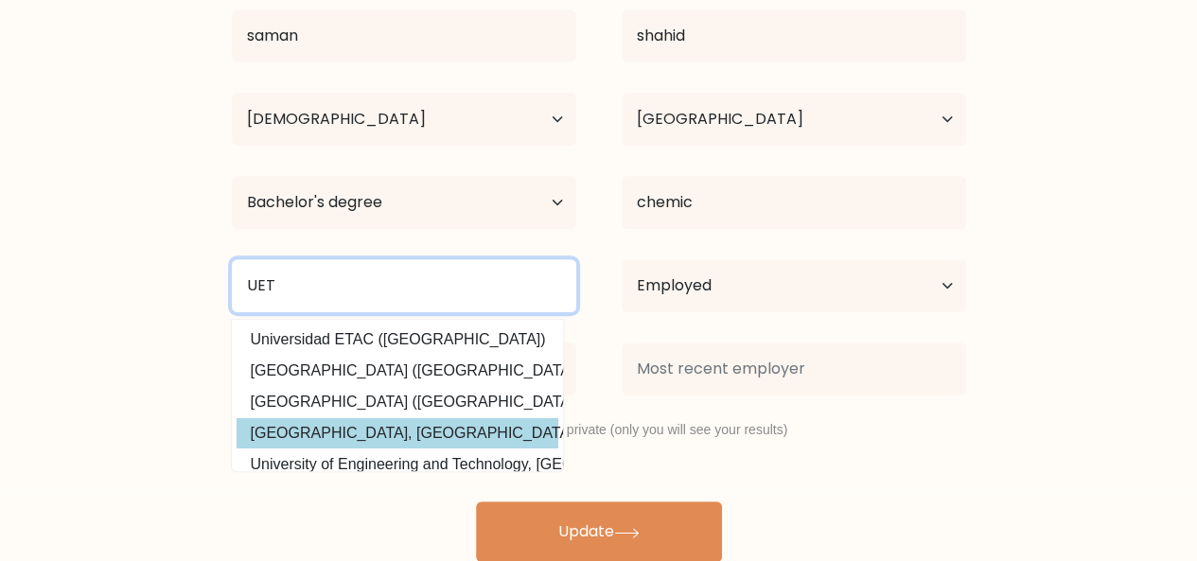
type input "UET"
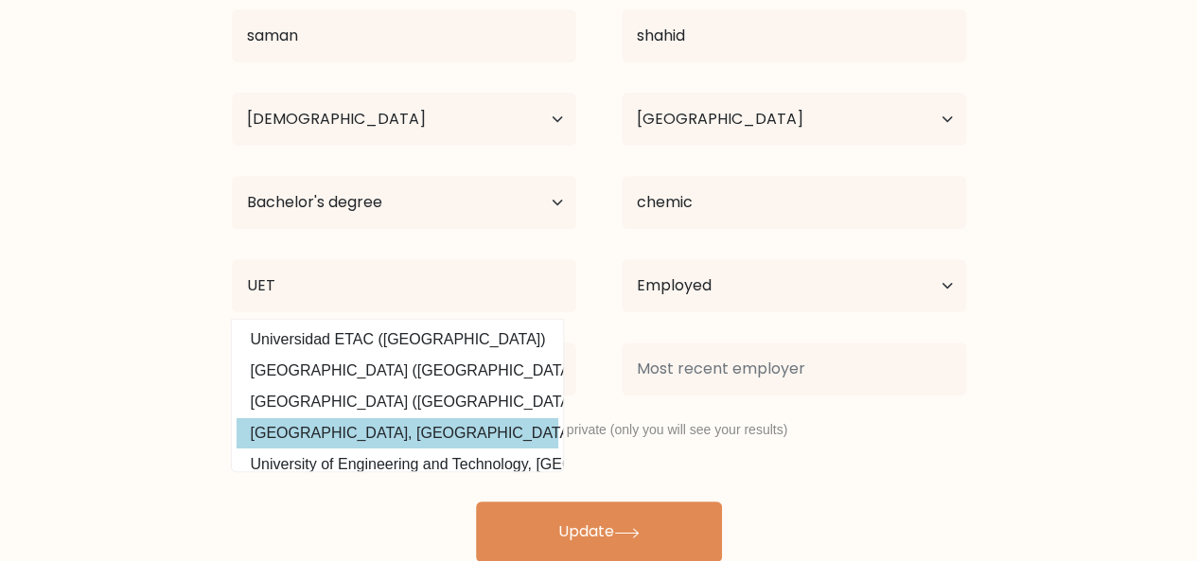
click at [497, 432] on div "saman shahid Age Under 18 years old 18-24 years old 25-34 years old 35-44 years…" at bounding box center [598, 251] width 757 height 621
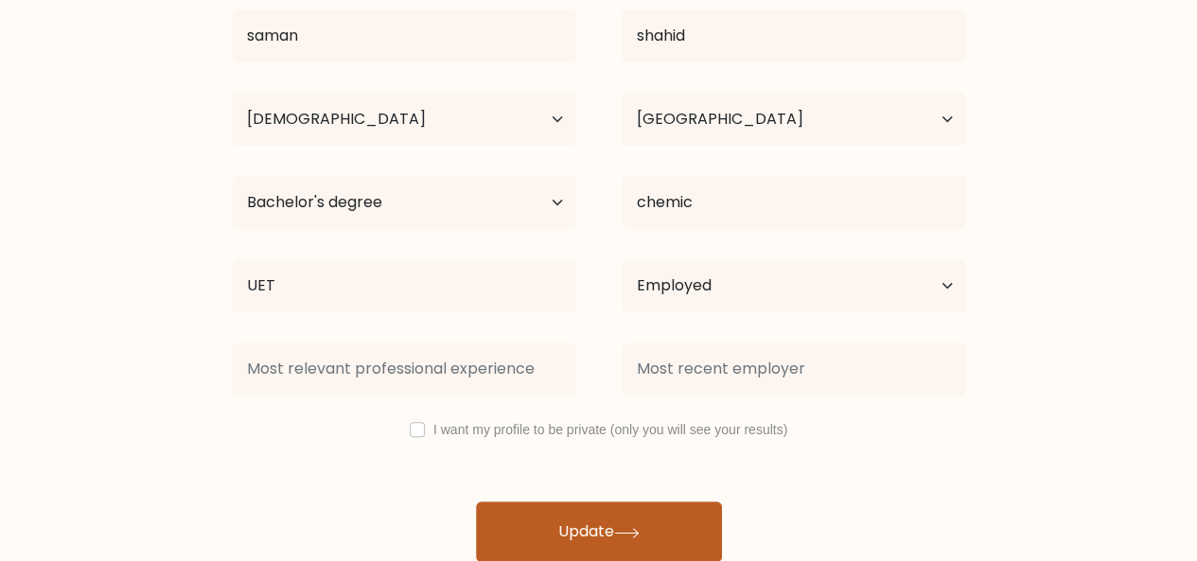
click at [577, 519] on button "Update" at bounding box center [599, 532] width 246 height 61
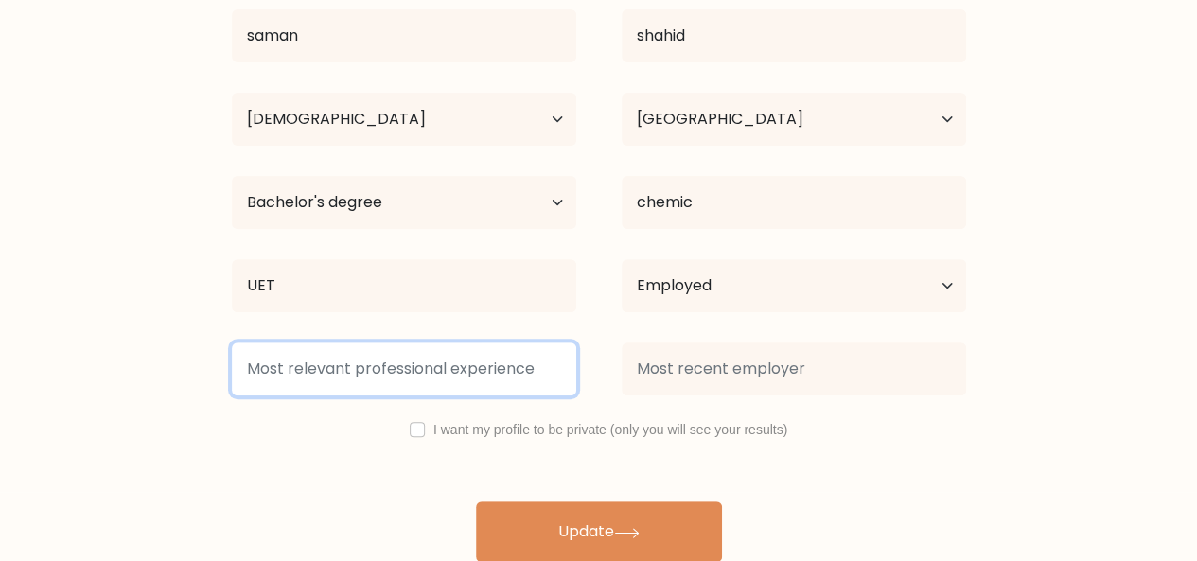
click at [483, 370] on input at bounding box center [404, 369] width 344 height 53
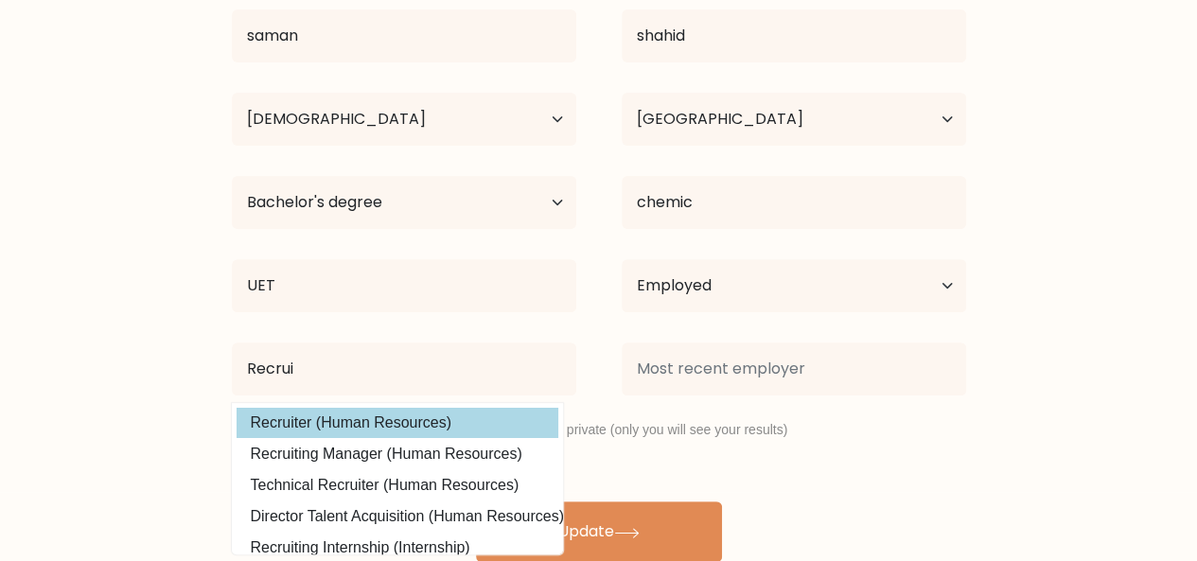
click at [447, 427] on div "saman shahid Age Under 18 years old 18-24 years old 25-34 years old 35-44 years…" at bounding box center [598, 251] width 757 height 621
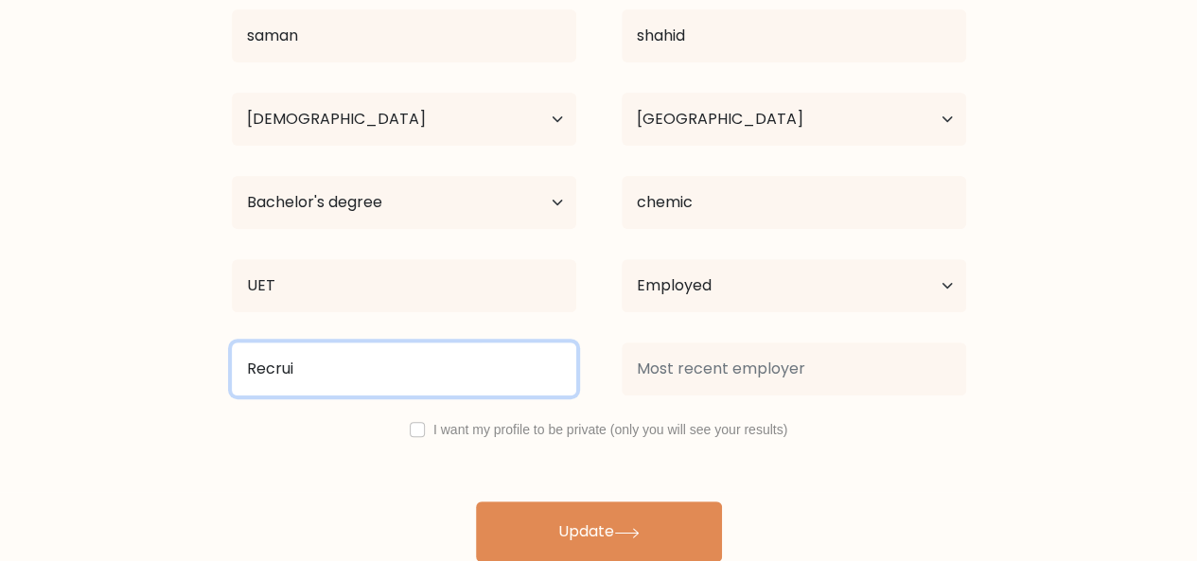
click at [484, 361] on input "Recrui" at bounding box center [404, 369] width 344 height 53
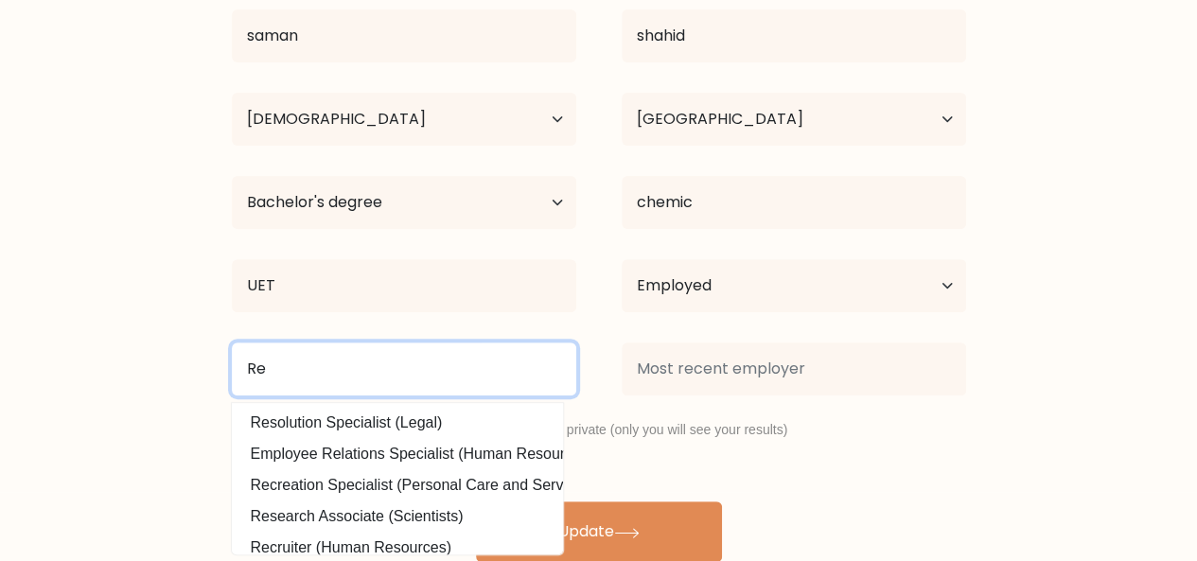
type input "R"
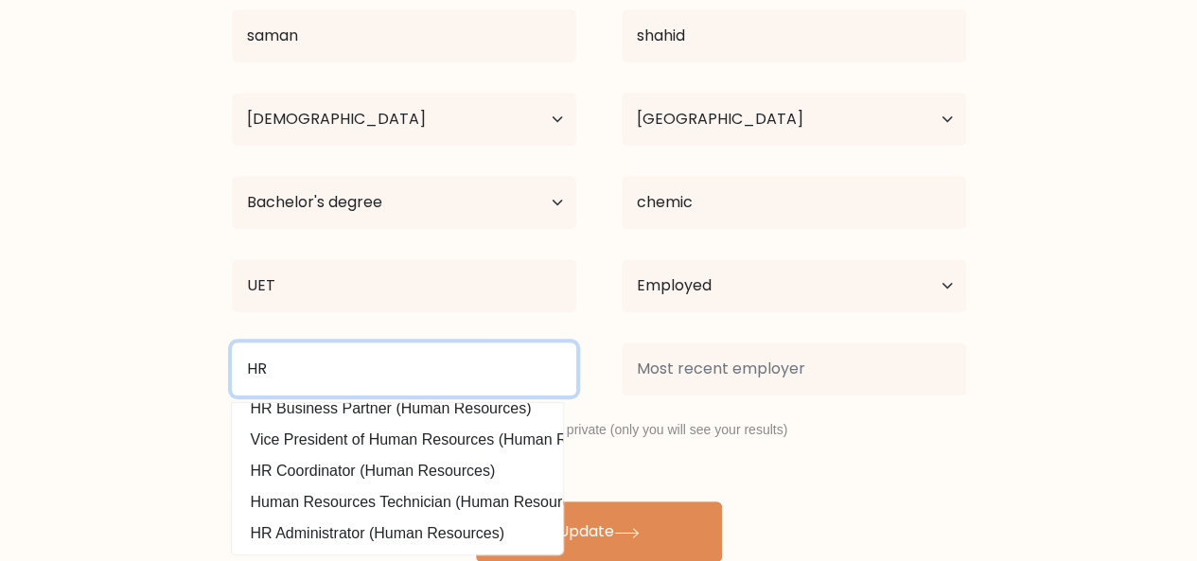
scroll to position [185, 0]
click at [450, 362] on input "HR" at bounding box center [404, 369] width 344 height 53
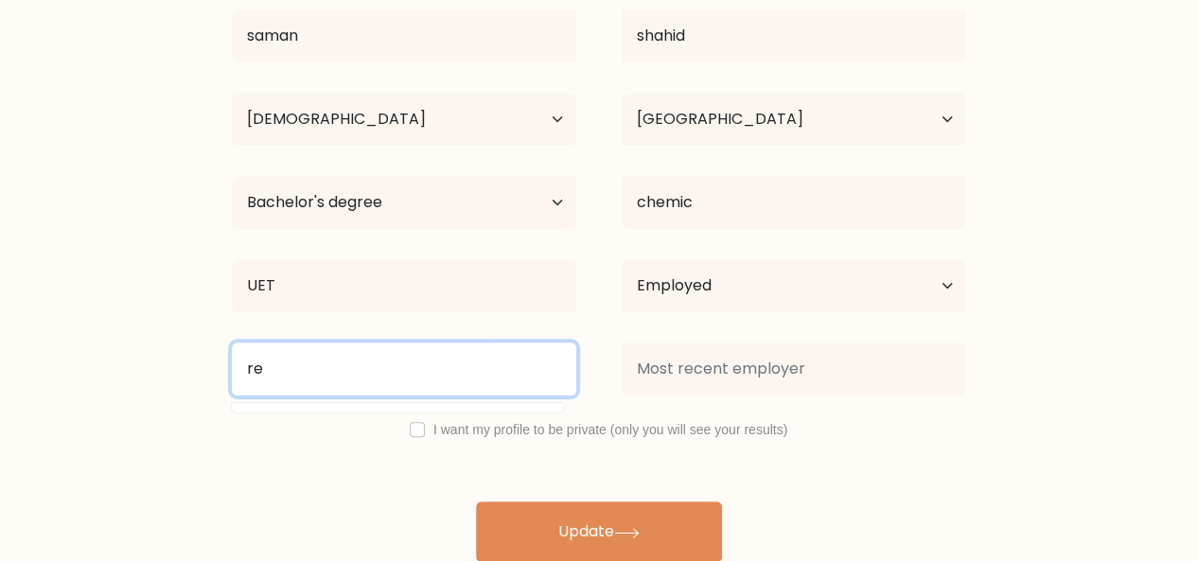
scroll to position [0, 0]
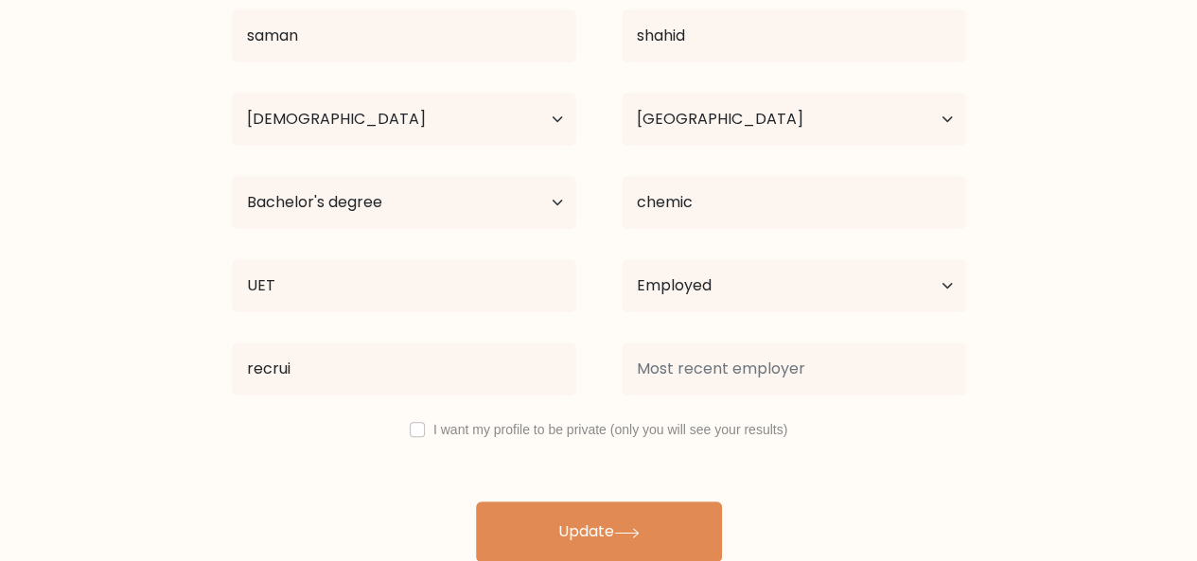
click at [434, 420] on div "saman shahid Age Under 18 years old 18-24 years old 25-34 years old 35-44 years…" at bounding box center [598, 251] width 757 height 621
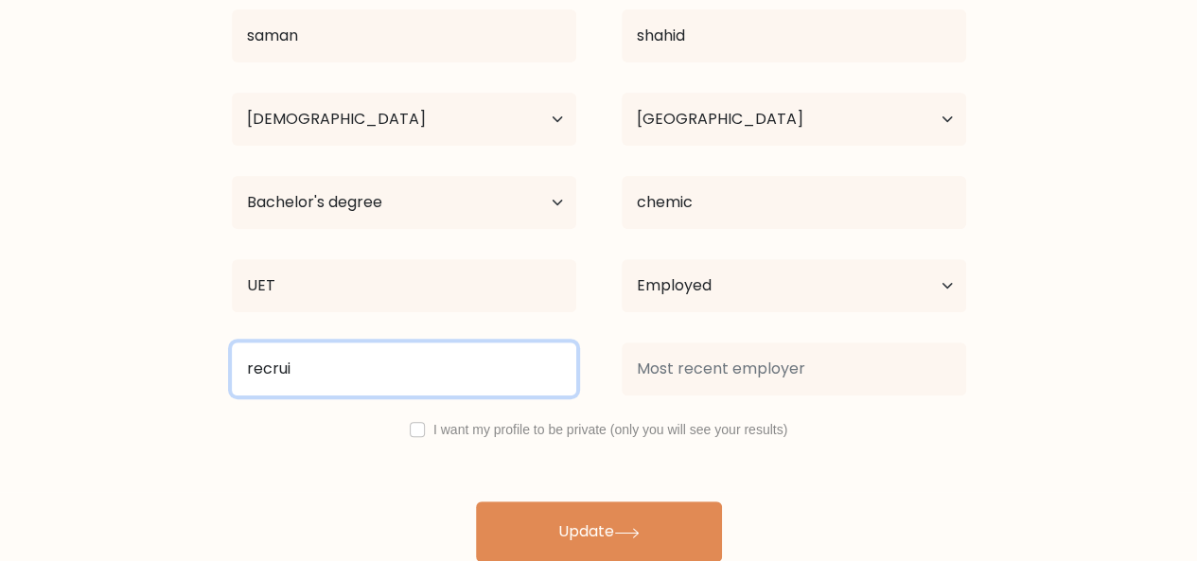
click at [496, 376] on input "recrui" at bounding box center [404, 369] width 344 height 53
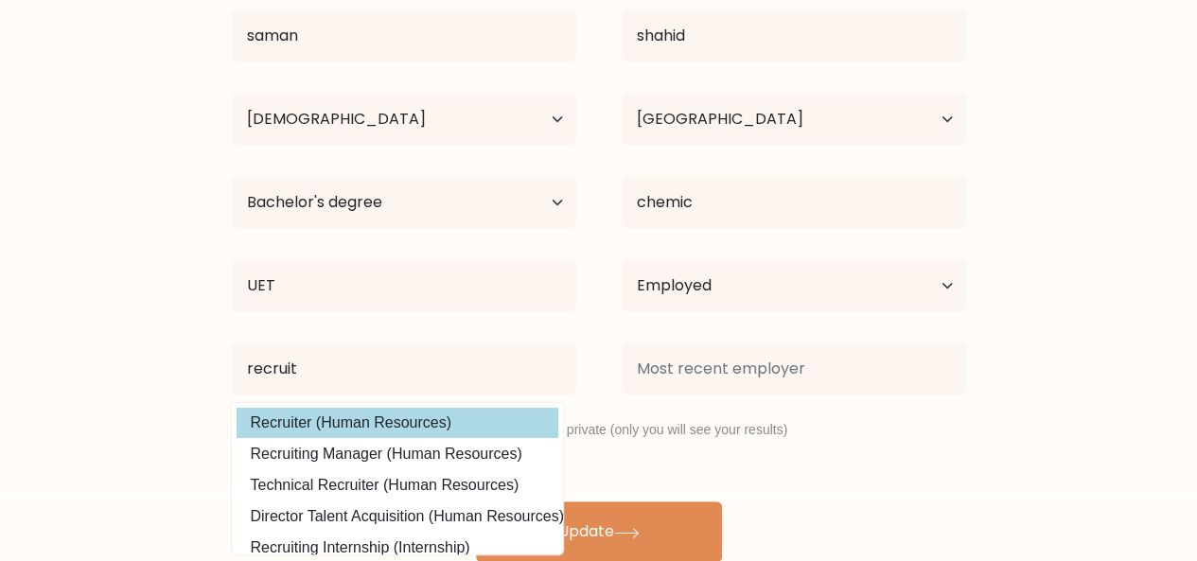
click at [418, 426] on div "saman shahid Age Under 18 years old 18-24 years old 25-34 years old 35-44 years…" at bounding box center [598, 251] width 757 height 621
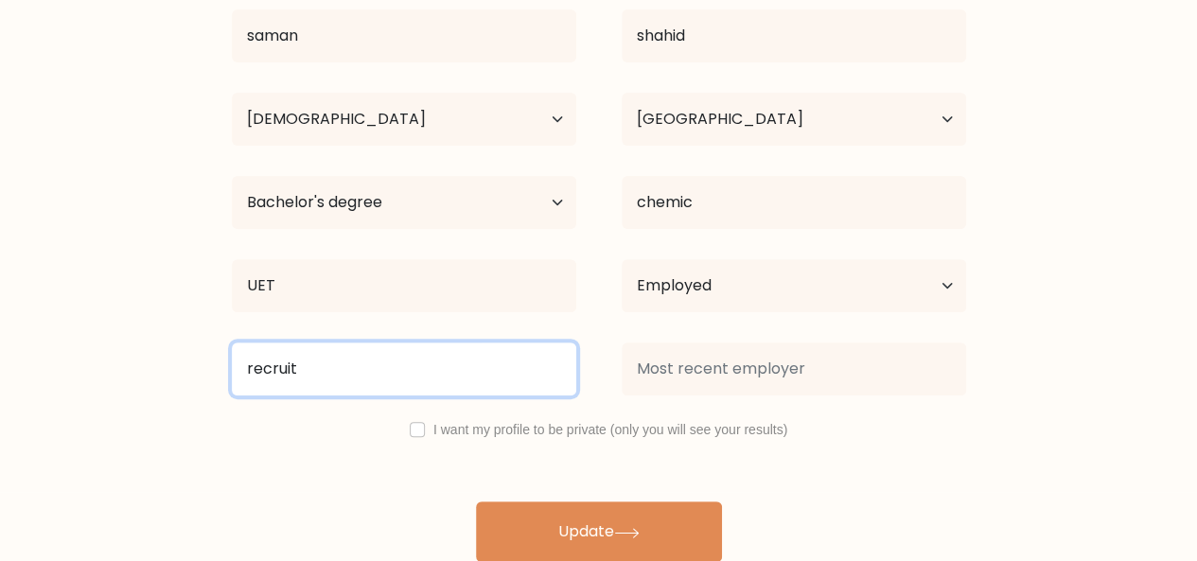
click at [375, 360] on input "recruit" at bounding box center [404, 369] width 344 height 53
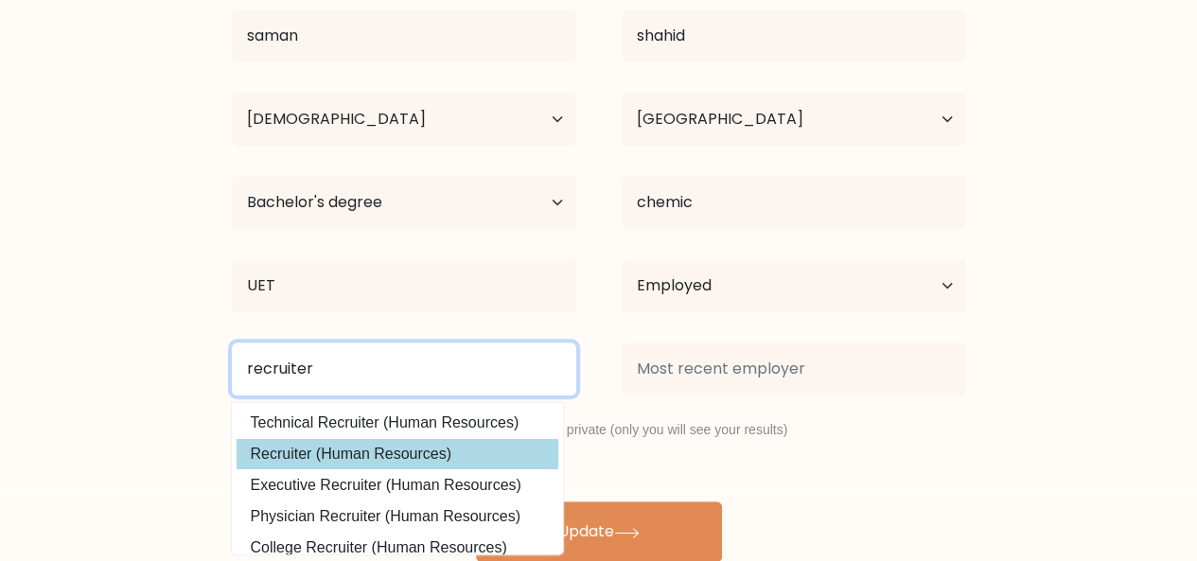
type input "recruiter"
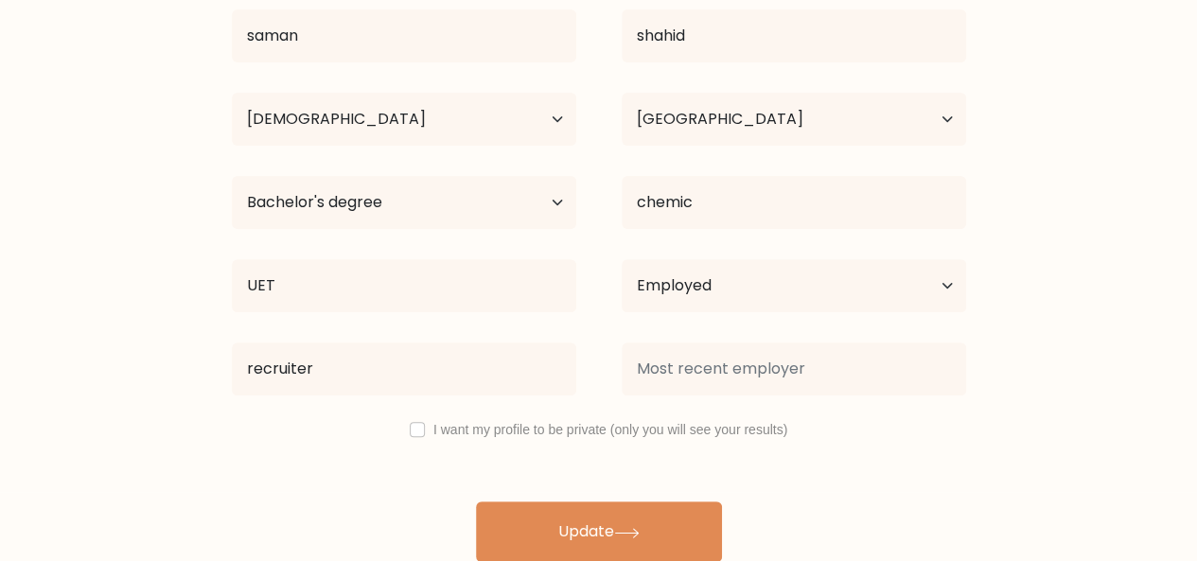
click at [396, 461] on div "saman shahid Age Under 18 years old 18-24 years old 25-34 years old 35-44 years…" at bounding box center [598, 251] width 757 height 621
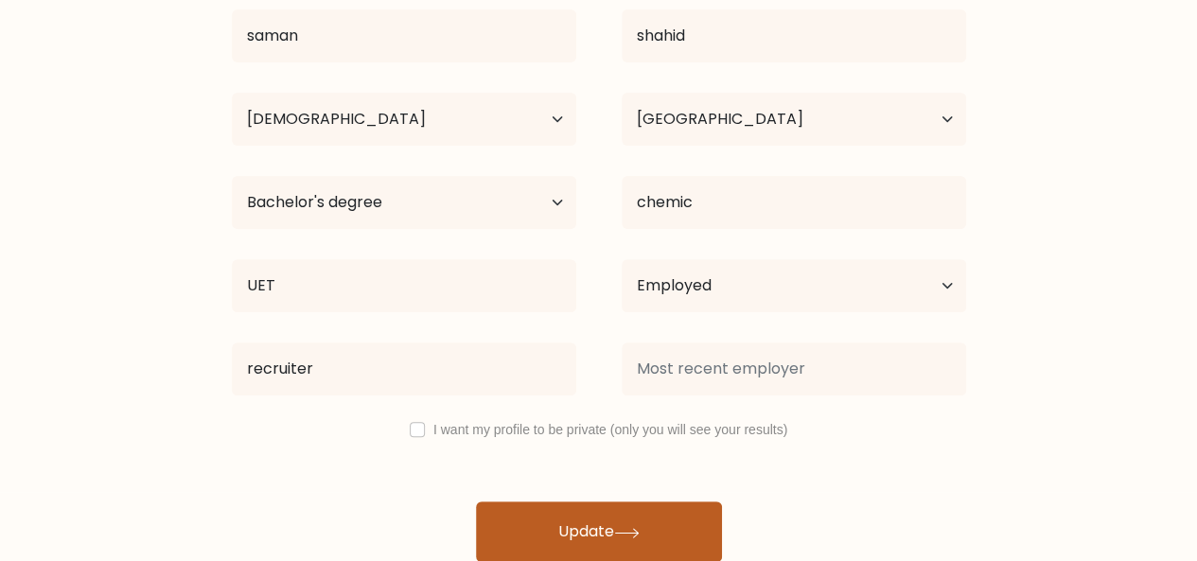
click at [553, 520] on button "Update" at bounding box center [599, 532] width 246 height 61
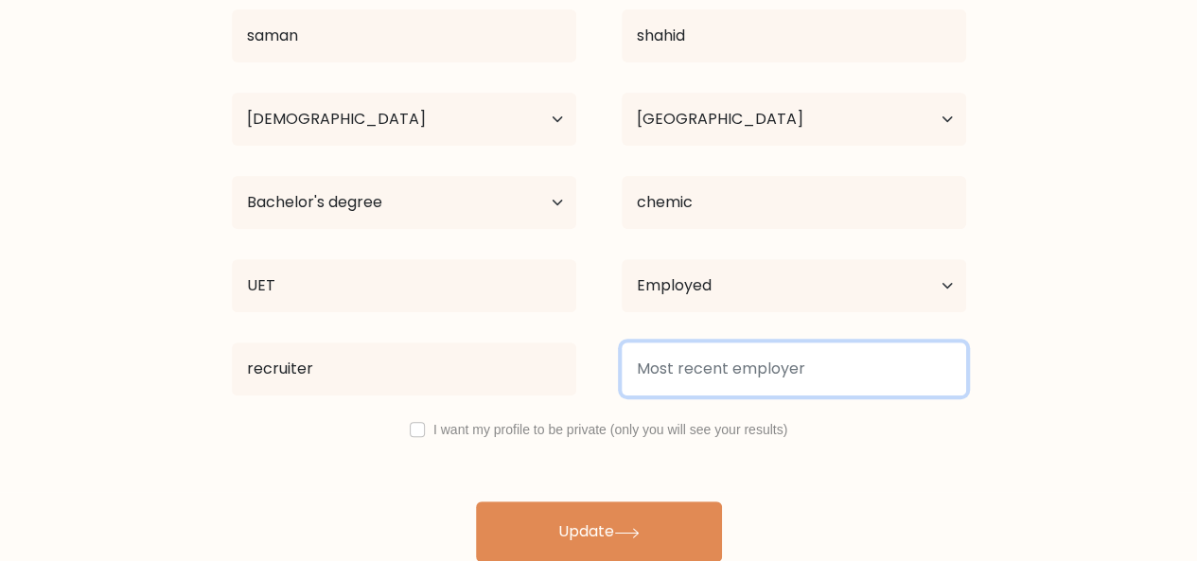
click at [761, 366] on input at bounding box center [794, 369] width 344 height 53
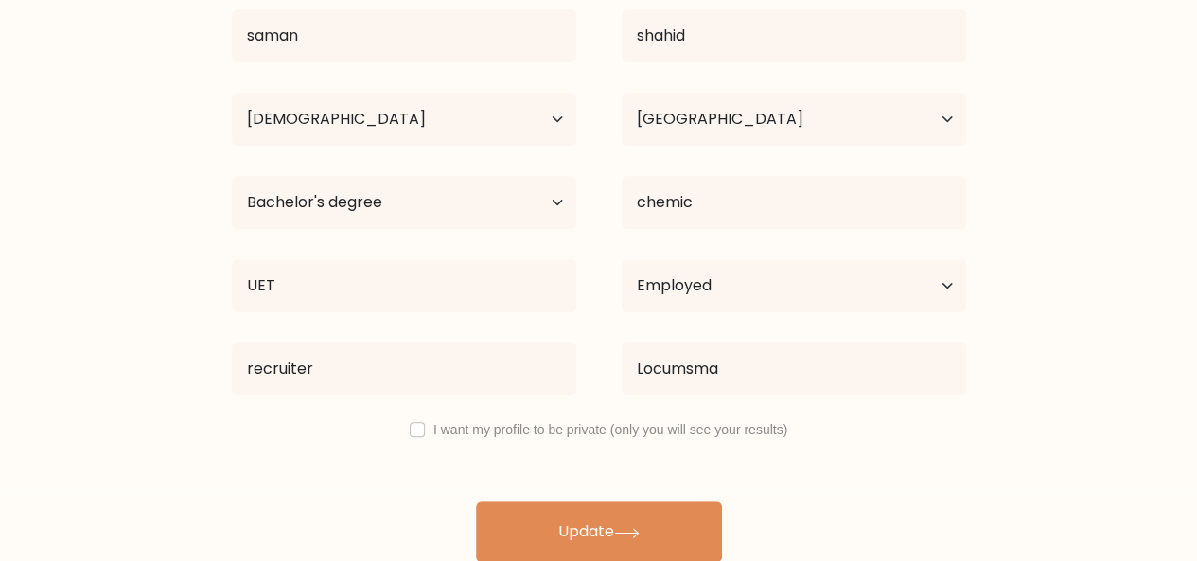
click at [724, 414] on div "saman shahid Age Under 18 years old 18-24 years old 25-34 years old 35-44 years…" at bounding box center [598, 251] width 757 height 621
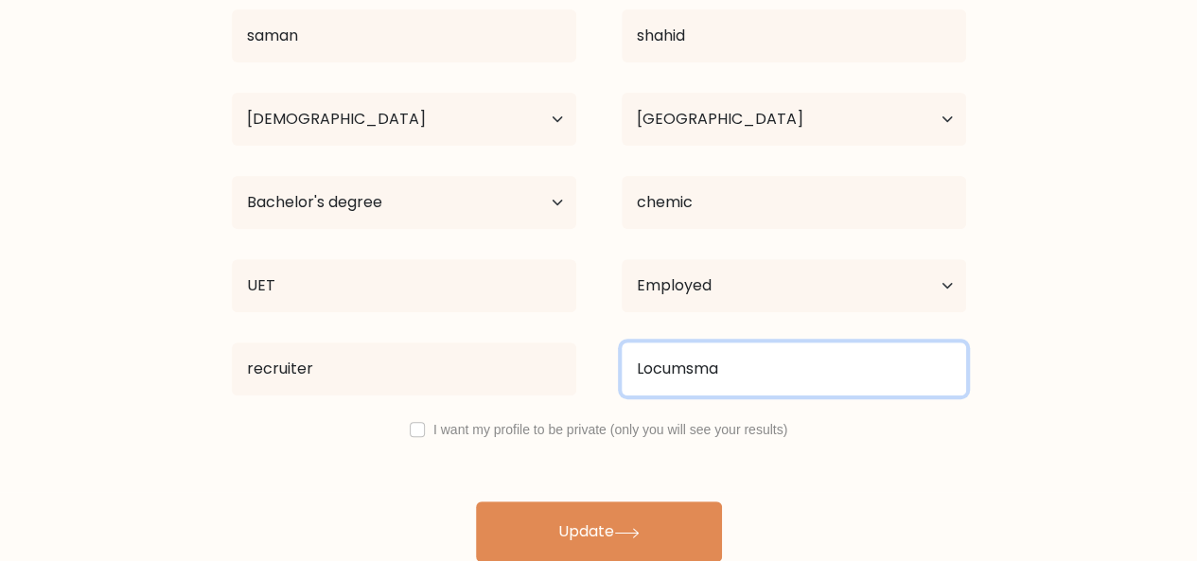
click at [729, 383] on input "Locumsma" at bounding box center [794, 369] width 344 height 53
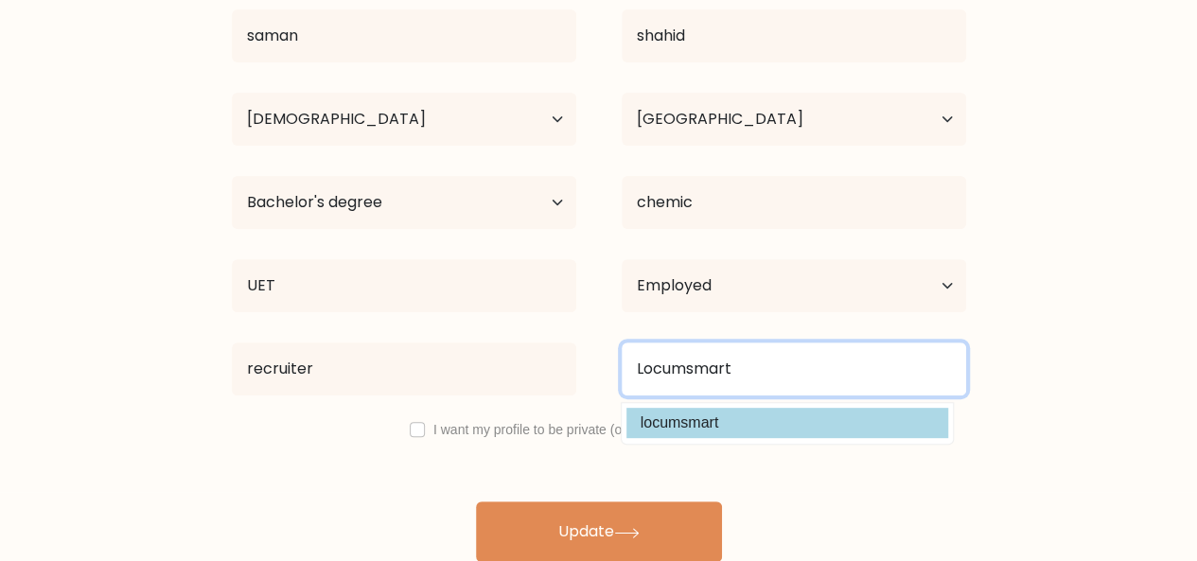
type input "Locumsmart"
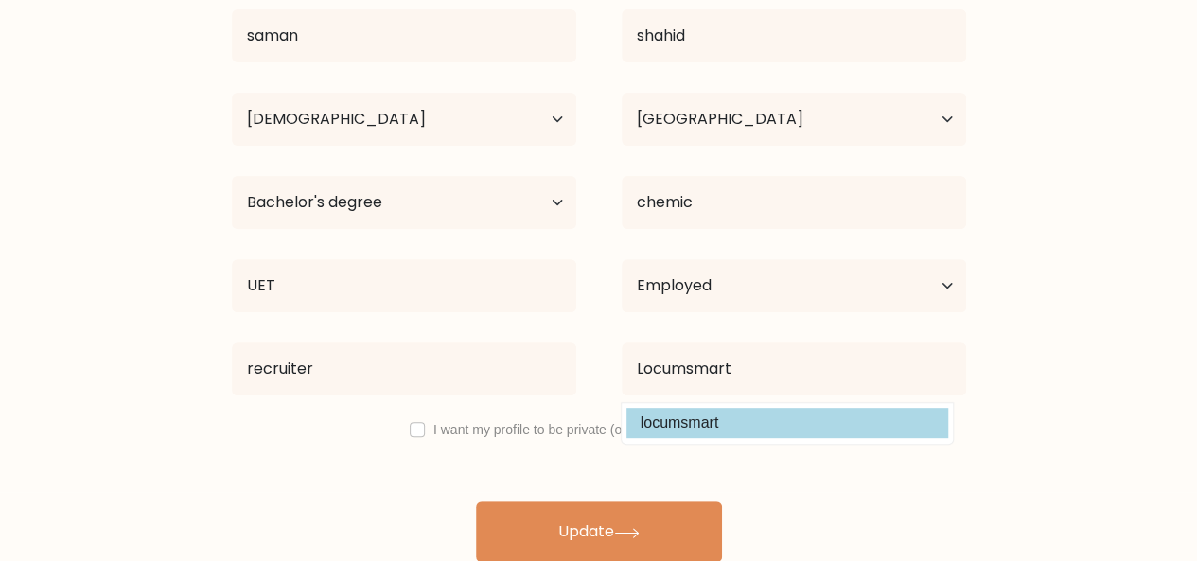
click at [708, 418] on div "saman shahid Age Under 18 years old 18-24 years old 25-34 years old 35-44 years…" at bounding box center [598, 251] width 757 height 621
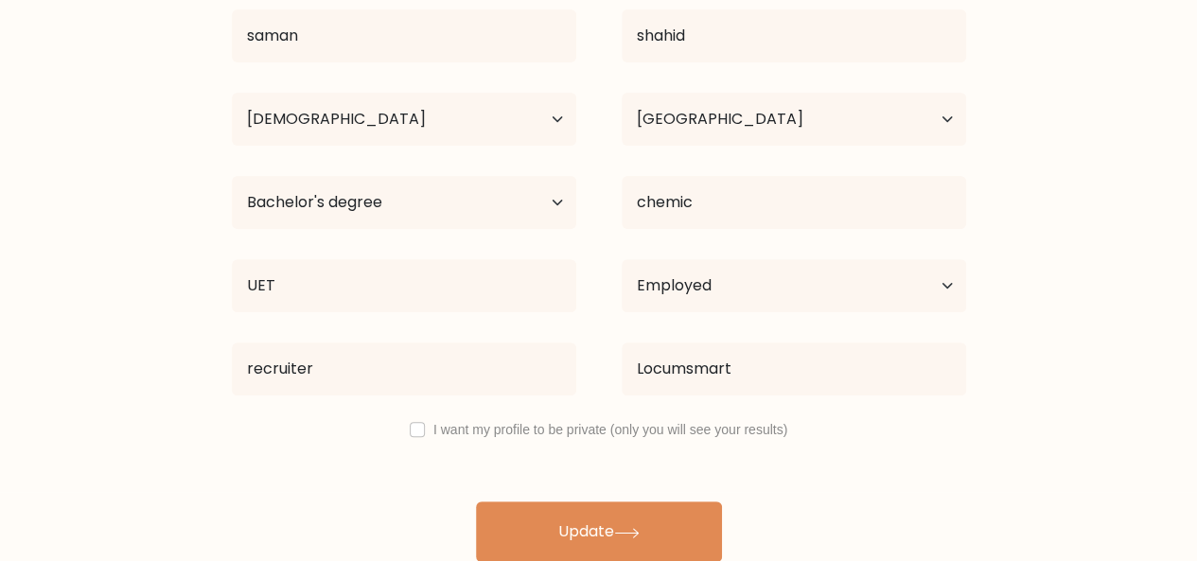
click at [681, 423] on label "I want my profile to be private (only you will see your results)" at bounding box center [610, 429] width 354 height 15
click at [641, 426] on label "I want my profile to be private (only you will see your results)" at bounding box center [610, 429] width 354 height 15
click at [416, 425] on input "checkbox" at bounding box center [417, 429] width 15 height 15
checkbox input "true"
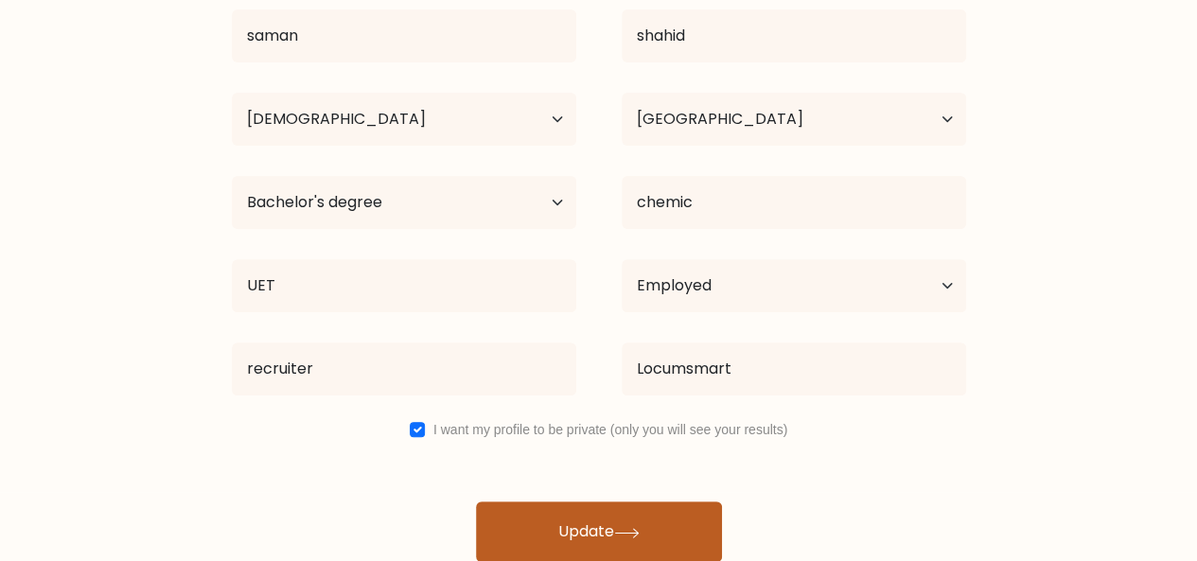
click at [565, 525] on button "Update" at bounding box center [599, 532] width 246 height 61
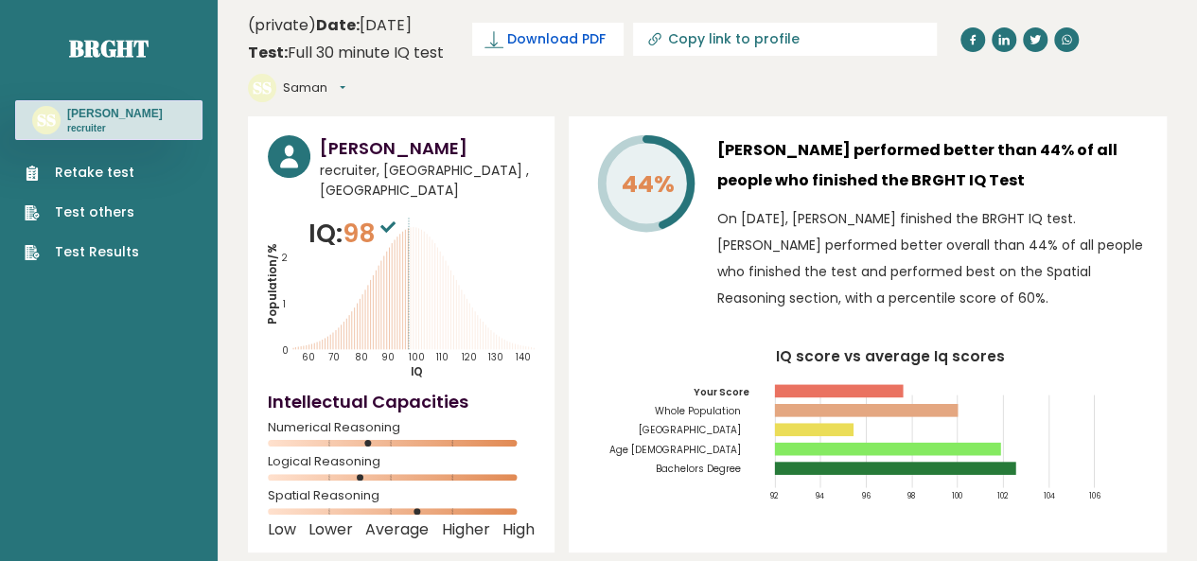
click at [606, 39] on span "Download PDF" at bounding box center [556, 39] width 98 height 20
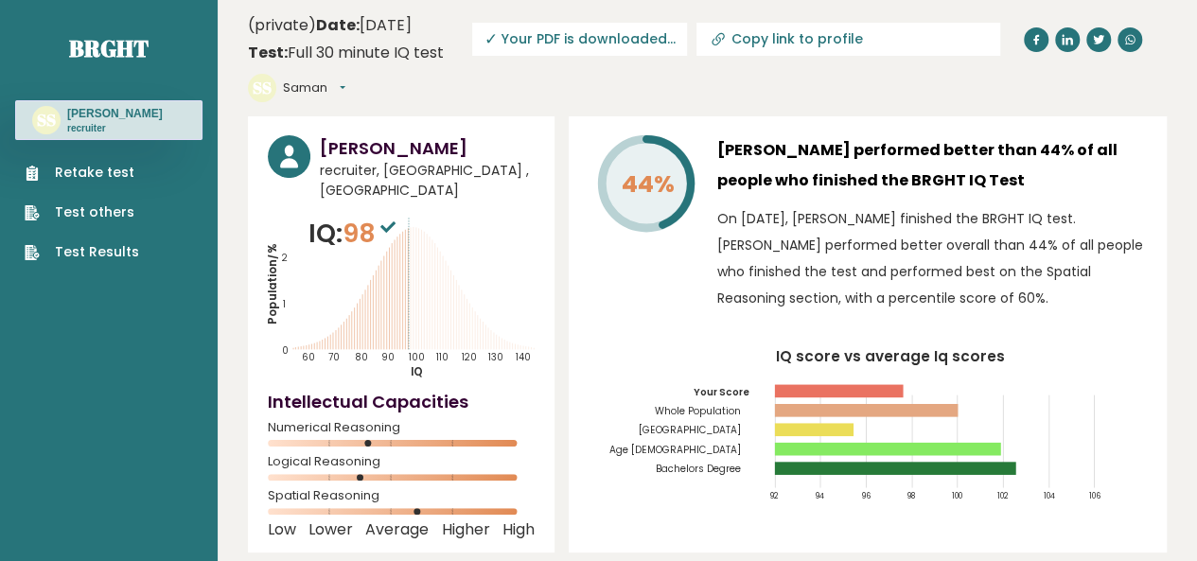
click at [855, 50] on link "Copy link to profile" at bounding box center [848, 39] width 304 height 33
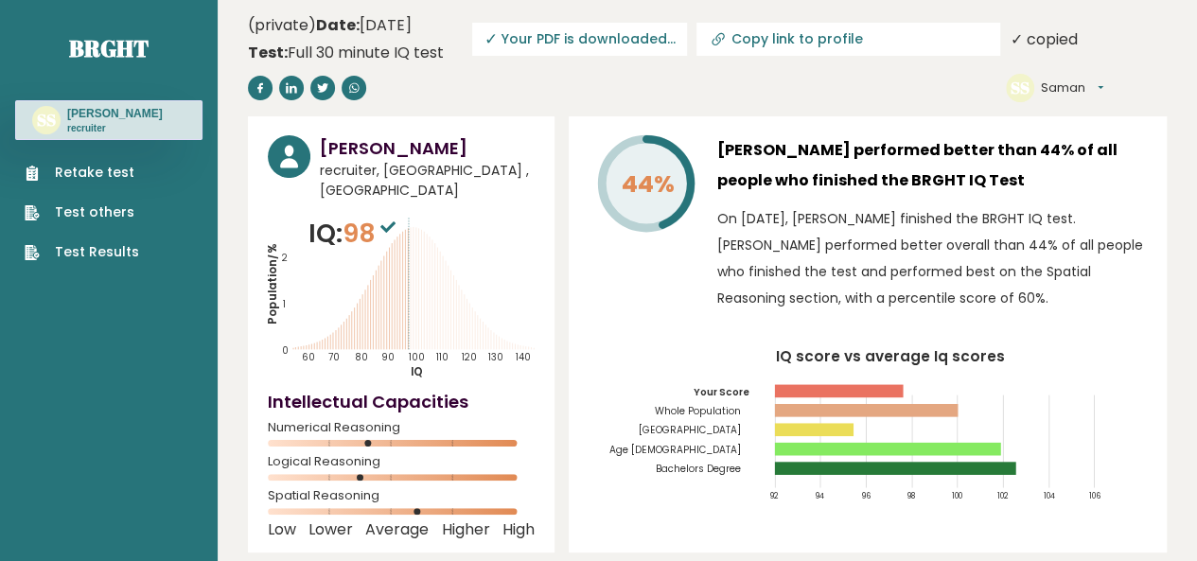
type input "[URL][DOMAIN_NAME]"
